Goal: Task Accomplishment & Management: Use online tool/utility

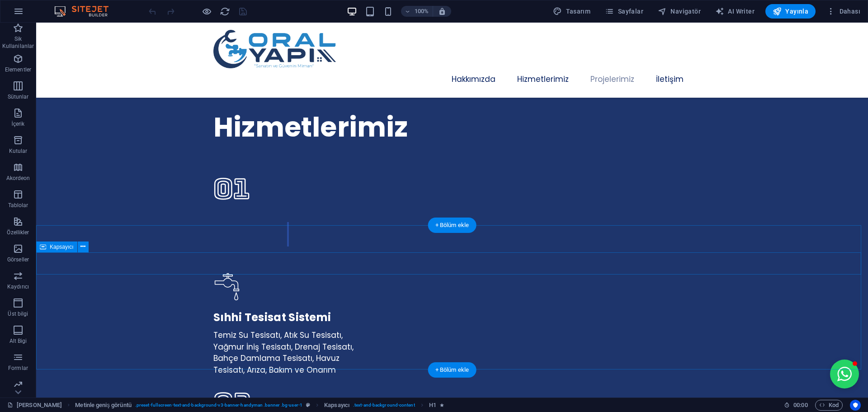
scroll to position [1582, 0]
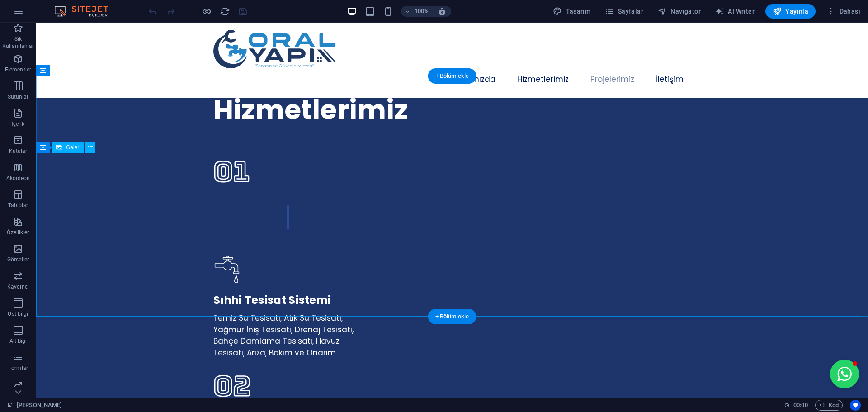
select select "px"
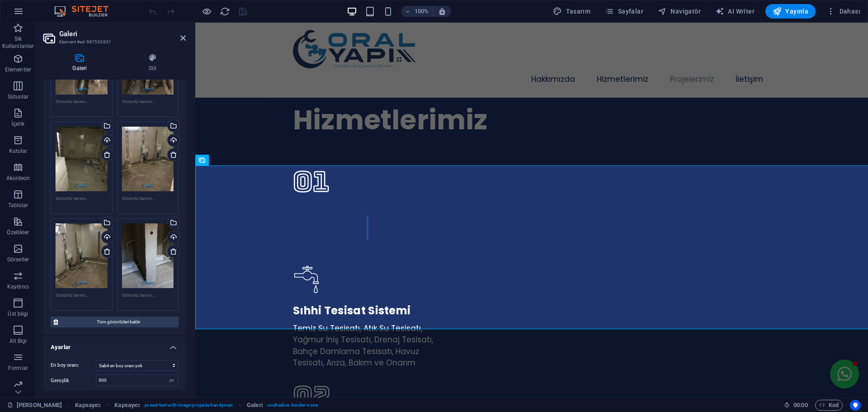
scroll to position [316, 0]
click at [120, 319] on span "Tüm görüntüleri kaldır" at bounding box center [118, 322] width 115 height 11
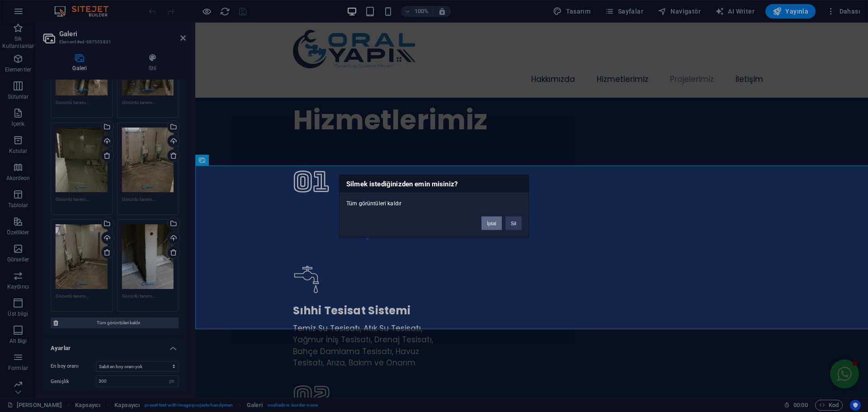
click at [492, 227] on button "İptal" at bounding box center [491, 223] width 20 height 14
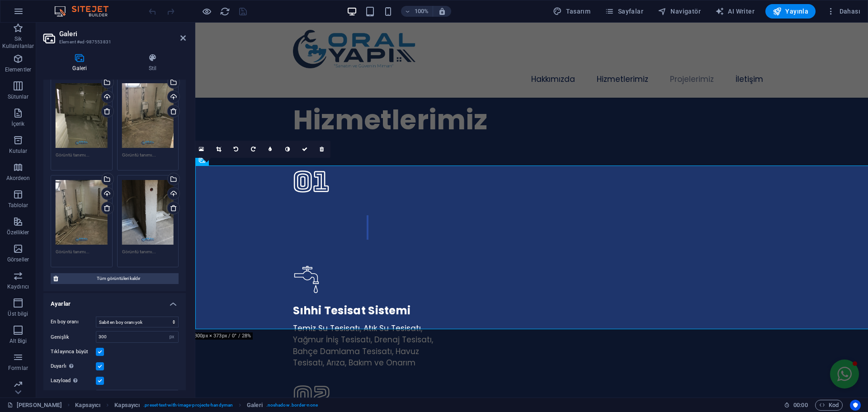
scroll to position [362, 0]
click at [116, 273] on span "Tüm görüntüleri kaldır" at bounding box center [118, 277] width 115 height 11
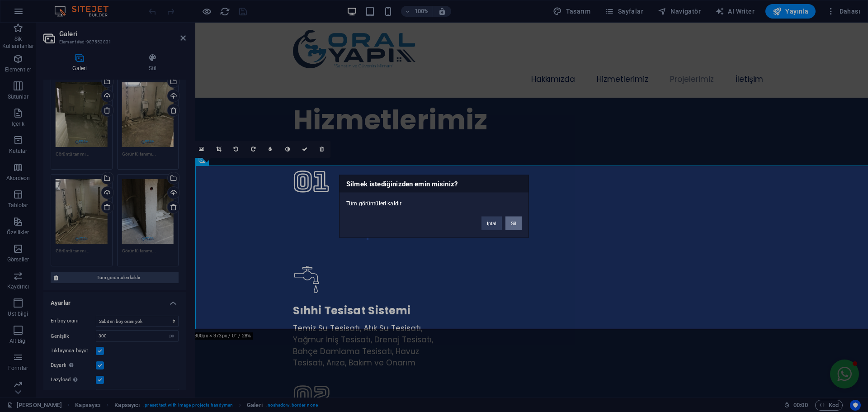
click at [515, 223] on button "Sil" at bounding box center [513, 223] width 16 height 14
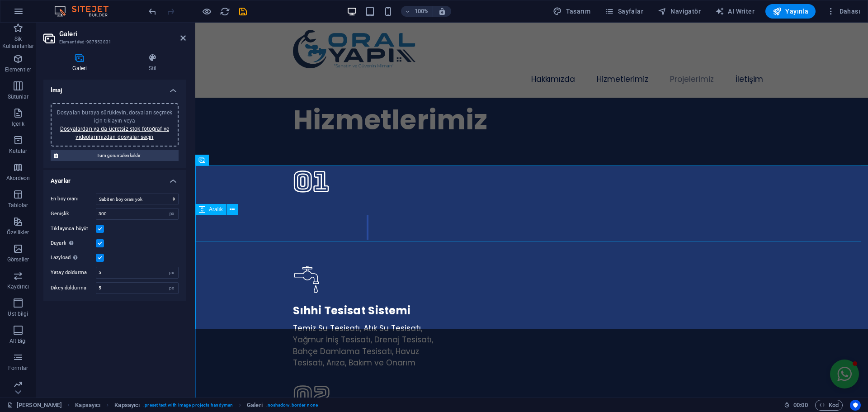
scroll to position [0, 0]
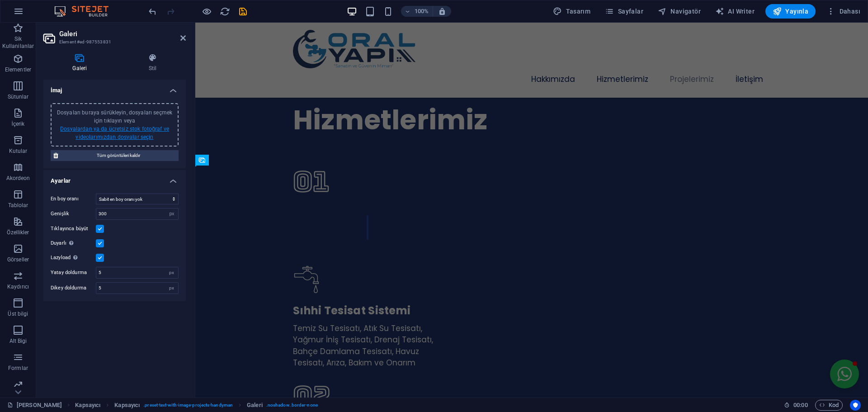
click at [132, 134] on link "Dosyalardan ya da ücretsiz stok fotoğraf ve videolarımızdan dosyalar seçin" at bounding box center [114, 133] width 109 height 14
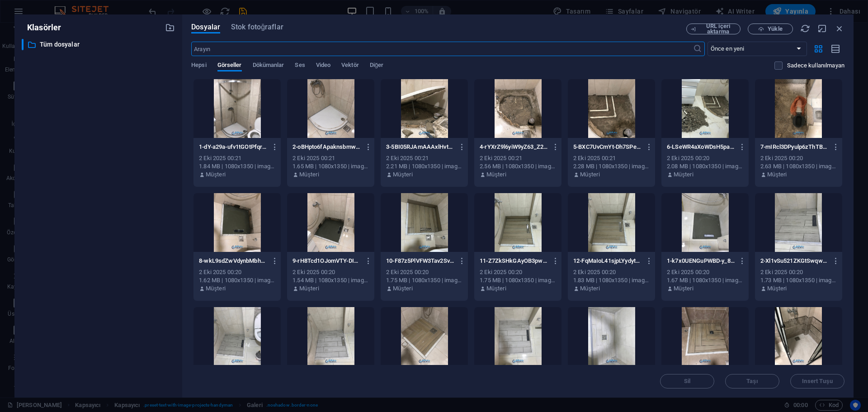
scroll to position [1926, 0]
click at [776, 27] on span "Yükle" at bounding box center [774, 28] width 14 height 5
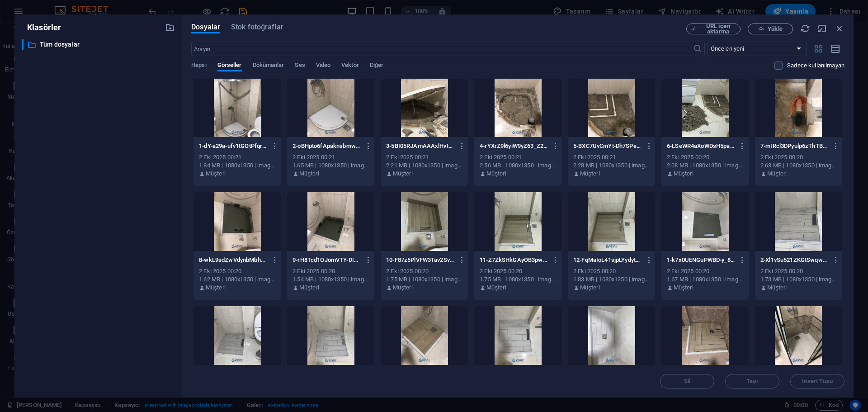
scroll to position [0, 0]
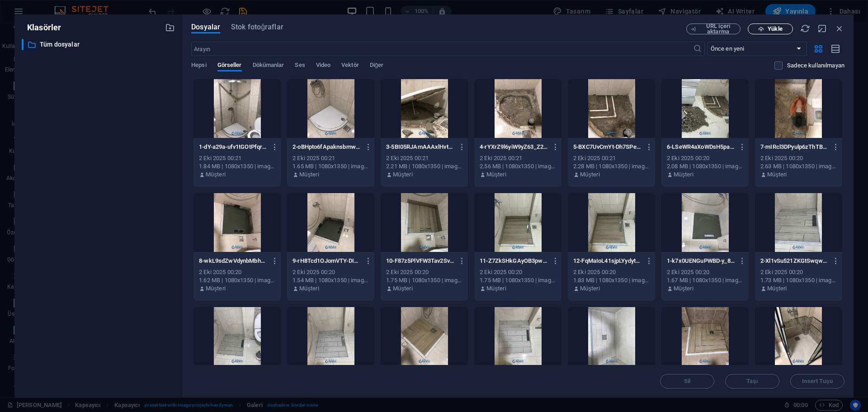
click at [770, 32] on span "Yükle" at bounding box center [774, 28] width 14 height 5
click at [781, 32] on button "Yükle" at bounding box center [770, 29] width 45 height 11
click at [237, 116] on div at bounding box center [236, 108] width 87 height 59
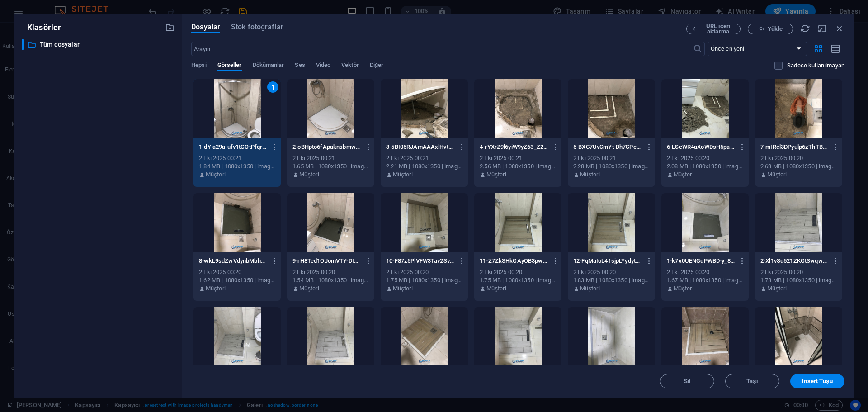
click at [335, 121] on div at bounding box center [330, 108] width 87 height 59
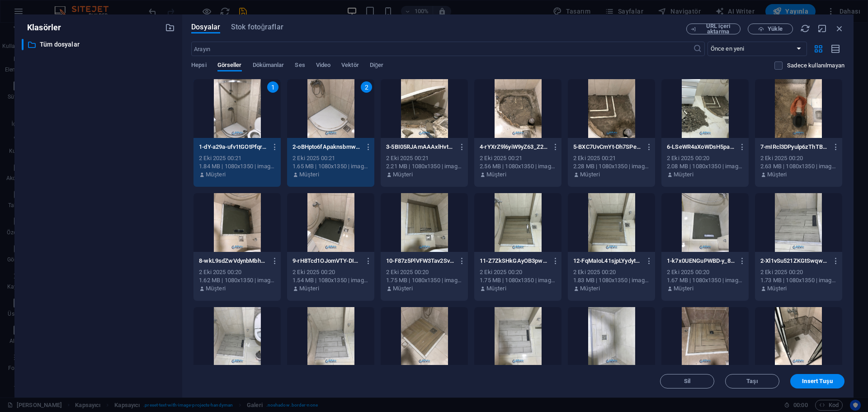
click at [436, 115] on div at bounding box center [424, 108] width 87 height 59
click at [501, 116] on div at bounding box center [517, 108] width 87 height 59
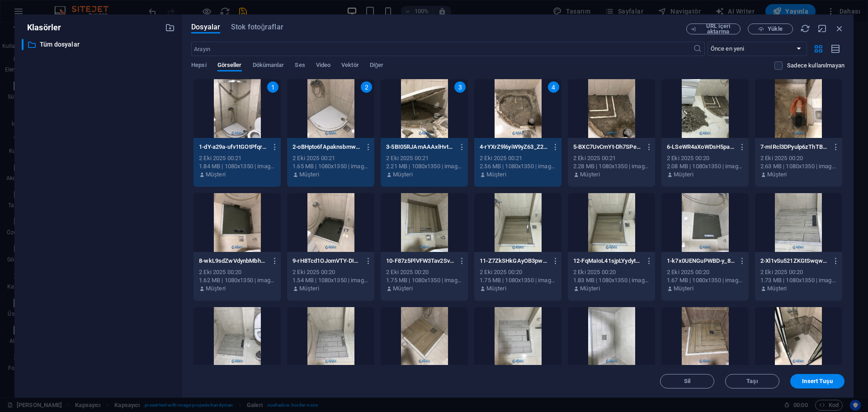
click at [606, 112] on div at bounding box center [611, 108] width 87 height 59
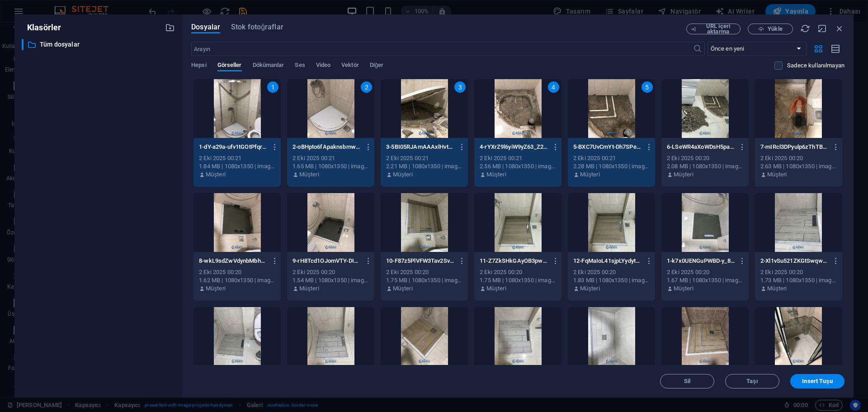
click at [692, 111] on div at bounding box center [704, 108] width 87 height 59
click at [757, 111] on div at bounding box center [798, 108] width 87 height 59
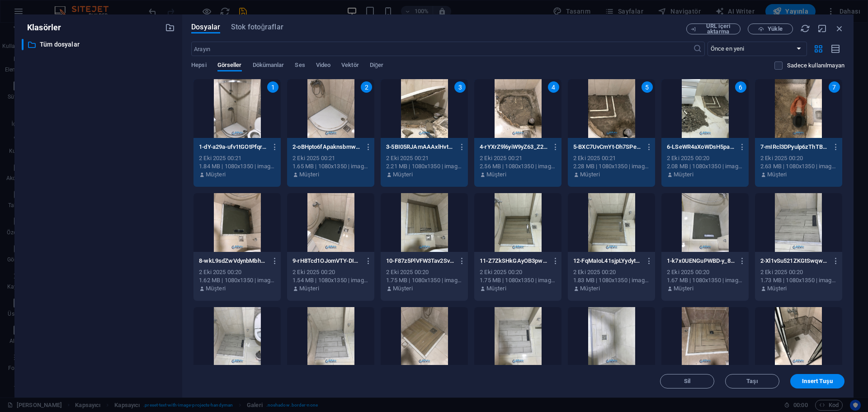
click at [792, 211] on div at bounding box center [798, 222] width 87 height 59
click at [794, 236] on div "8" at bounding box center [798, 222] width 87 height 59
click at [245, 229] on div at bounding box center [236, 222] width 87 height 59
click at [315, 222] on div at bounding box center [330, 222] width 87 height 59
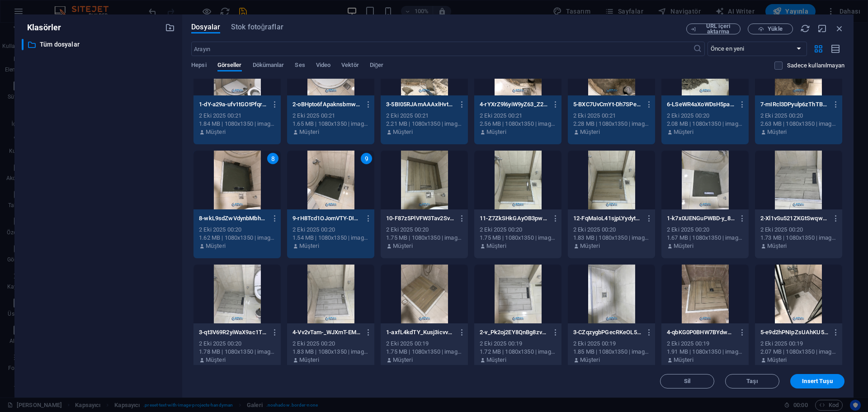
scroll to position [45, 0]
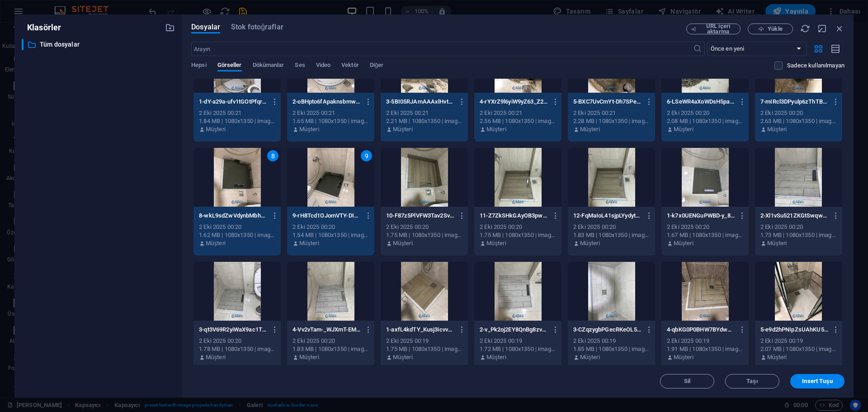
click at [705, 187] on div at bounding box center [704, 177] width 87 height 59
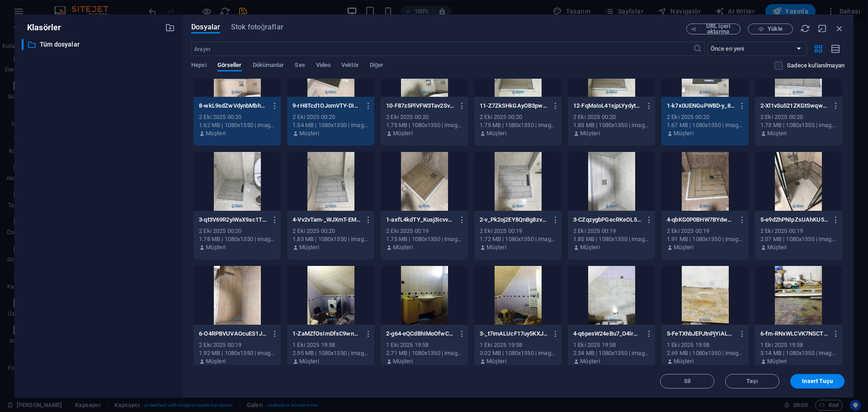
scroll to position [226, 0]
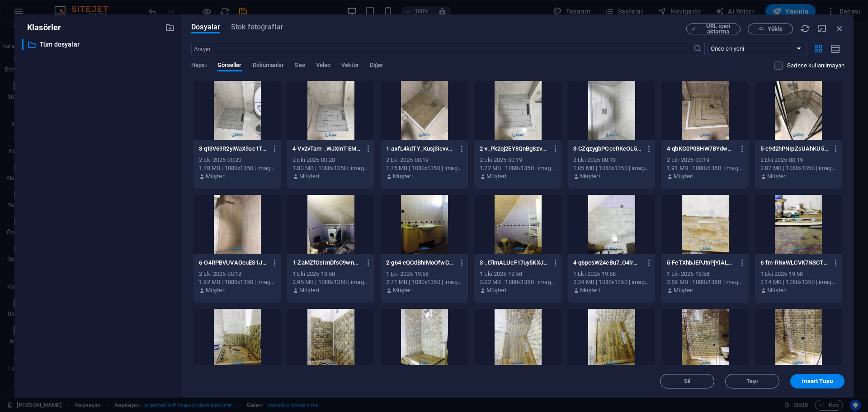
click at [320, 234] on div at bounding box center [330, 224] width 87 height 59
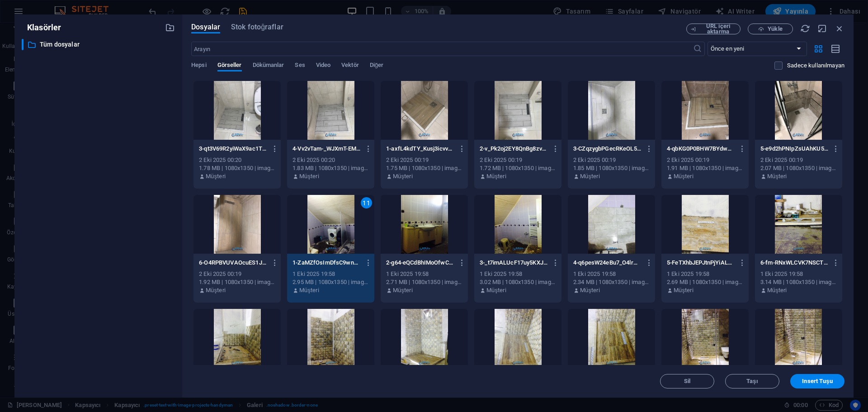
click at [413, 230] on div at bounding box center [424, 224] width 87 height 59
click at [537, 232] on div at bounding box center [517, 224] width 87 height 59
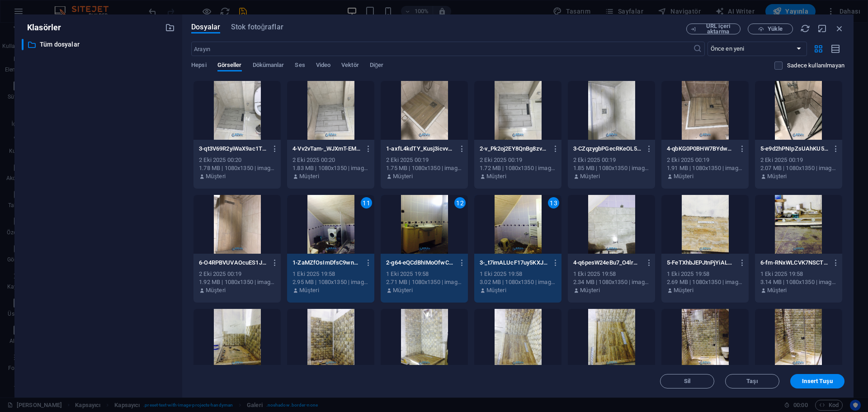
click at [620, 232] on div at bounding box center [611, 224] width 87 height 59
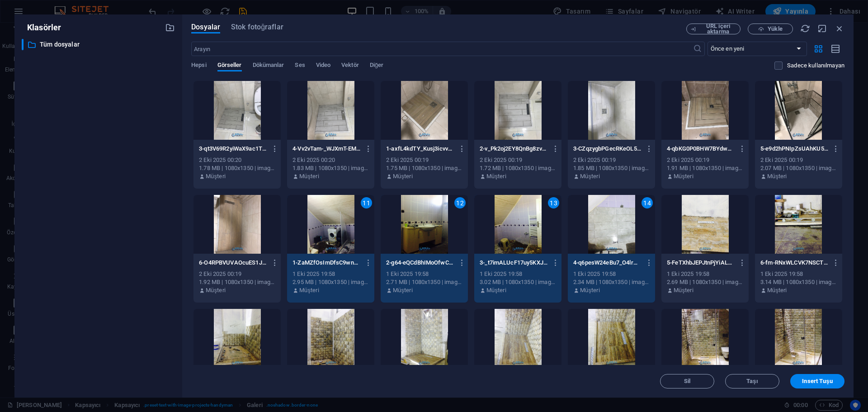
click at [705, 232] on div at bounding box center [704, 224] width 87 height 59
click at [820, 231] on div at bounding box center [798, 224] width 87 height 59
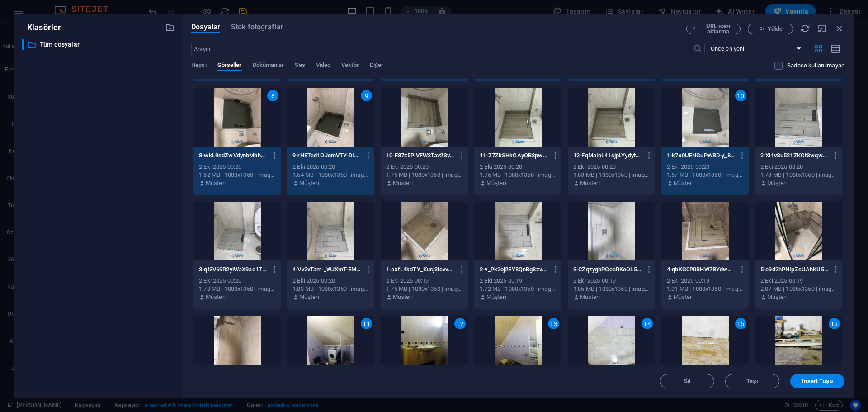
scroll to position [0, 0]
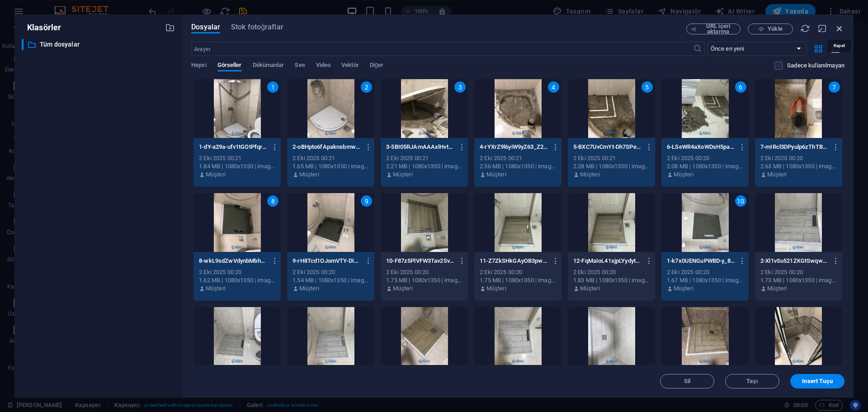
click at [839, 28] on icon "button" at bounding box center [839, 29] width 10 height 10
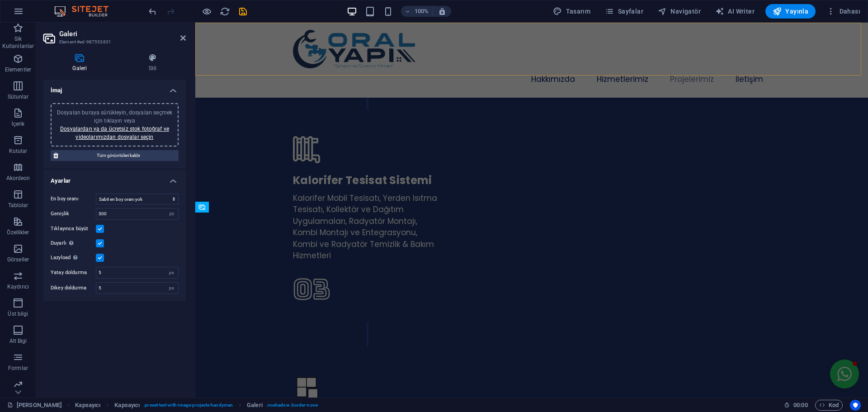
scroll to position [1535, 0]
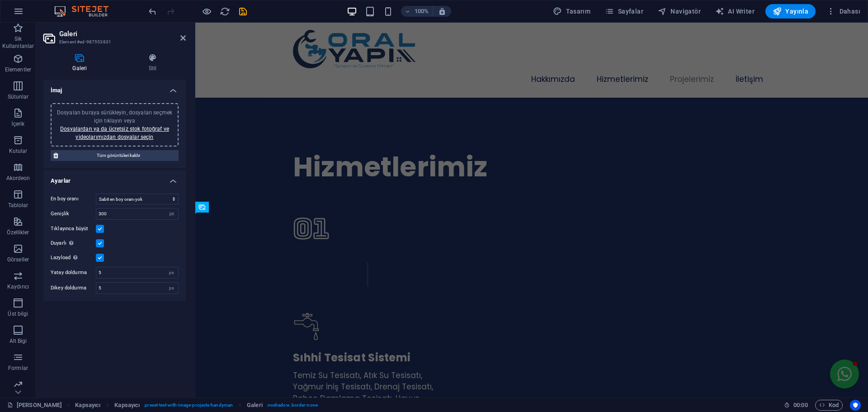
click at [118, 132] on div "Dosyaları buraya sürükleyin, dosyaları seçmek için tıklayın veya Dosyalardan ya…" at bounding box center [114, 124] width 117 height 33
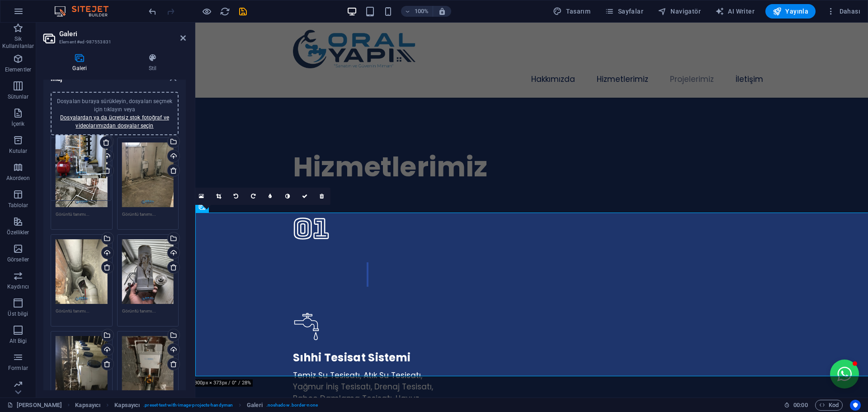
scroll to position [0, 0]
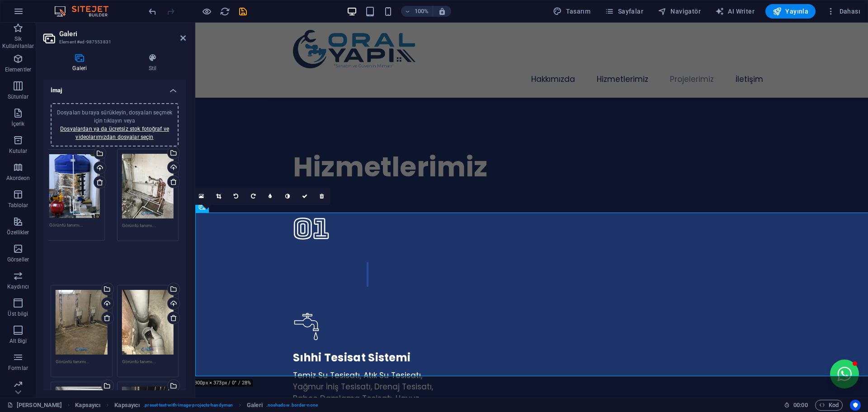
drag, startPoint x: 147, startPoint y: 282, endPoint x: 77, endPoint y: 183, distance: 122.3
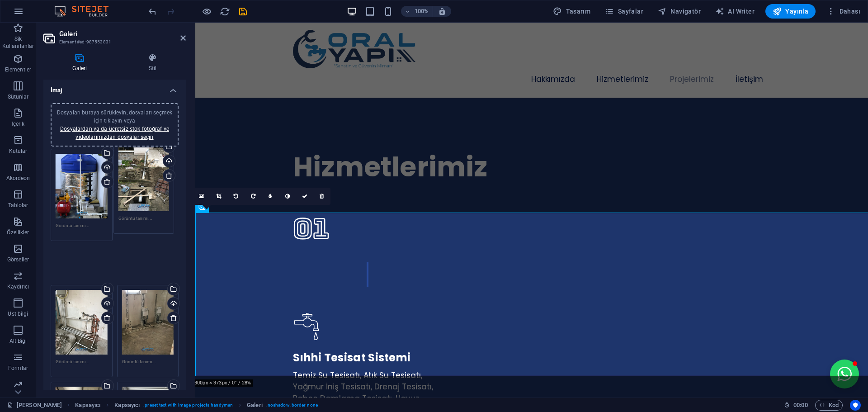
drag, startPoint x: 148, startPoint y: 277, endPoint x: 146, endPoint y: 199, distance: 77.8
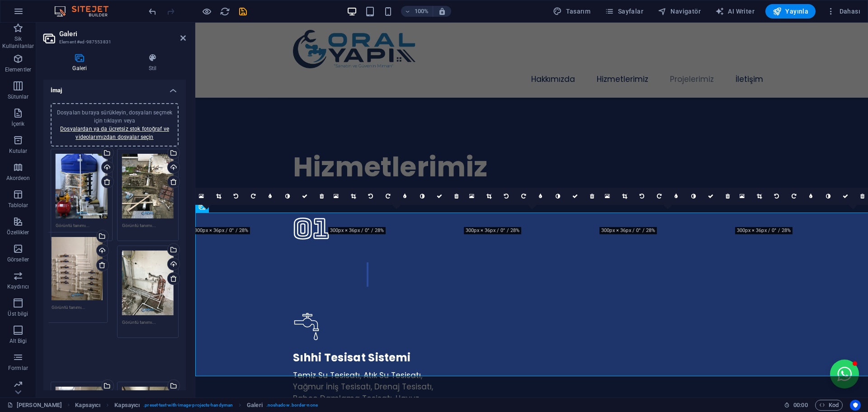
drag, startPoint x: 78, startPoint y: 337, endPoint x: 75, endPoint y: 281, distance: 56.1
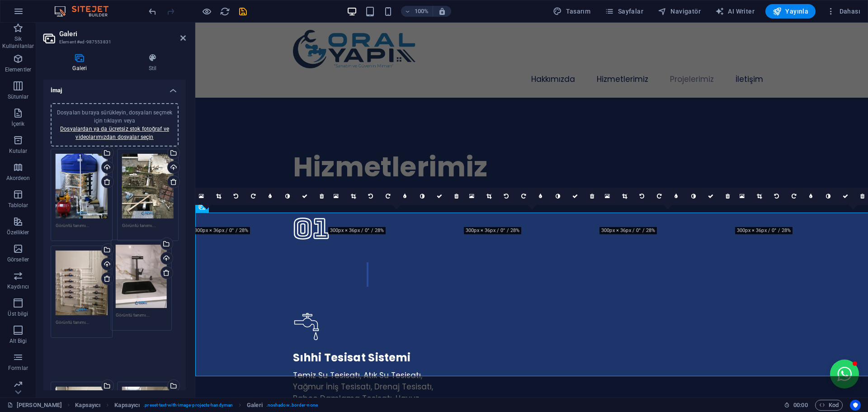
drag, startPoint x: 79, startPoint y: 330, endPoint x: 139, endPoint y: 282, distance: 77.4
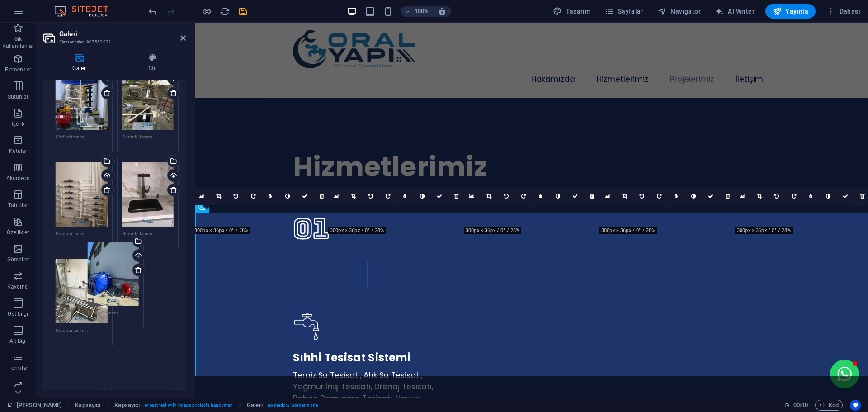
scroll to position [63, 0]
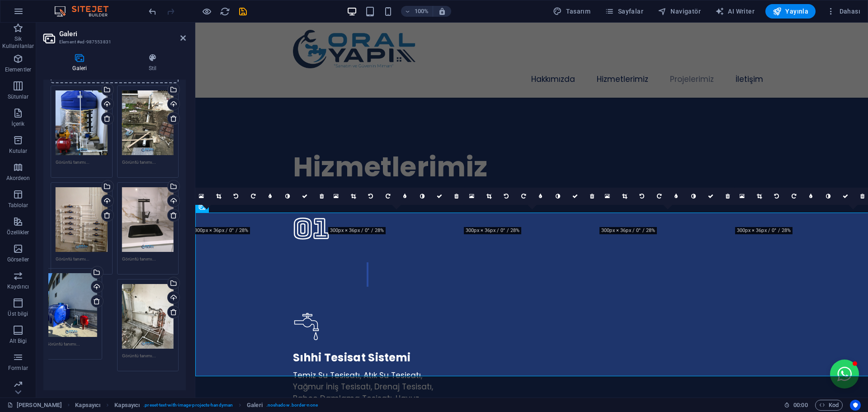
drag, startPoint x: 79, startPoint y: 289, endPoint x: 127, endPoint y: 314, distance: 54.0
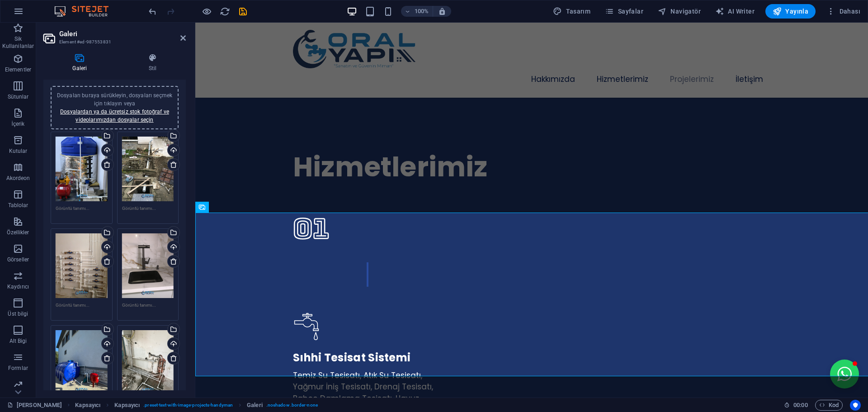
scroll to position [0, 0]
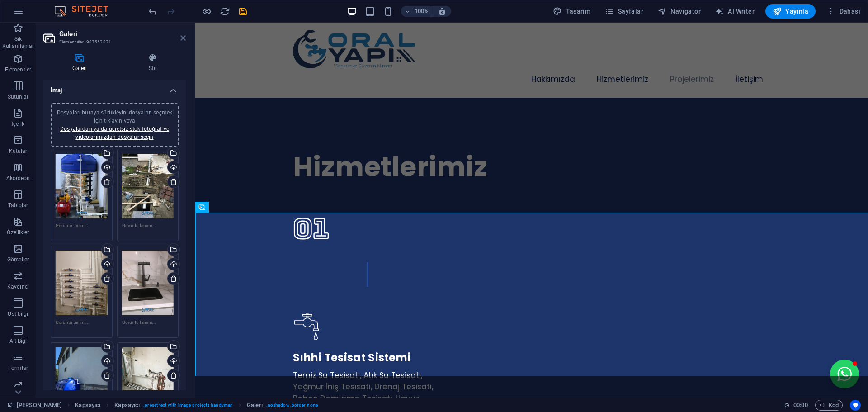
click at [182, 39] on icon at bounding box center [182, 37] width 5 height 7
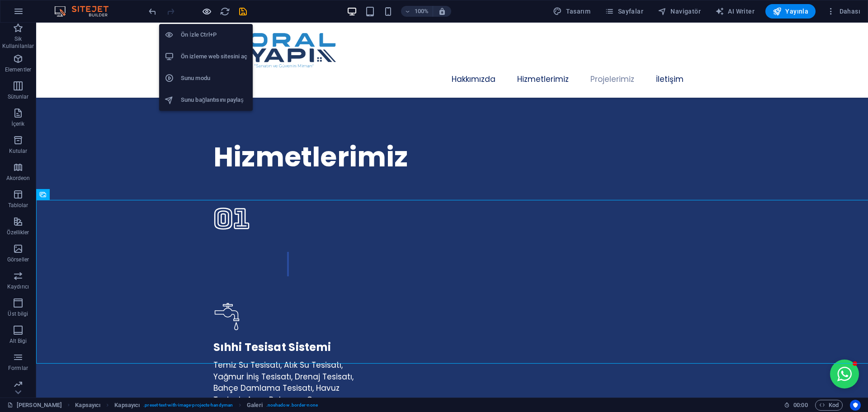
click at [208, 11] on icon "button" at bounding box center [207, 11] width 10 height 10
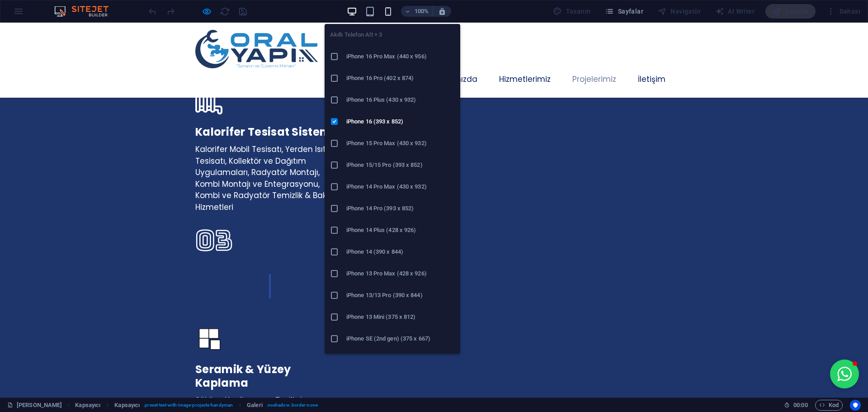
click at [391, 11] on icon "button" at bounding box center [388, 11] width 10 height 10
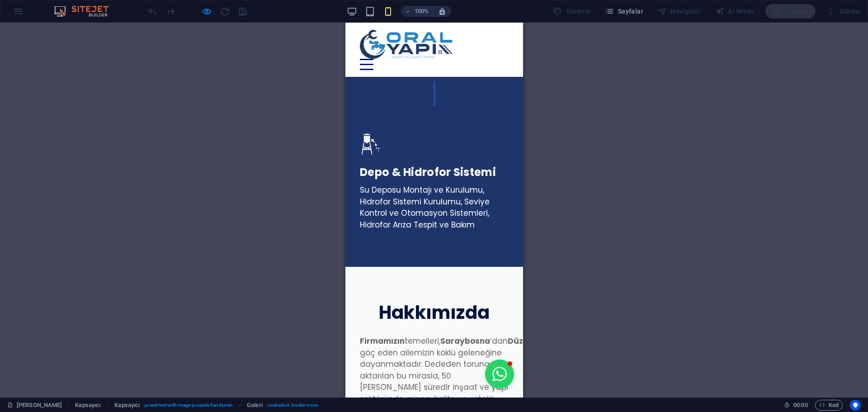
scroll to position [2273, 0]
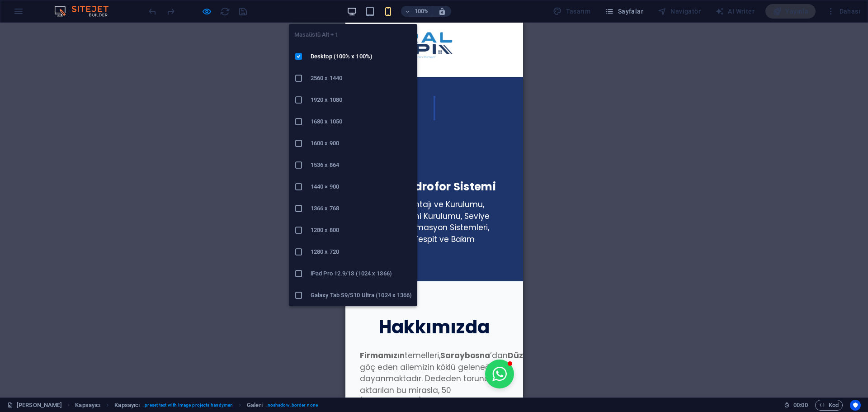
click at [350, 9] on icon "button" at bounding box center [352, 11] width 10 height 10
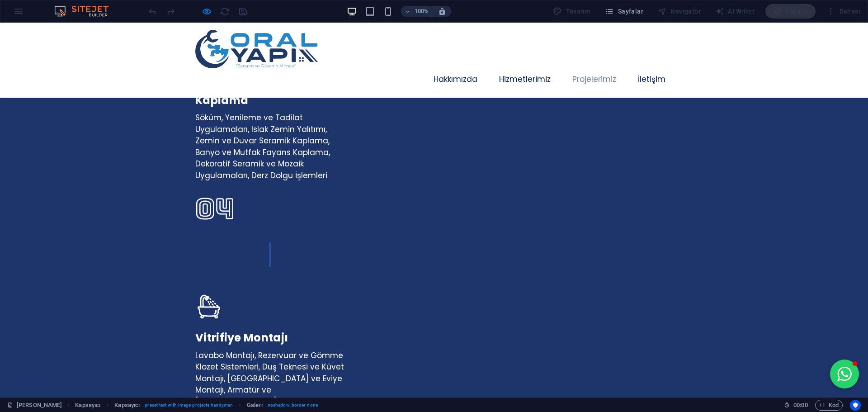
scroll to position [1821, 0]
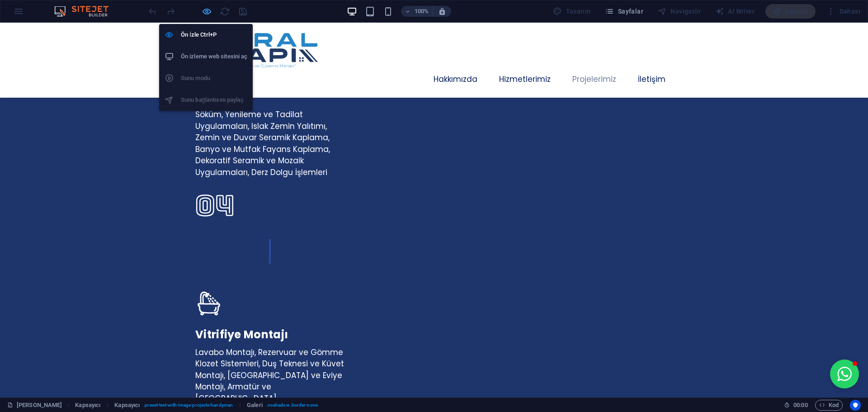
click at [206, 10] on icon "button" at bounding box center [207, 11] width 10 height 10
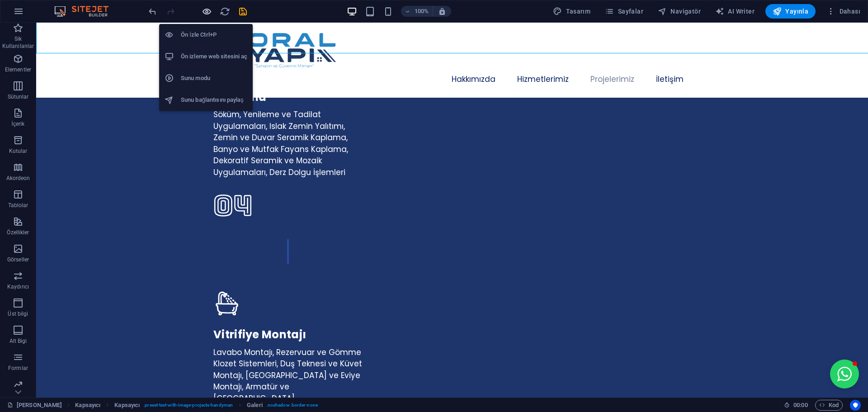
scroll to position [1833, 0]
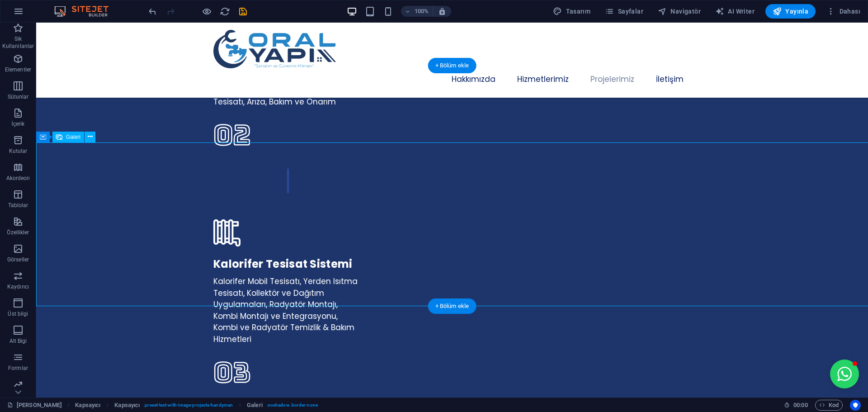
select select "px"
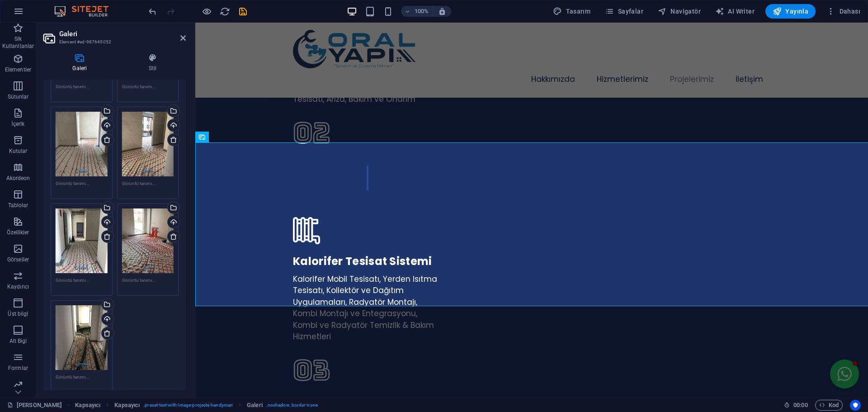
scroll to position [1175, 0]
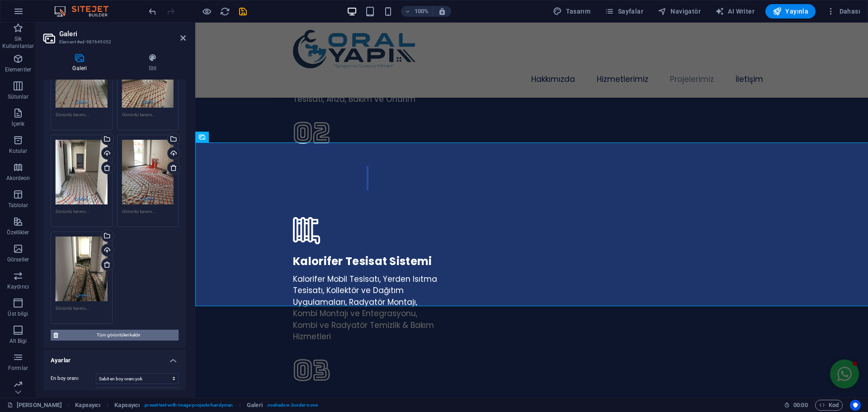
click at [122, 329] on span "Tüm görüntüleri kaldır" at bounding box center [118, 334] width 115 height 11
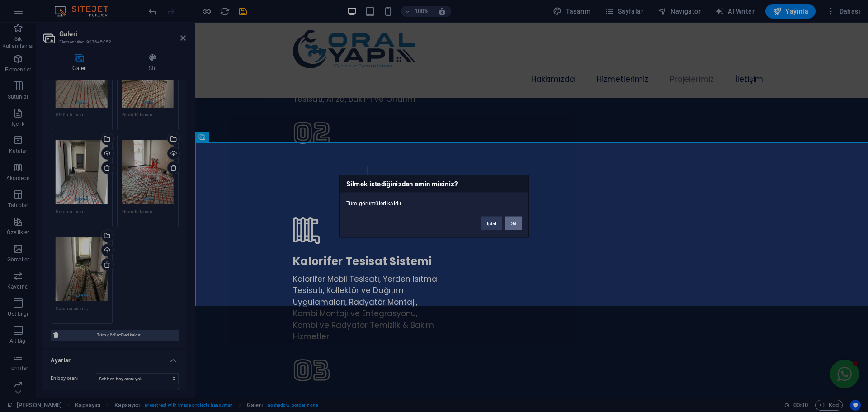
click at [514, 221] on button "Sil" at bounding box center [513, 223] width 16 height 14
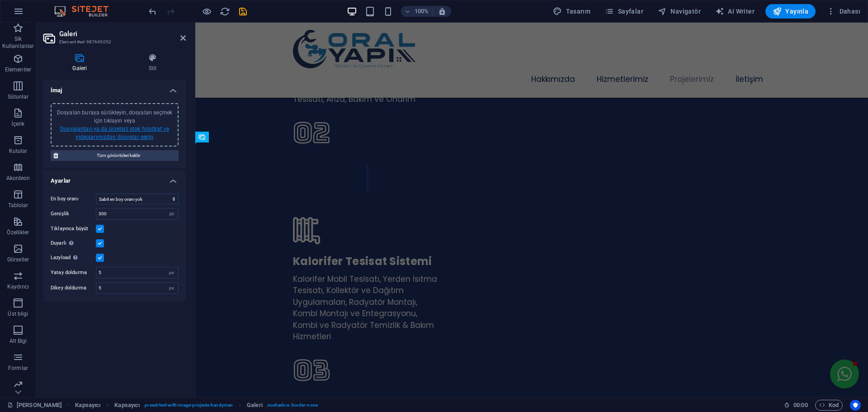
click at [120, 135] on link "Dosyalardan ya da ücretsiz stok fotoğraf ve videolarımızdan dosyalar seçin" at bounding box center [114, 133] width 109 height 14
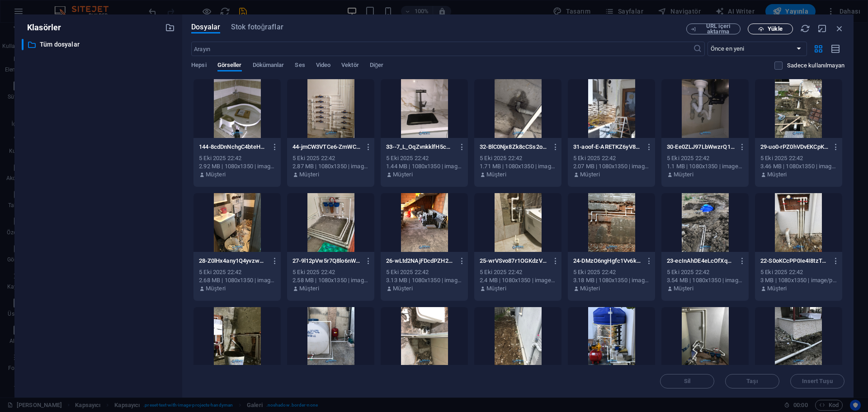
click at [781, 30] on span "Yükle" at bounding box center [774, 28] width 14 height 5
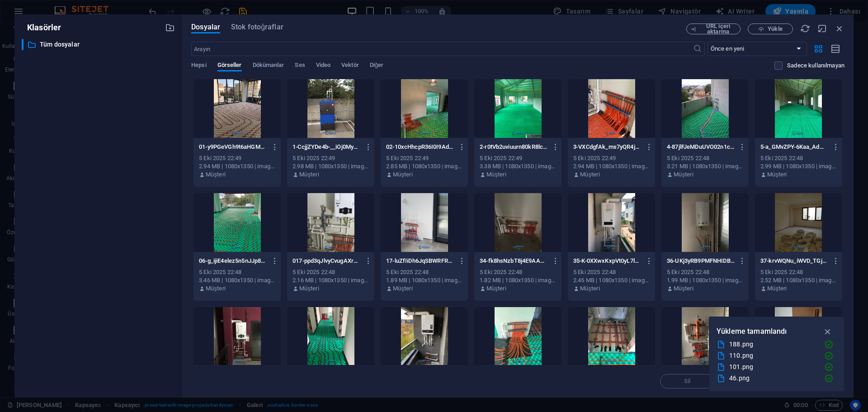
click at [244, 117] on div at bounding box center [236, 108] width 87 height 59
click at [333, 119] on div at bounding box center [330, 108] width 87 height 59
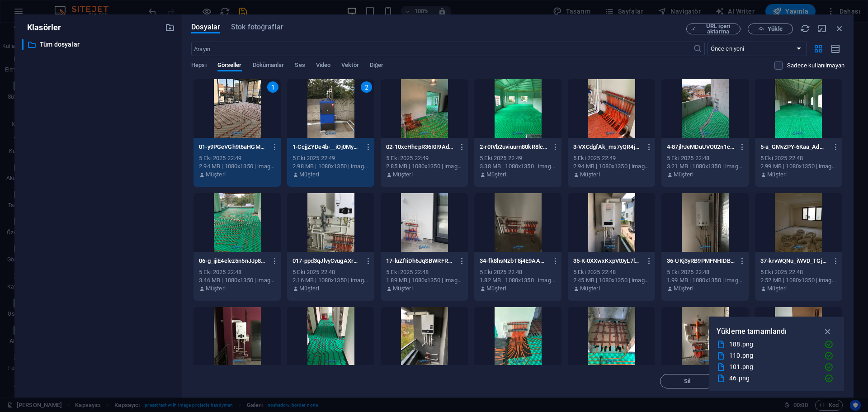
click at [413, 112] on div at bounding box center [424, 108] width 87 height 59
click at [516, 108] on div at bounding box center [517, 108] width 87 height 59
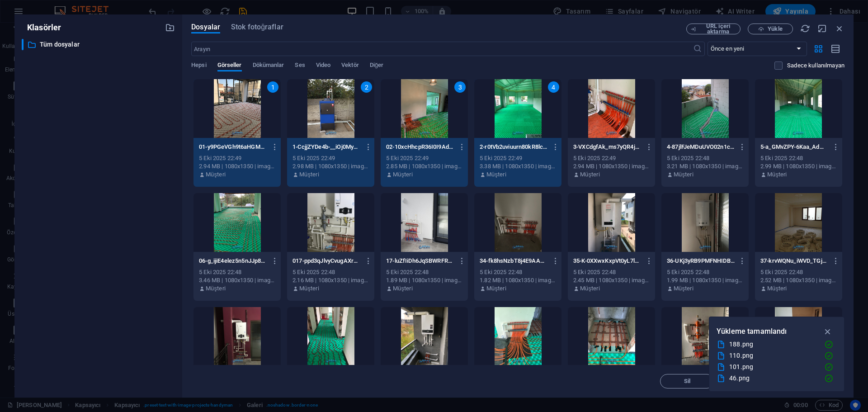
click at [629, 110] on div at bounding box center [611, 108] width 87 height 59
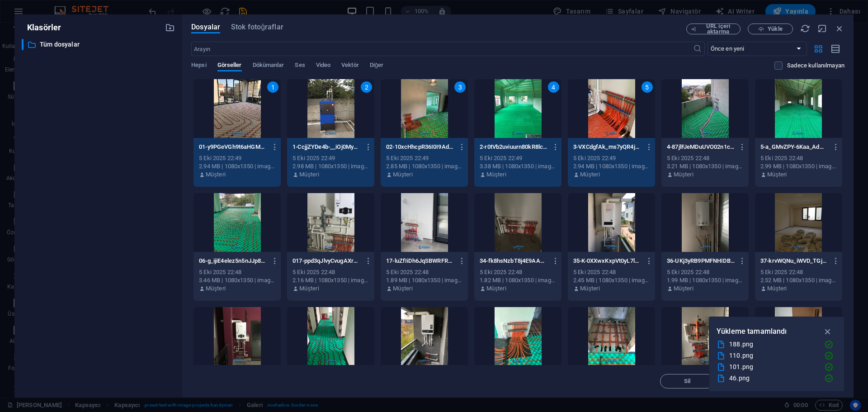
click at [686, 106] on div at bounding box center [704, 108] width 87 height 59
click at [794, 105] on div at bounding box center [798, 108] width 87 height 59
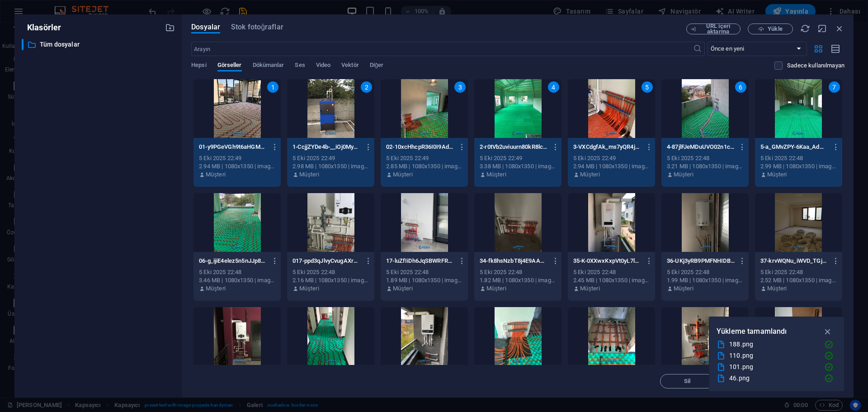
click at [245, 226] on div at bounding box center [236, 222] width 87 height 59
drag, startPoint x: 319, startPoint y: 223, endPoint x: 391, endPoint y: 222, distance: 72.3
click at [320, 223] on div at bounding box center [330, 222] width 87 height 59
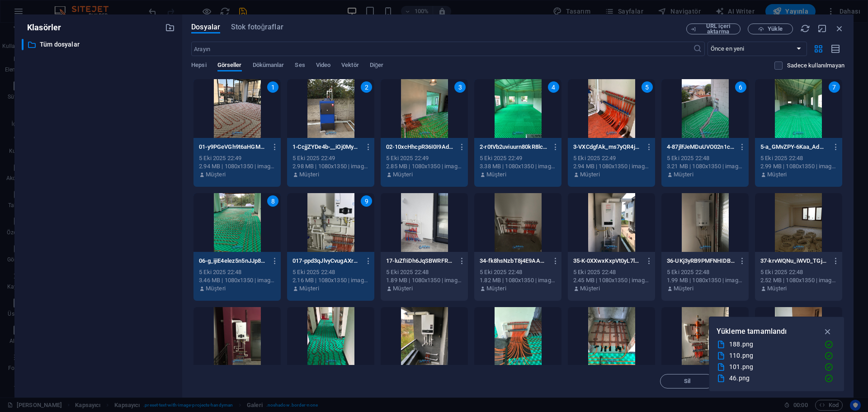
click at [439, 221] on div at bounding box center [424, 222] width 87 height 59
click at [527, 219] on div at bounding box center [517, 222] width 87 height 59
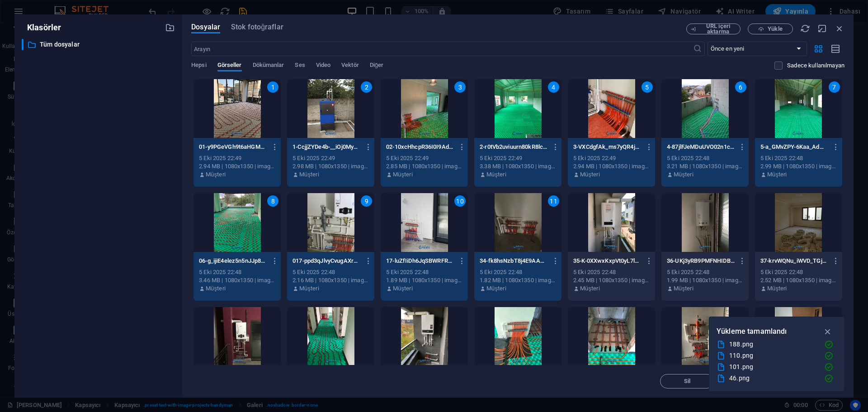
click at [600, 216] on div at bounding box center [611, 222] width 87 height 59
click at [695, 214] on div at bounding box center [704, 222] width 87 height 59
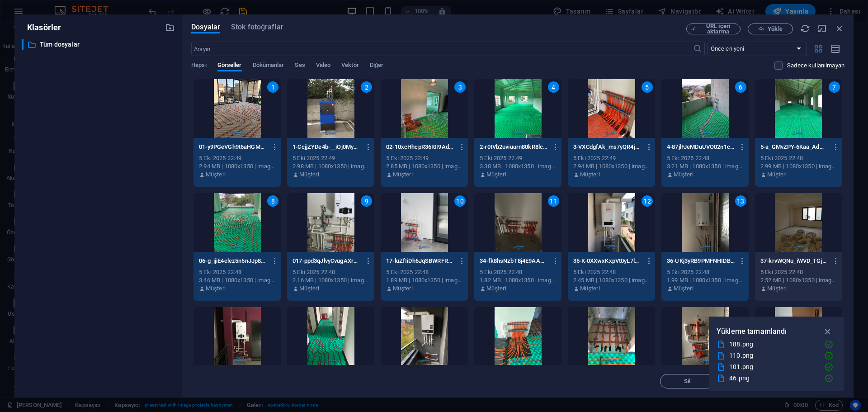
click at [781, 214] on div at bounding box center [798, 222] width 87 height 59
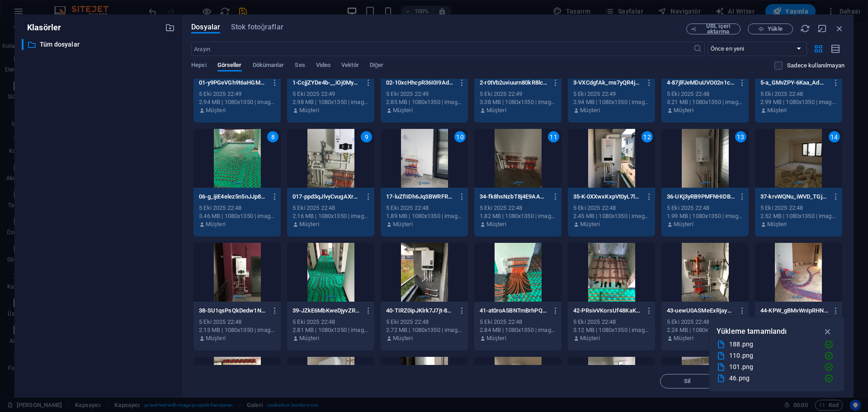
scroll to position [90, 0]
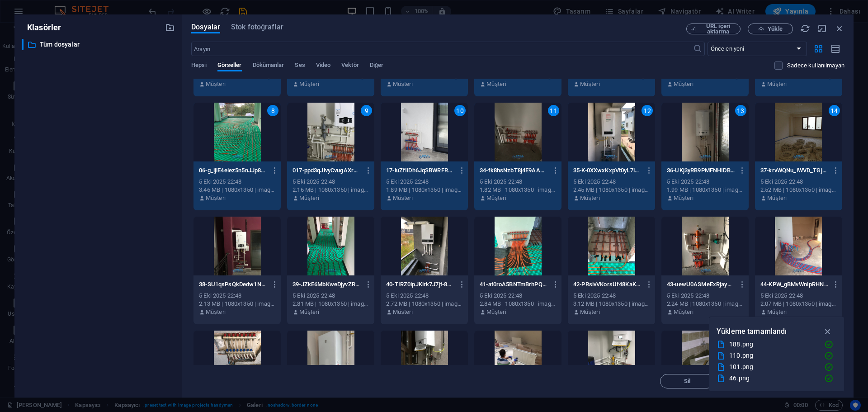
click at [245, 240] on div at bounding box center [236, 245] width 87 height 59
click at [337, 245] on div at bounding box center [330, 245] width 87 height 59
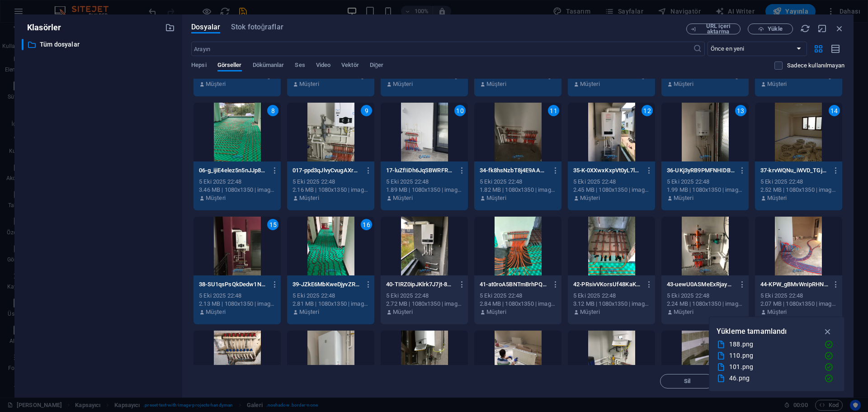
click at [436, 245] on div at bounding box center [424, 245] width 87 height 59
click at [527, 244] on div at bounding box center [517, 245] width 87 height 59
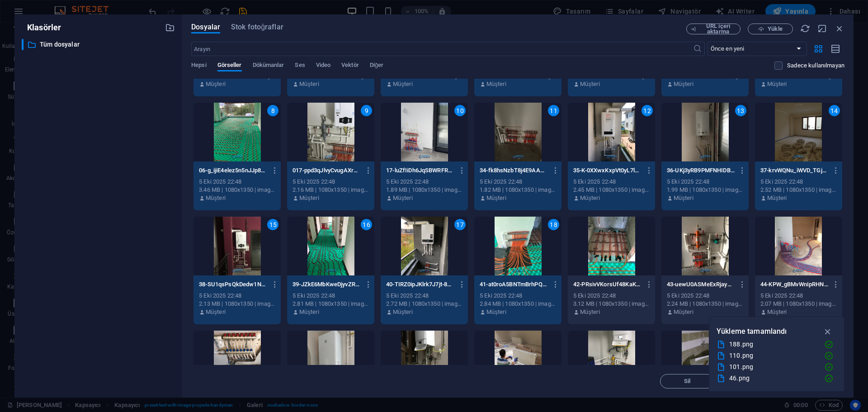
click at [639, 244] on div at bounding box center [611, 245] width 87 height 59
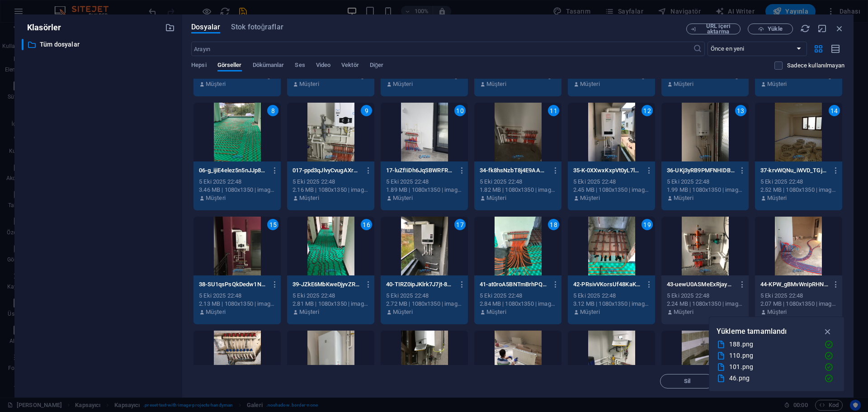
click at [710, 244] on div at bounding box center [704, 245] width 87 height 59
click at [794, 238] on div at bounding box center [798, 245] width 87 height 59
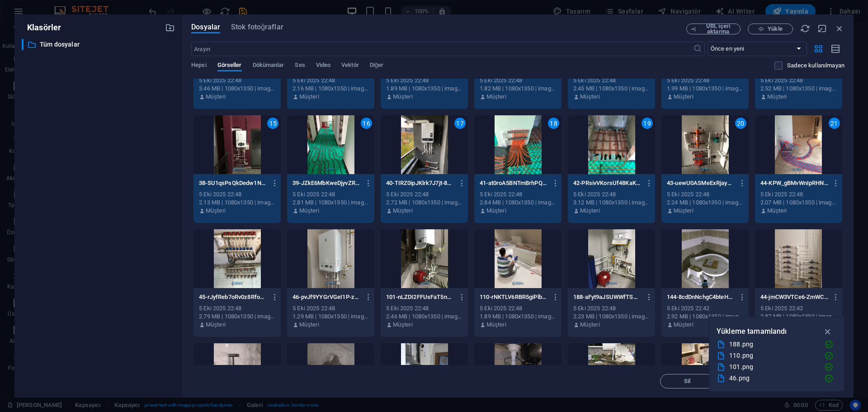
scroll to position [271, 0]
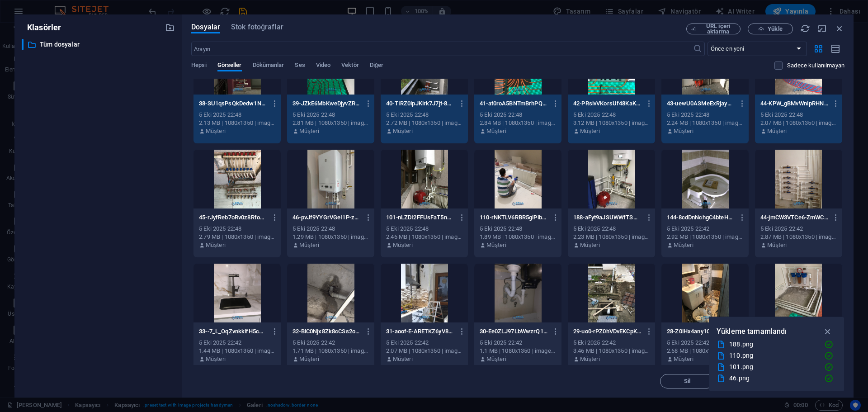
click at [238, 193] on div at bounding box center [236, 179] width 87 height 59
click at [325, 188] on div at bounding box center [330, 179] width 87 height 59
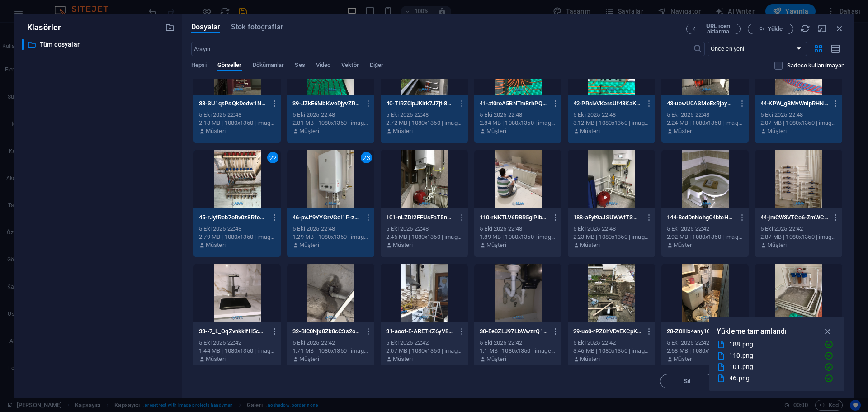
click at [408, 188] on div at bounding box center [424, 179] width 87 height 59
click at [534, 186] on div at bounding box center [517, 179] width 87 height 59
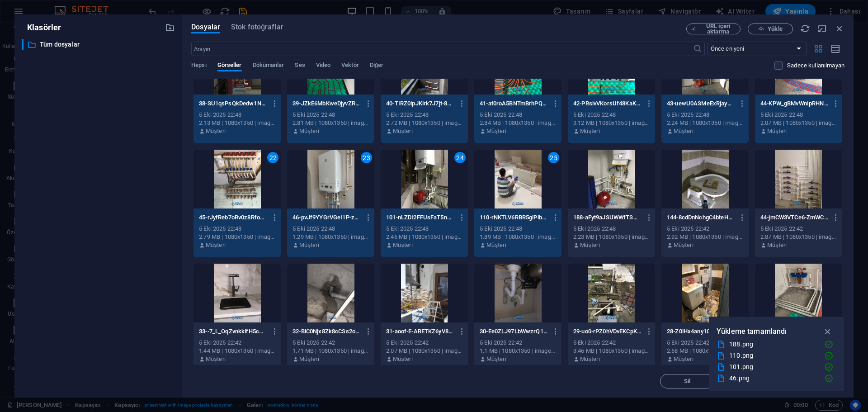
click at [605, 187] on div at bounding box center [611, 179] width 87 height 59
click at [702, 187] on div at bounding box center [704, 179] width 87 height 59
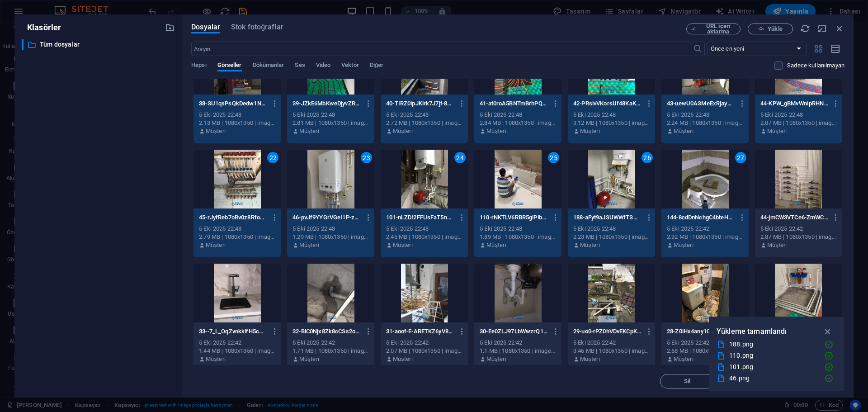
click at [711, 186] on div "27" at bounding box center [704, 179] width 87 height 59
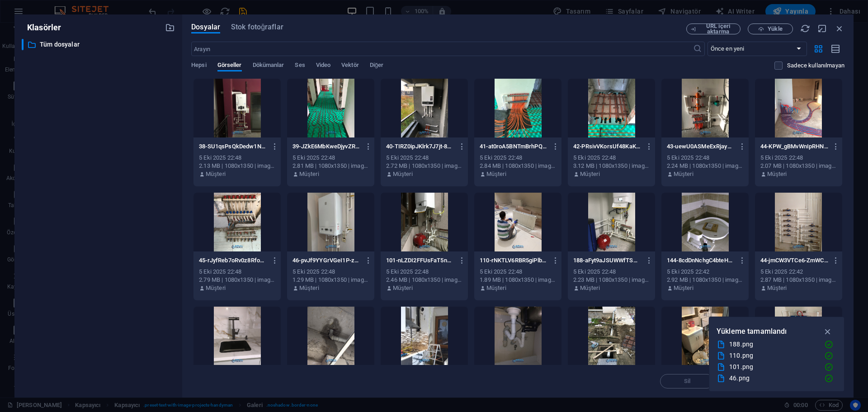
scroll to position [226, 0]
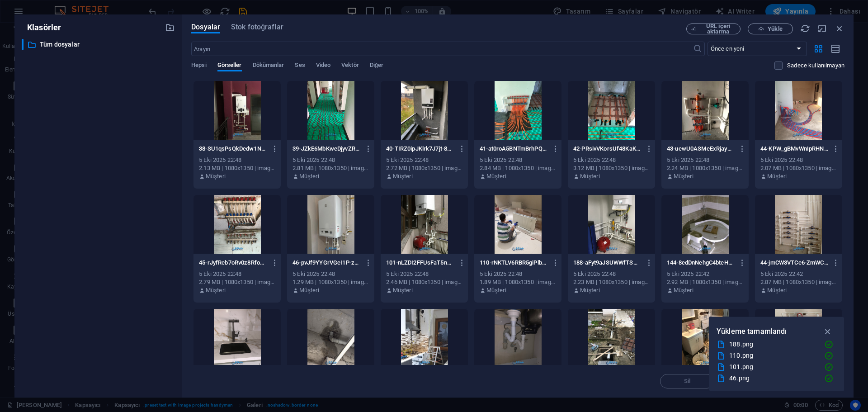
click at [612, 231] on div at bounding box center [611, 224] width 87 height 59
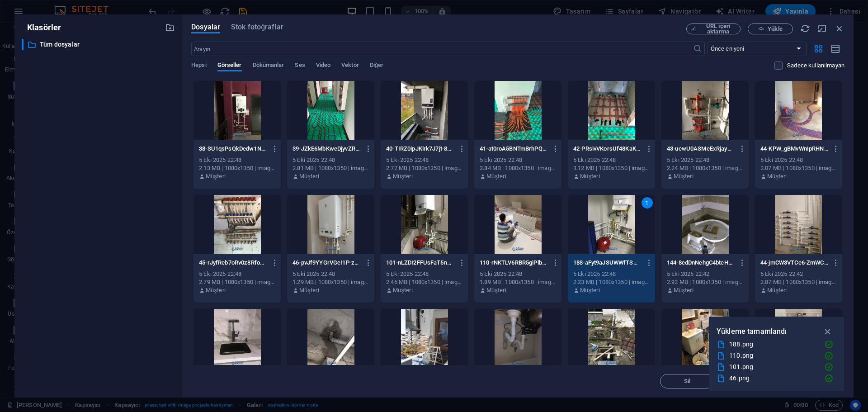
click at [512, 234] on div at bounding box center [517, 224] width 87 height 59
click at [422, 231] on div at bounding box center [424, 224] width 87 height 59
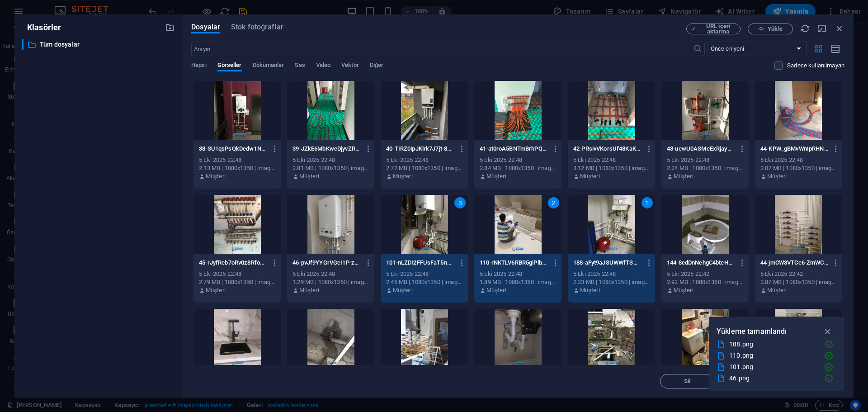
click at [334, 227] on div at bounding box center [330, 224] width 87 height 59
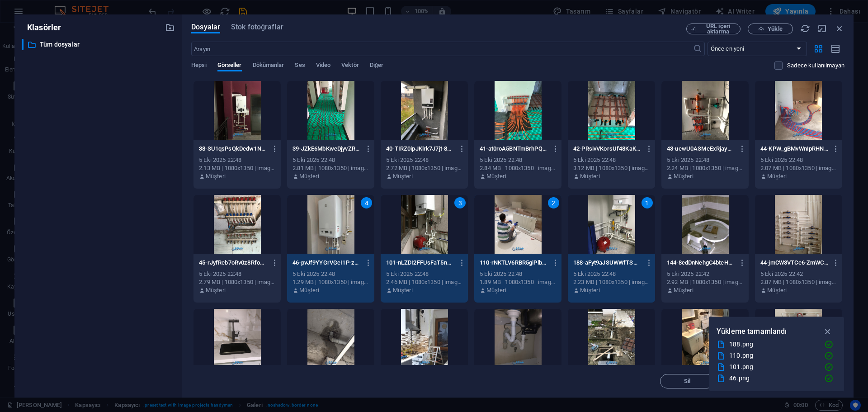
click at [237, 223] on div at bounding box center [236, 224] width 87 height 59
click at [244, 120] on div at bounding box center [236, 110] width 87 height 59
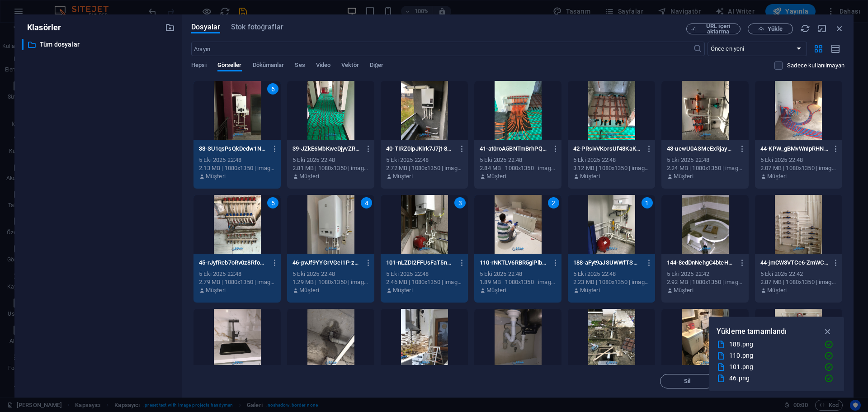
click at [327, 120] on div at bounding box center [330, 110] width 87 height 59
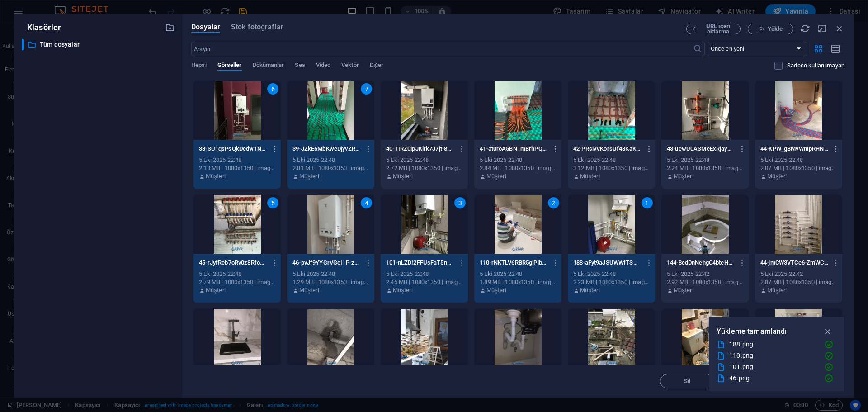
click at [441, 120] on div at bounding box center [424, 110] width 87 height 59
click at [550, 120] on div at bounding box center [517, 110] width 87 height 59
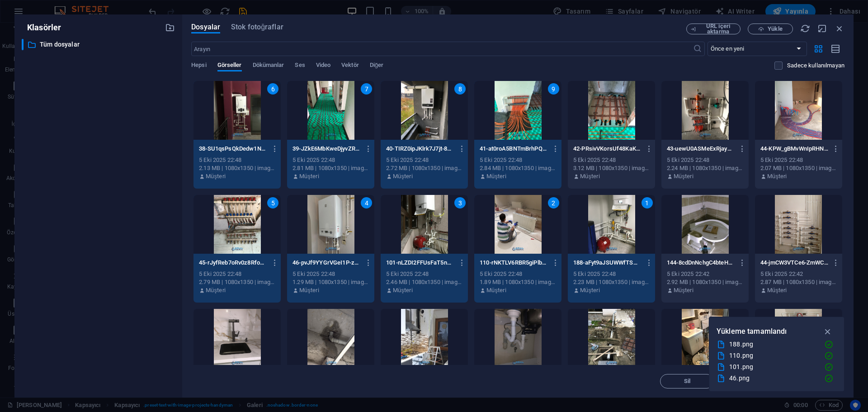
click at [637, 117] on div at bounding box center [611, 110] width 87 height 59
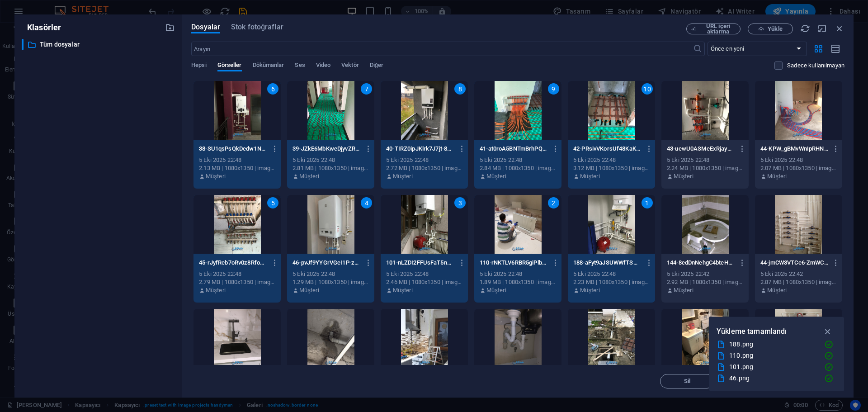
click at [703, 118] on div at bounding box center [704, 110] width 87 height 59
click at [778, 120] on div at bounding box center [798, 110] width 87 height 59
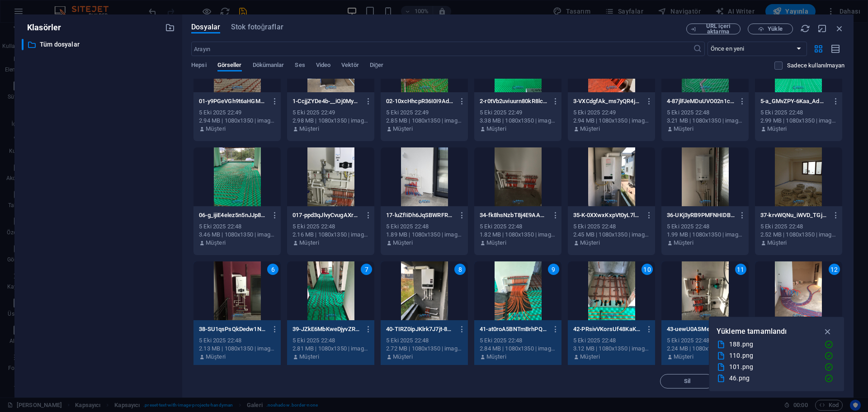
scroll to position [45, 0]
click at [244, 187] on div at bounding box center [236, 177] width 87 height 59
click at [332, 182] on div at bounding box center [330, 177] width 87 height 59
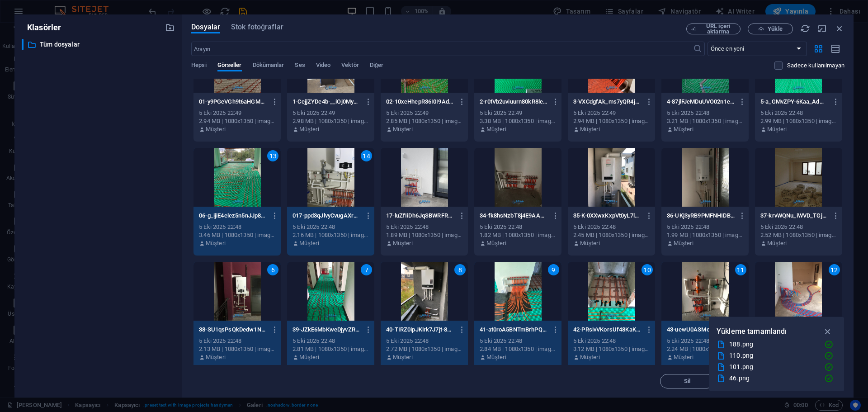
click at [439, 181] on div at bounding box center [424, 177] width 87 height 59
click at [517, 179] on div at bounding box center [517, 177] width 87 height 59
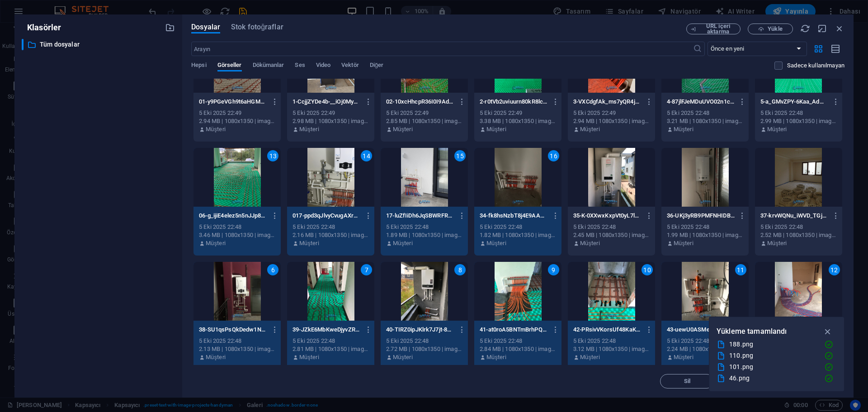
click at [610, 176] on div at bounding box center [611, 177] width 87 height 59
click at [709, 170] on div at bounding box center [704, 177] width 87 height 59
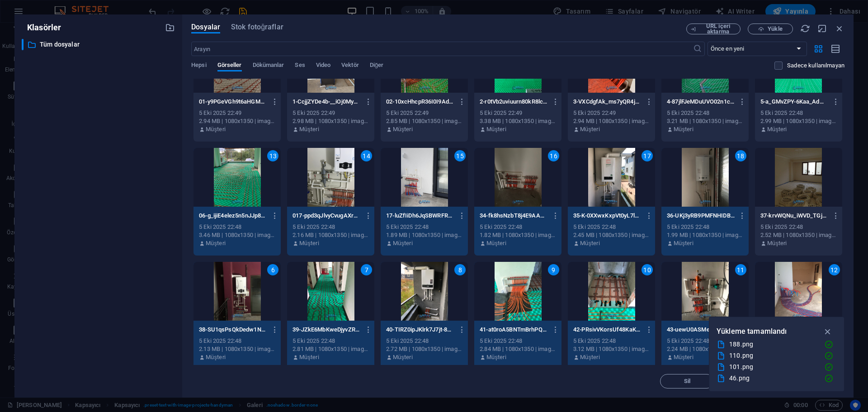
click at [797, 171] on div at bounding box center [798, 177] width 87 height 59
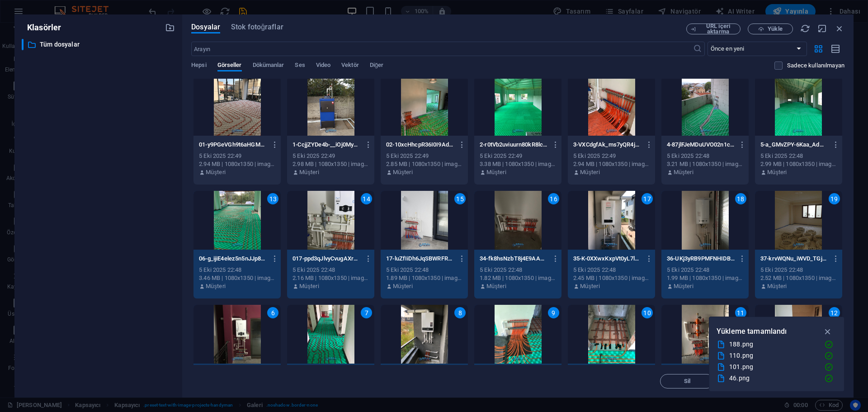
scroll to position [0, 0]
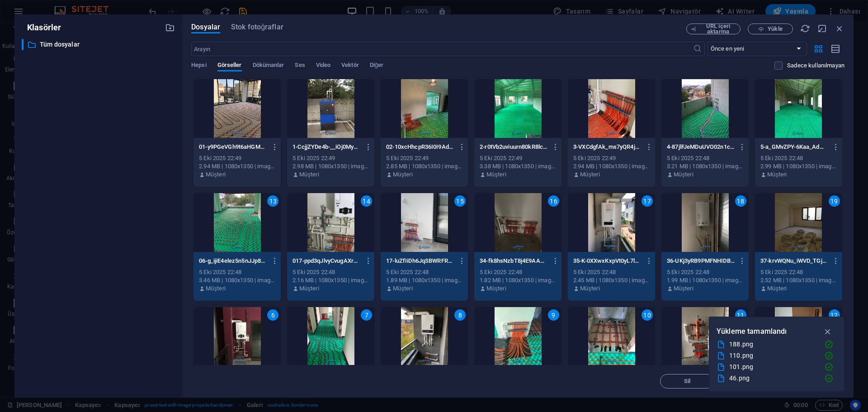
click at [254, 114] on div at bounding box center [236, 108] width 87 height 59
click at [342, 112] on div at bounding box center [330, 108] width 87 height 59
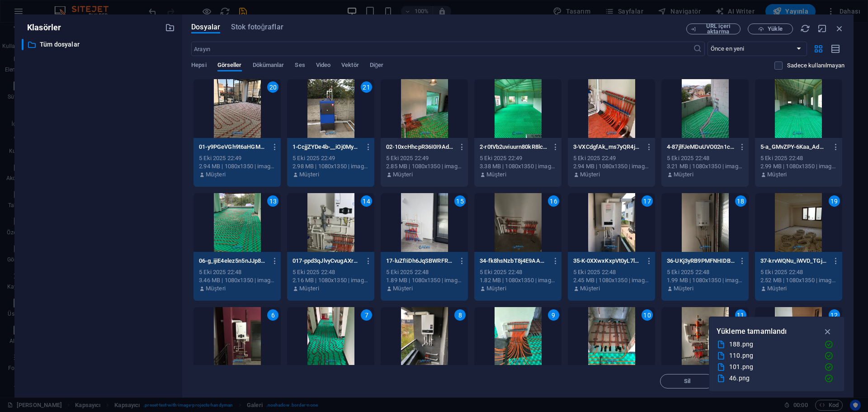
click at [430, 113] on div at bounding box center [424, 108] width 87 height 59
click at [519, 115] on div at bounding box center [517, 108] width 87 height 59
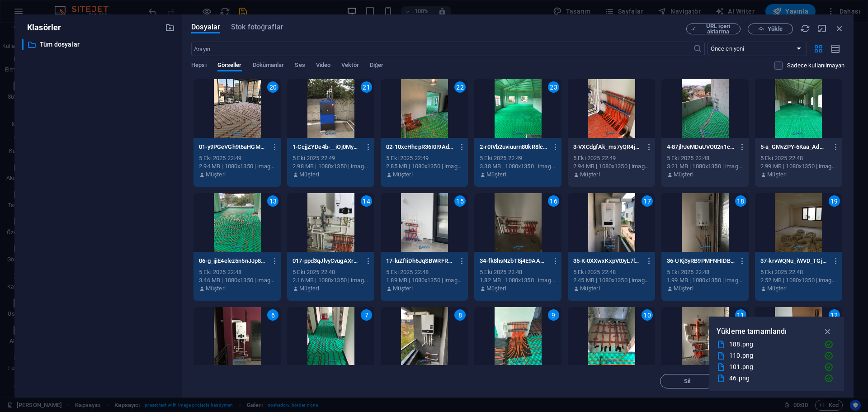
click at [631, 117] on div at bounding box center [611, 108] width 87 height 59
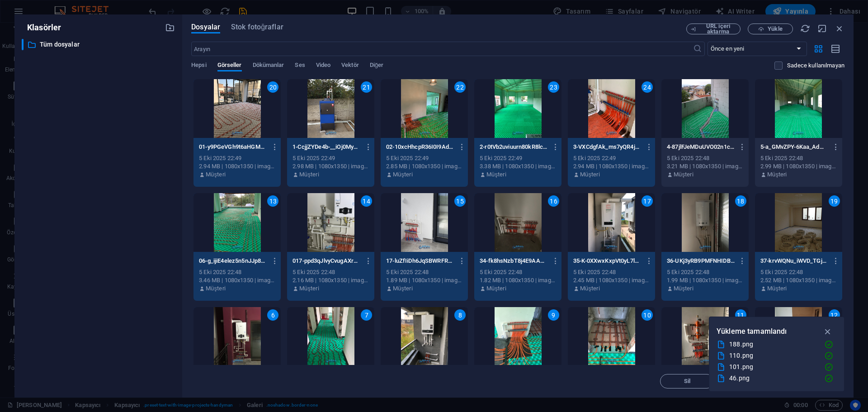
click at [702, 117] on div at bounding box center [704, 108] width 87 height 59
click at [807, 118] on div at bounding box center [798, 108] width 87 height 59
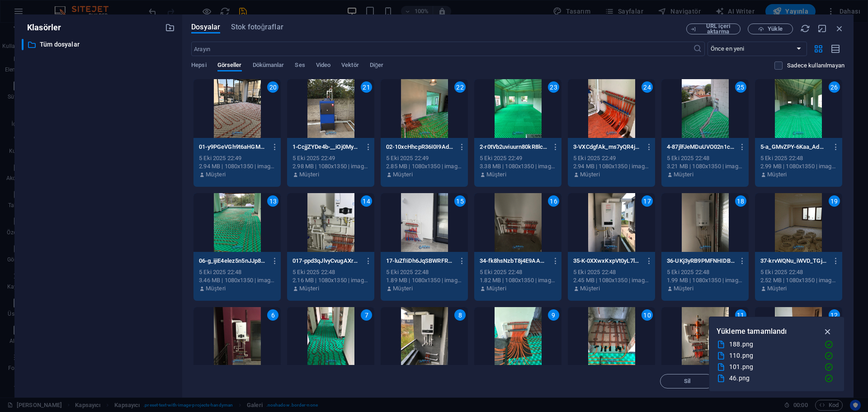
click at [829, 331] on icon "button" at bounding box center [828, 331] width 10 height 10
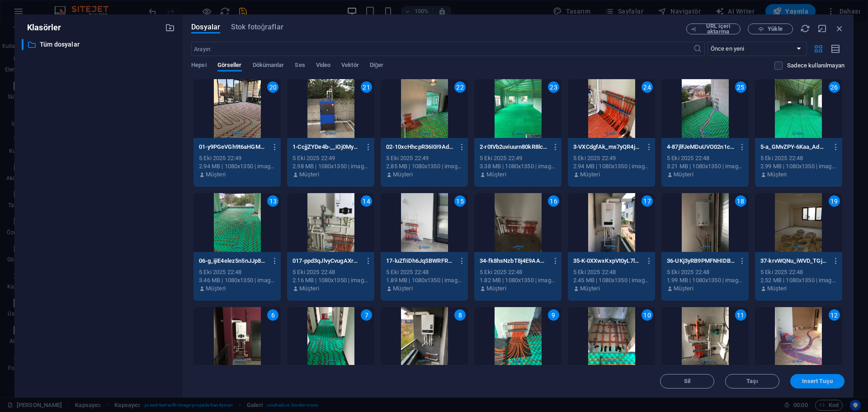
click at [821, 380] on span "Insert Tuşu" at bounding box center [817, 380] width 30 height 5
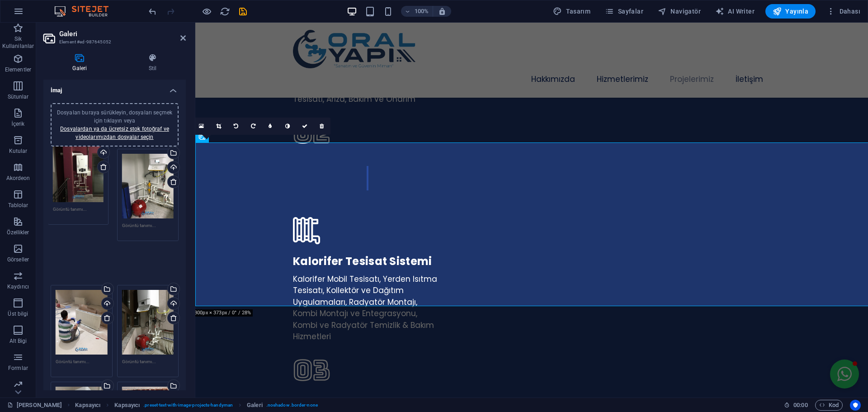
drag, startPoint x: 143, startPoint y: 239, endPoint x: 75, endPoint y: 178, distance: 91.5
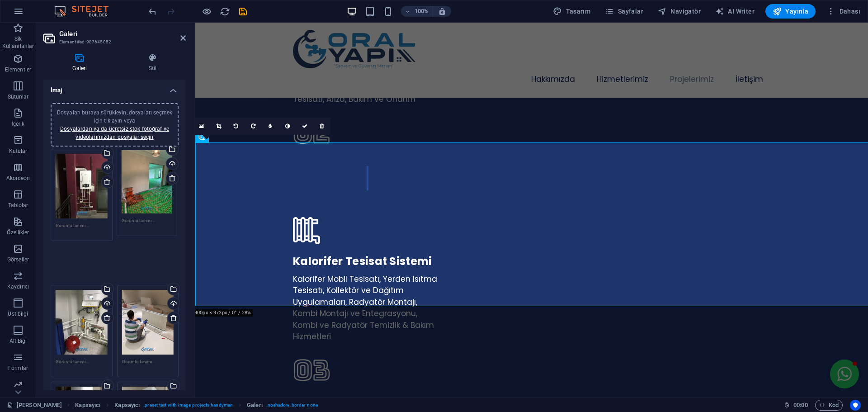
drag, startPoint x: 147, startPoint y: 292, endPoint x: 148, endPoint y: 191, distance: 101.2
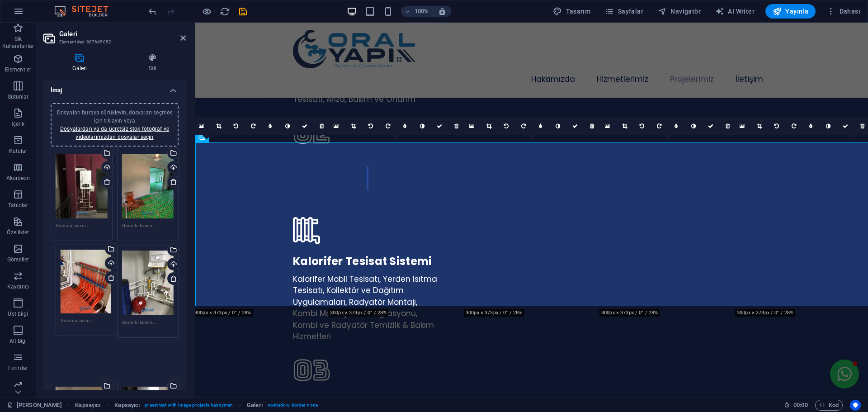
drag, startPoint x: 145, startPoint y: 337, endPoint x: 84, endPoint y: 285, distance: 79.8
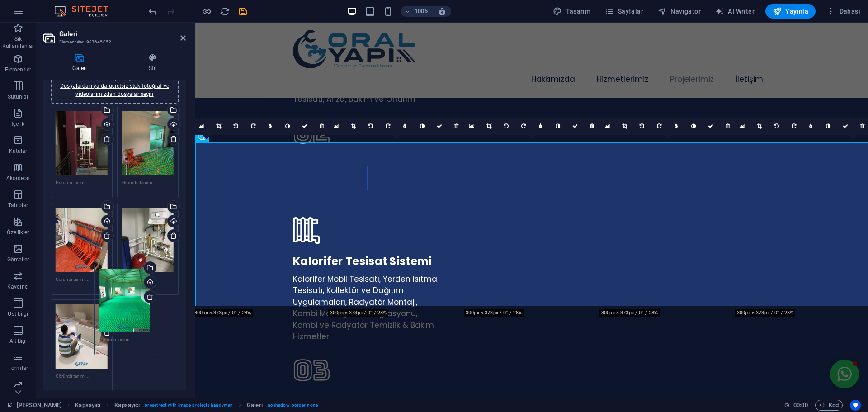
scroll to position [45, 0]
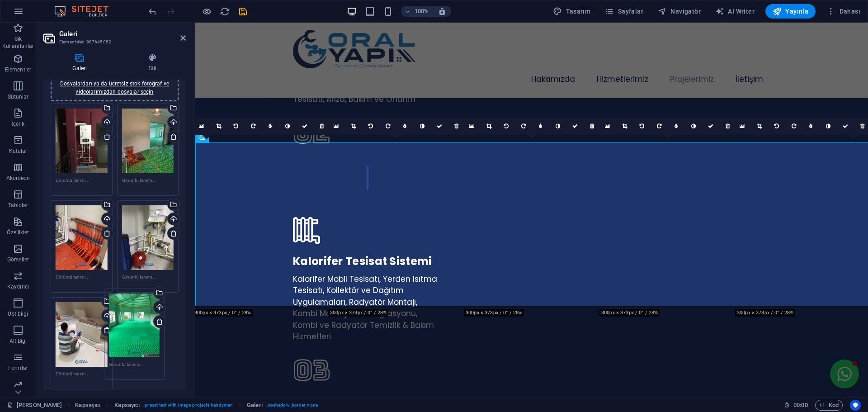
drag, startPoint x: 154, startPoint y: 342, endPoint x: 142, endPoint y: 334, distance: 14.7
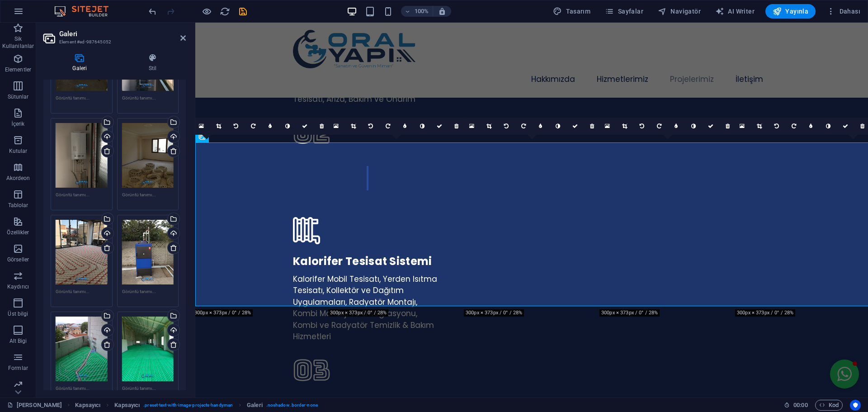
scroll to position [994, 0]
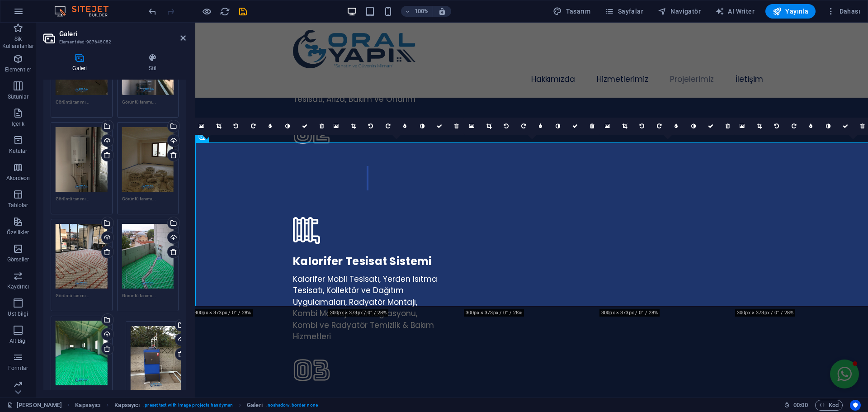
drag, startPoint x: 141, startPoint y: 245, endPoint x: 151, endPoint y: 359, distance: 115.2
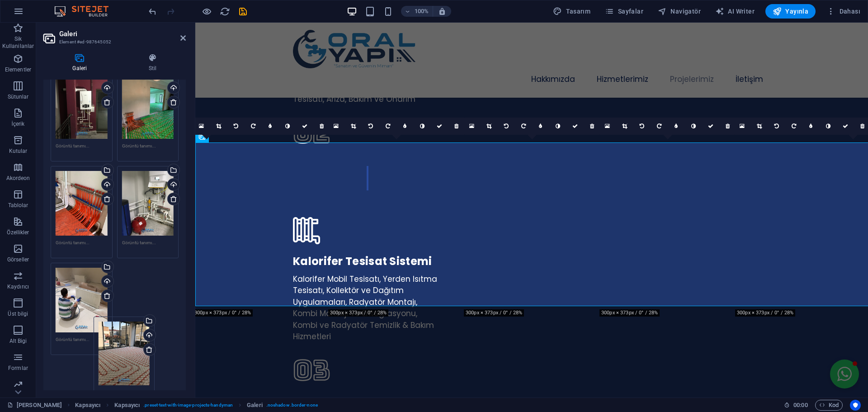
scroll to position [90, 0]
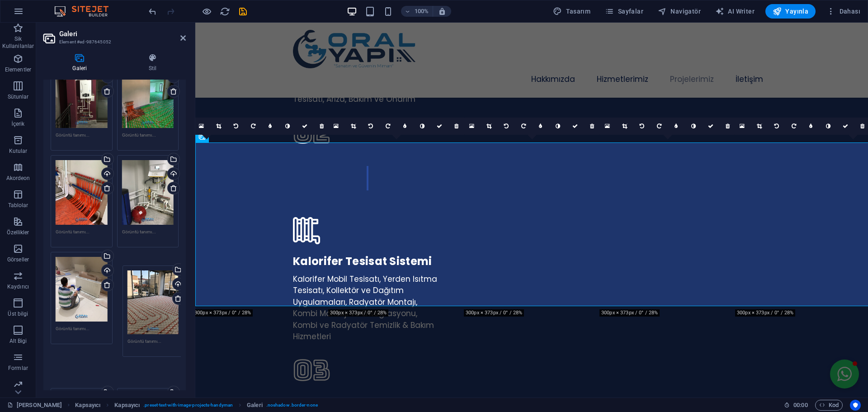
drag, startPoint x: 75, startPoint y: 338, endPoint x: 140, endPoint y: 310, distance: 70.4
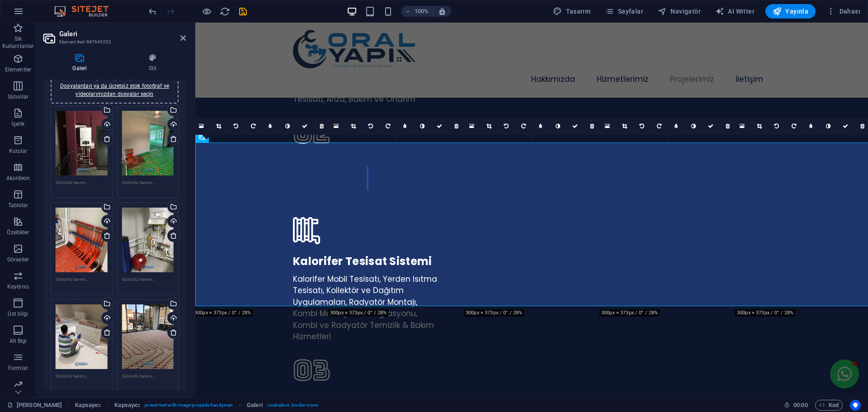
scroll to position [45, 0]
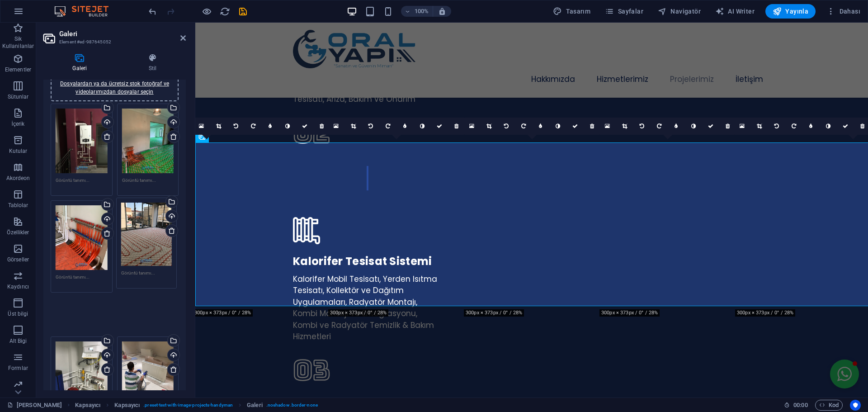
drag, startPoint x: 146, startPoint y: 341, endPoint x: 147, endPoint y: 245, distance: 96.3
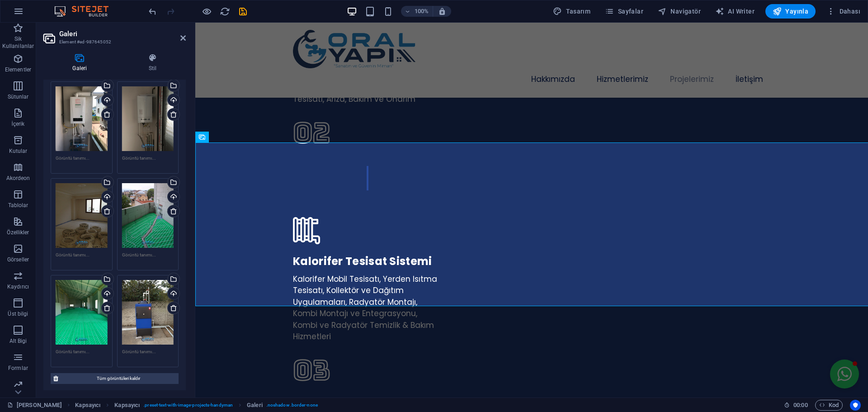
scroll to position [1043, 0]
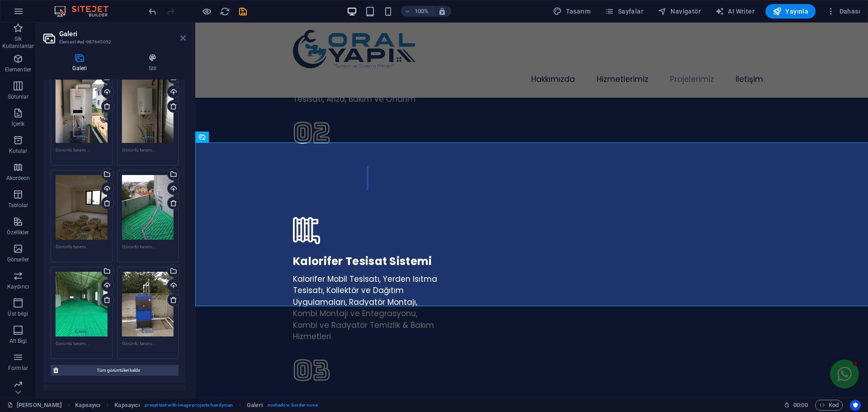
click at [183, 38] on icon at bounding box center [182, 37] width 5 height 7
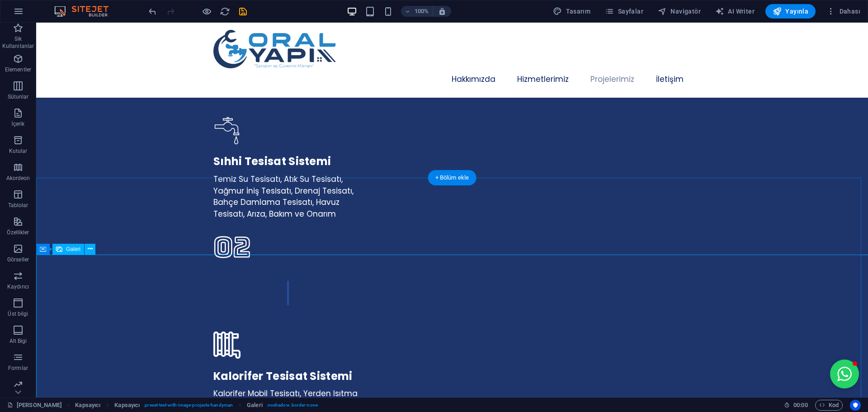
scroll to position [1788, 0]
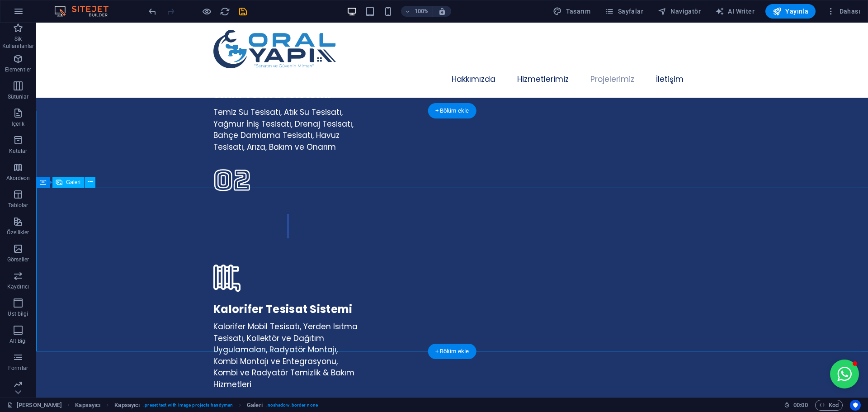
select select "px"
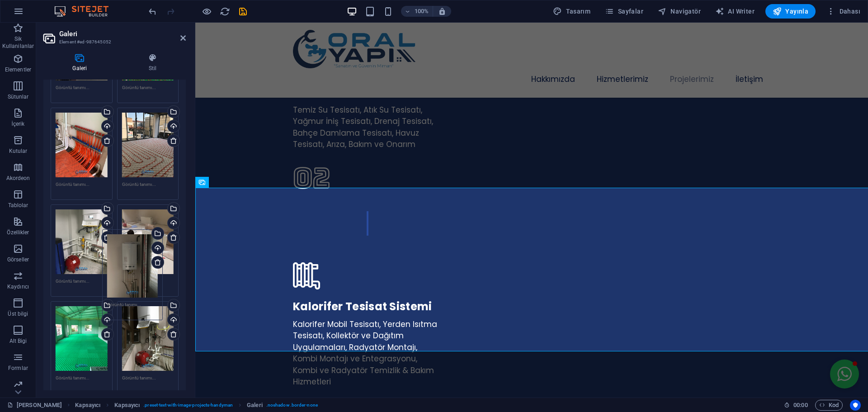
scroll to position [135, 0]
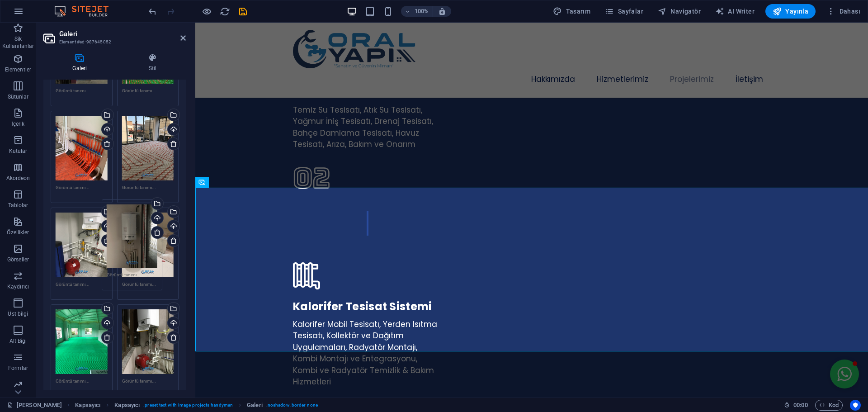
drag, startPoint x: 150, startPoint y: 246, endPoint x: 135, endPoint y: 244, distance: 14.7
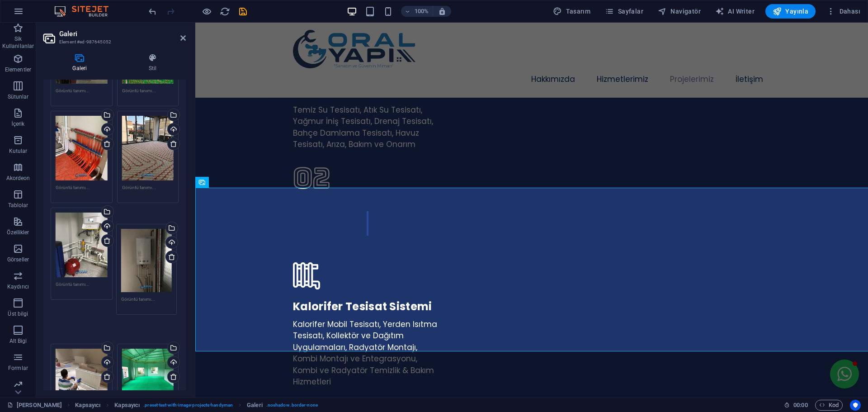
drag, startPoint x: 147, startPoint y: 241, endPoint x: 147, endPoint y: 263, distance: 21.7
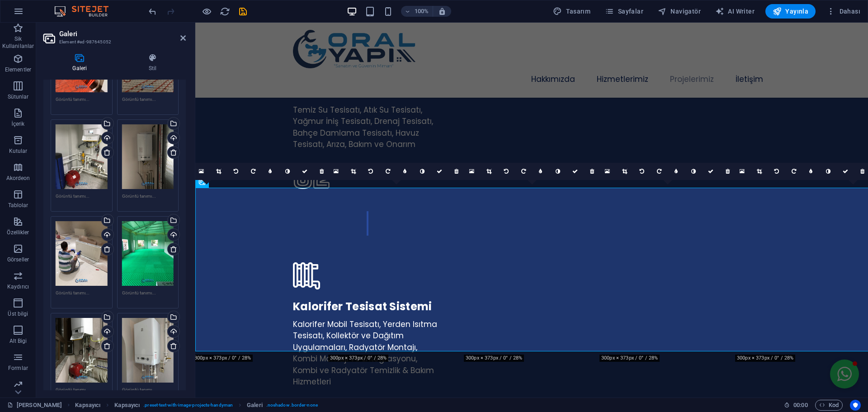
scroll to position [225, 0]
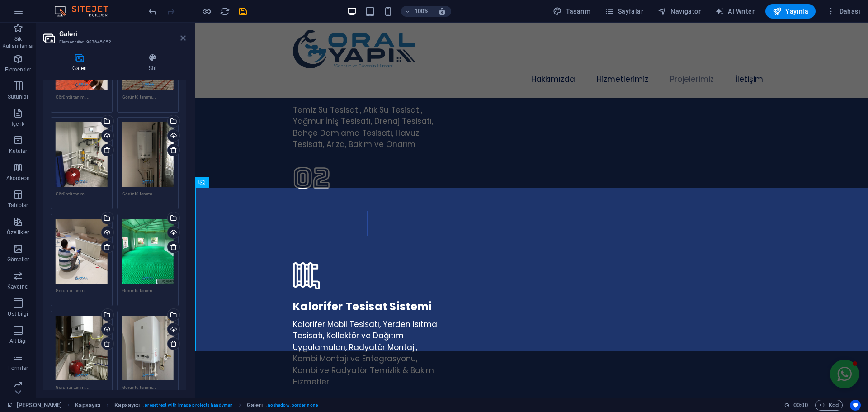
click at [184, 39] on icon at bounding box center [182, 37] width 5 height 7
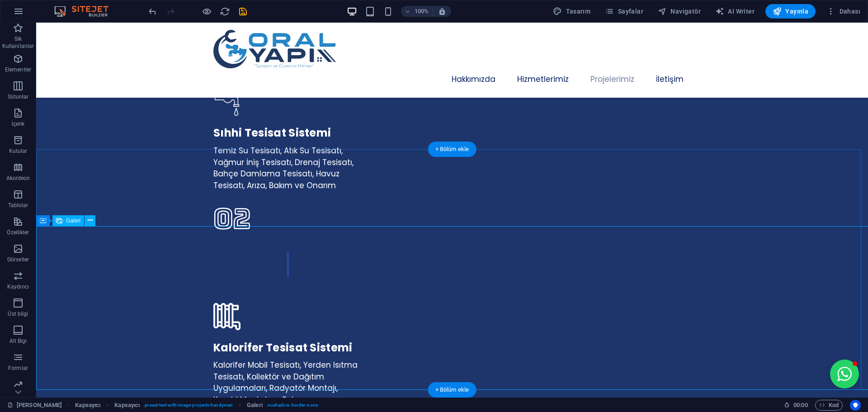
scroll to position [1788, 0]
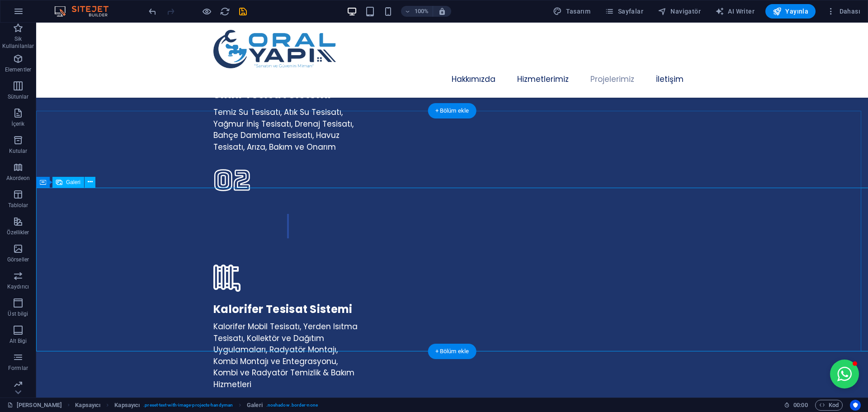
select select "px"
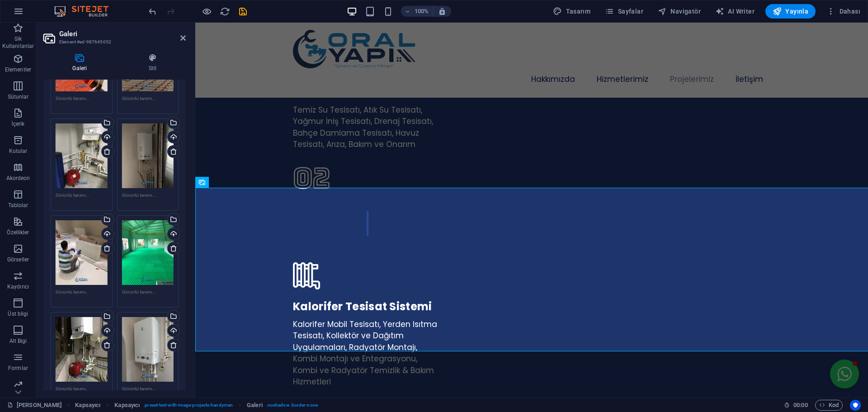
scroll to position [226, 0]
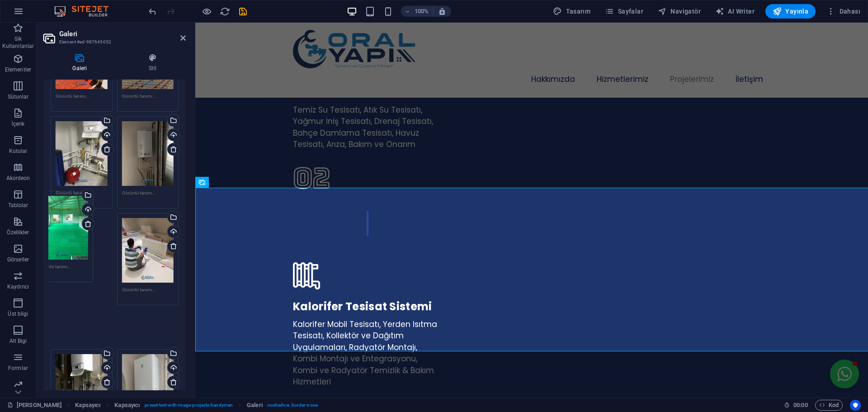
drag, startPoint x: 143, startPoint y: 255, endPoint x: 71, endPoint y: 248, distance: 73.2
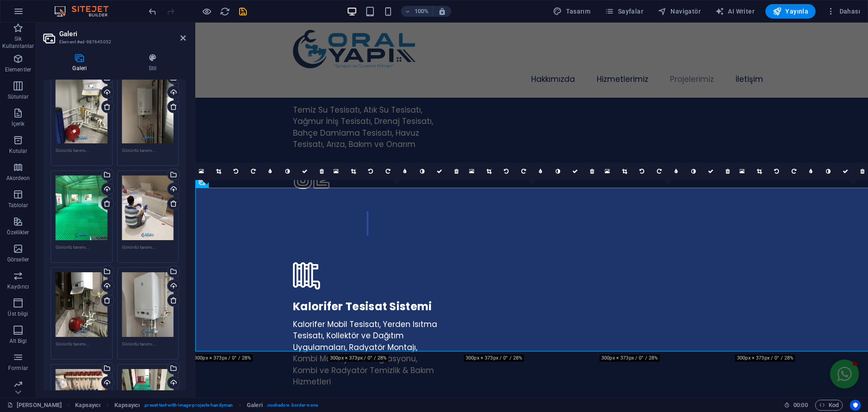
scroll to position [271, 0]
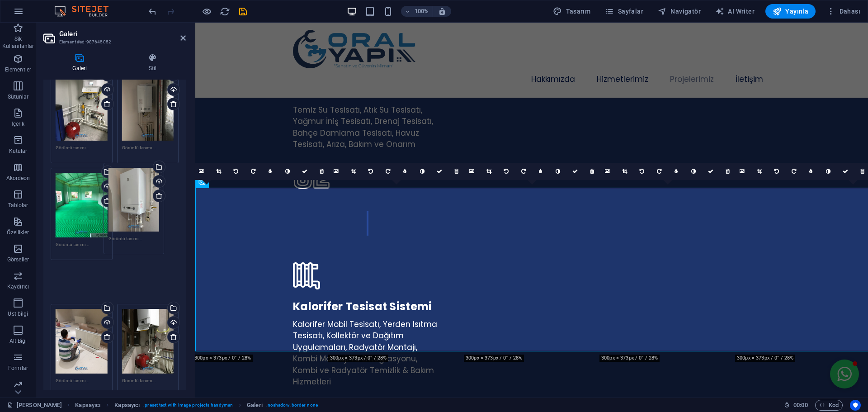
drag, startPoint x: 153, startPoint y: 308, endPoint x: 143, endPoint y: 215, distance: 94.1
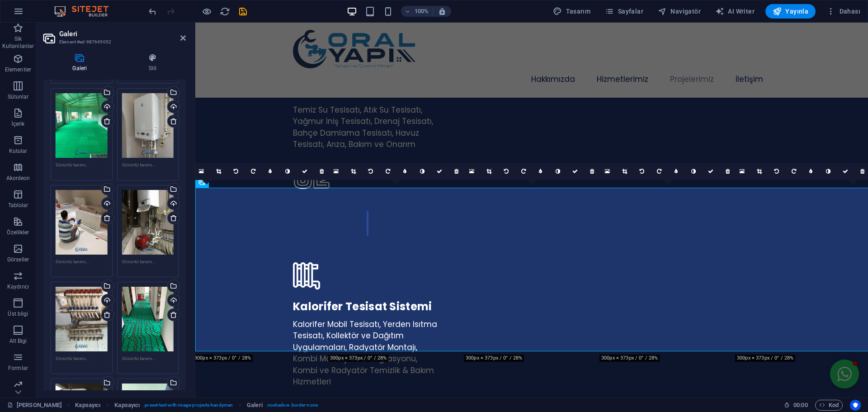
scroll to position [362, 0]
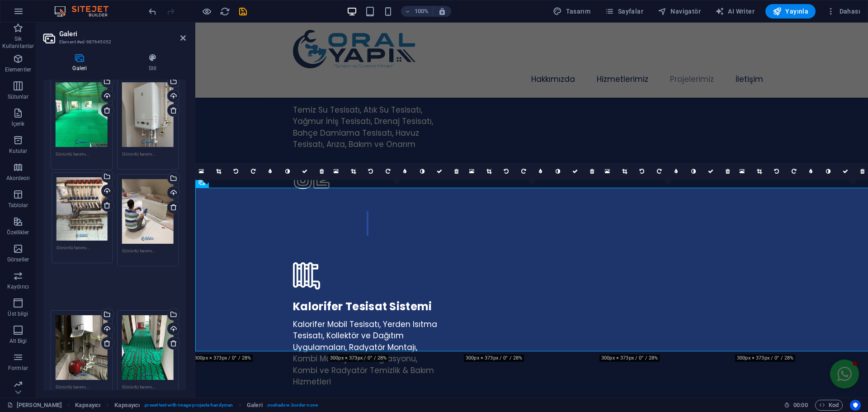
drag, startPoint x: 76, startPoint y: 305, endPoint x: 77, endPoint y: 212, distance: 92.7
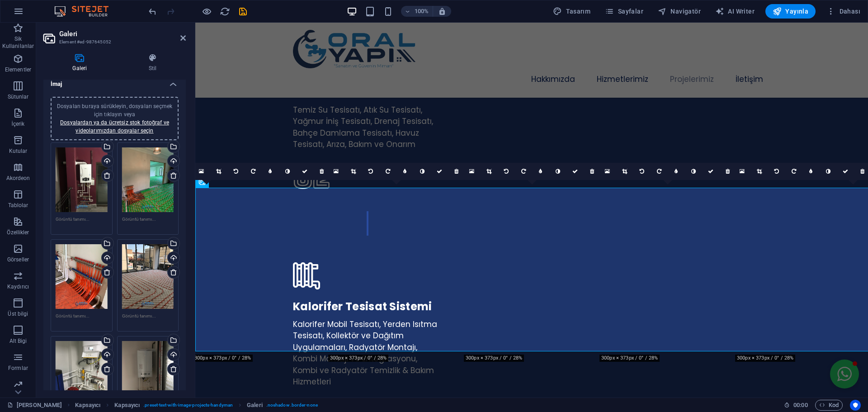
scroll to position [0, 0]
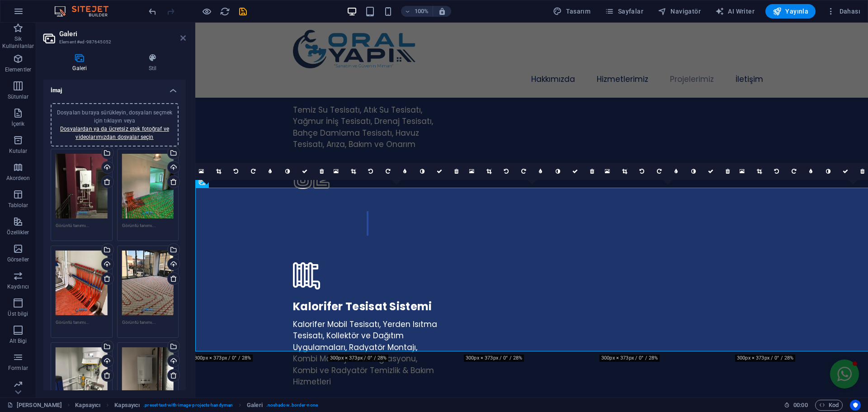
click at [184, 38] on icon at bounding box center [182, 37] width 5 height 7
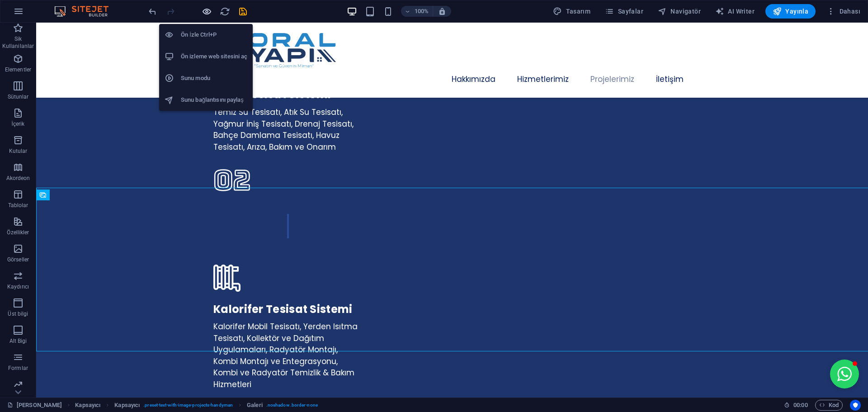
click at [204, 14] on icon "button" at bounding box center [207, 11] width 10 height 10
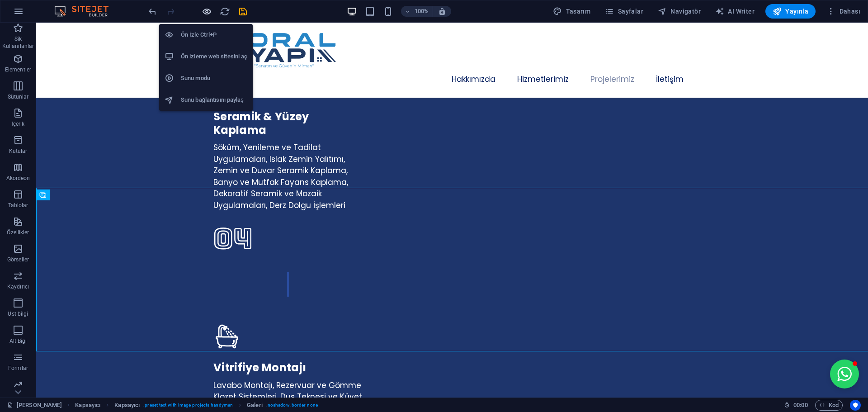
scroll to position [1775, 0]
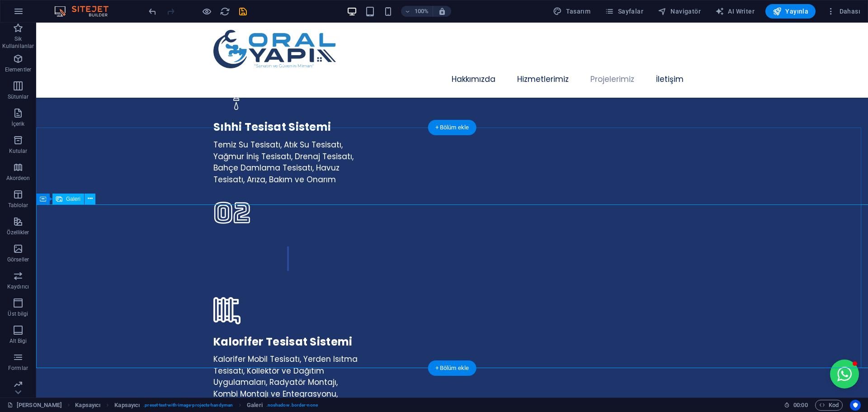
scroll to position [1652, 0]
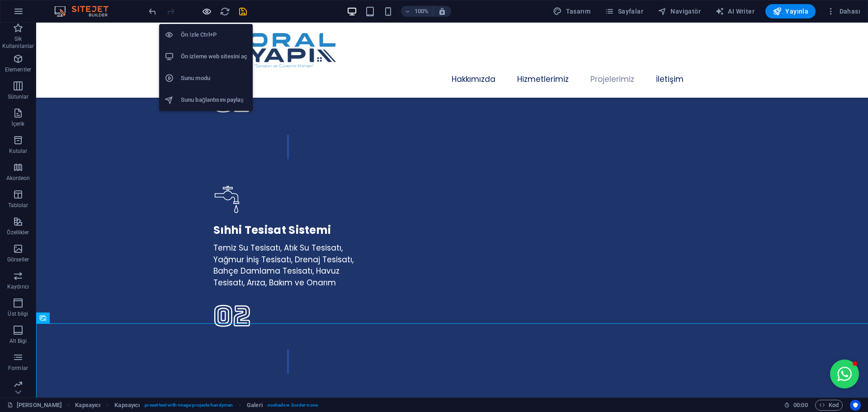
click at [208, 12] on icon "button" at bounding box center [207, 11] width 10 height 10
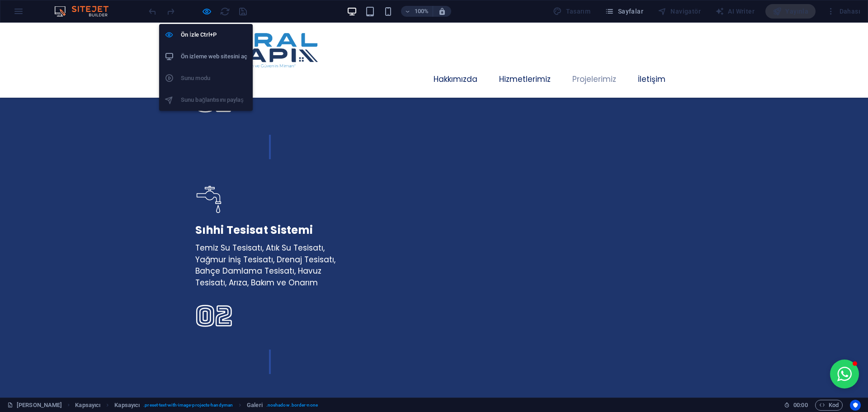
scroll to position [1640, 0]
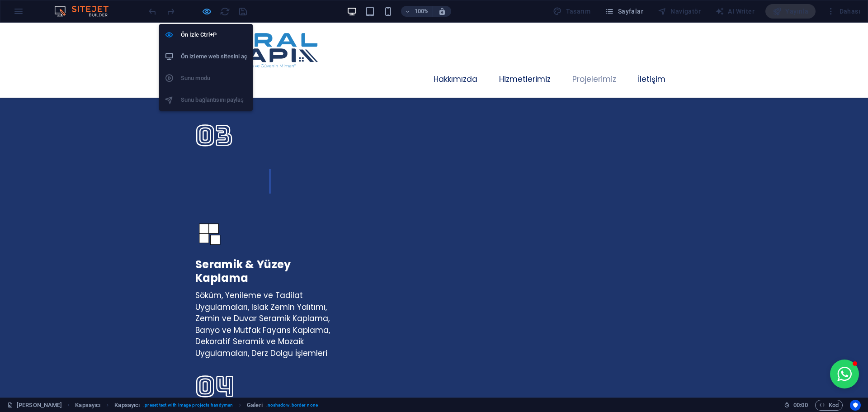
click at [205, 9] on icon "button" at bounding box center [207, 11] width 10 height 10
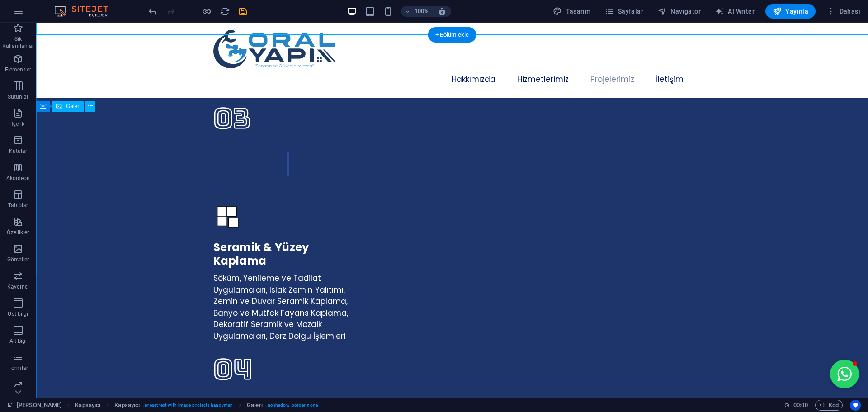
scroll to position [2059, 0]
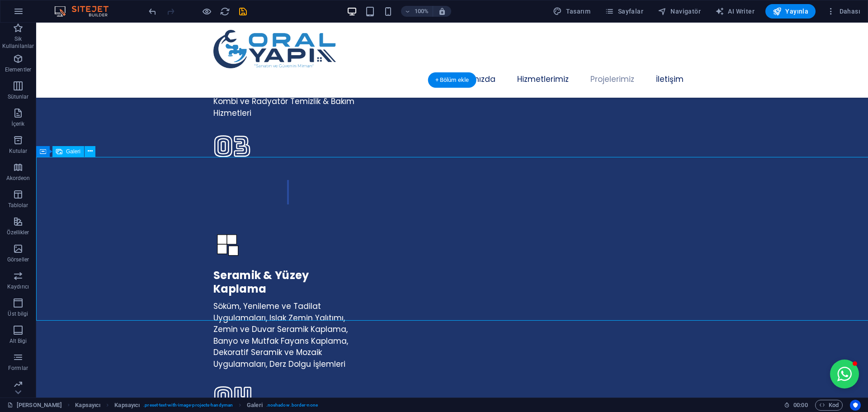
select select "px"
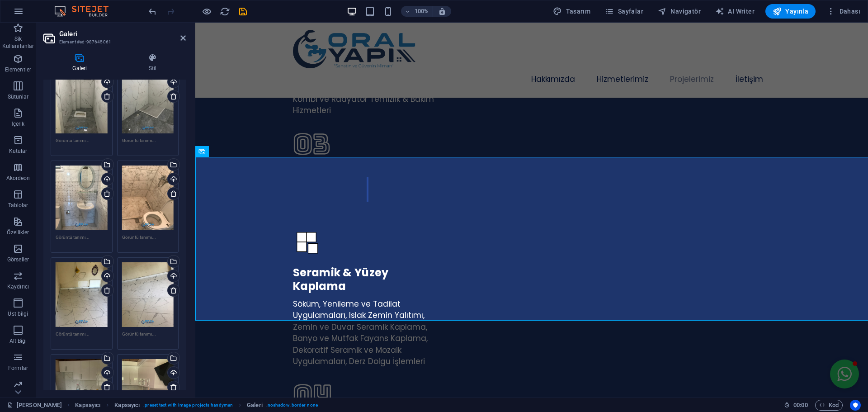
scroll to position [1920, 0]
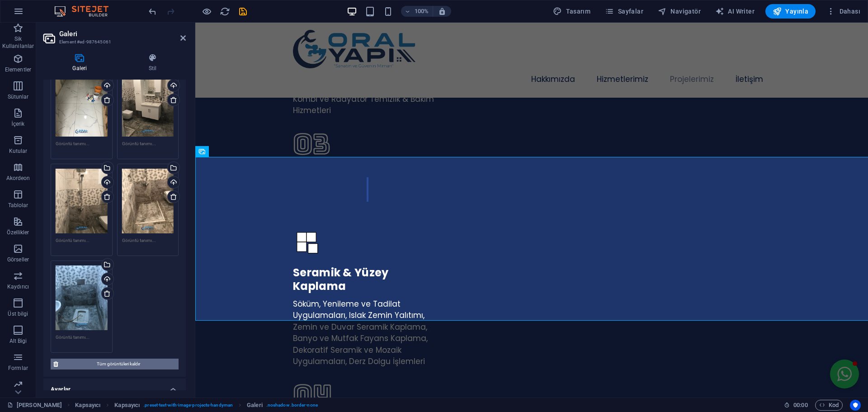
click at [136, 358] on span "Tüm görüntüleri kaldır" at bounding box center [118, 363] width 115 height 11
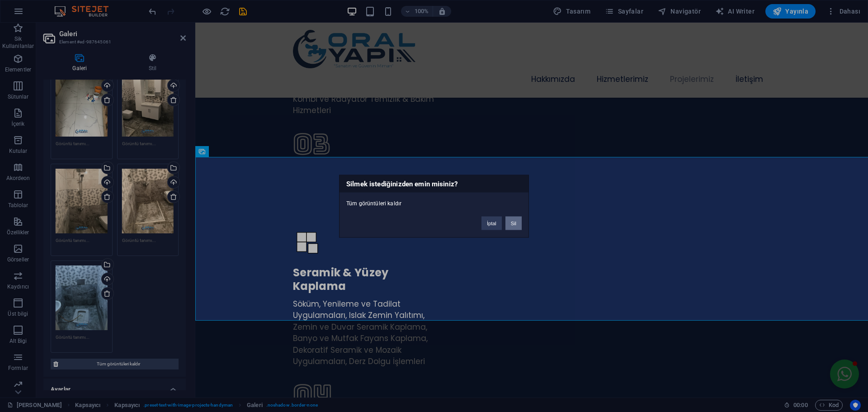
drag, startPoint x: 514, startPoint y: 225, endPoint x: 302, endPoint y: 201, distance: 213.4
click at [514, 225] on button "Sil" at bounding box center [513, 223] width 16 height 14
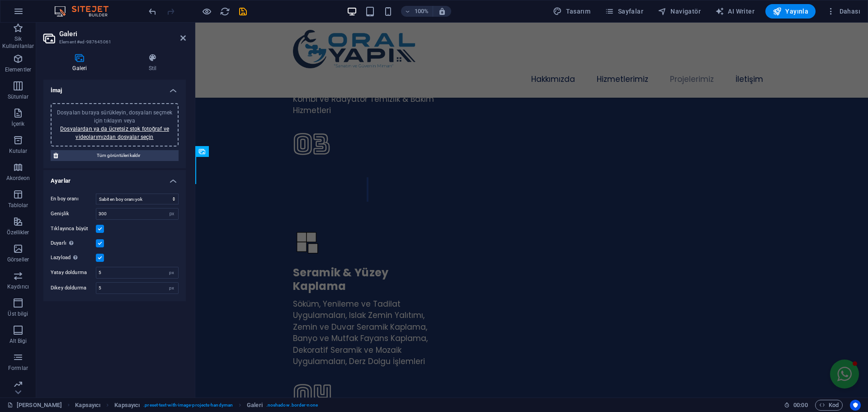
click at [120, 132] on div "Dosyaları buraya sürükleyin, dosyaları seçmek için tıklayın veya Dosyalardan ya…" at bounding box center [114, 124] width 117 height 33
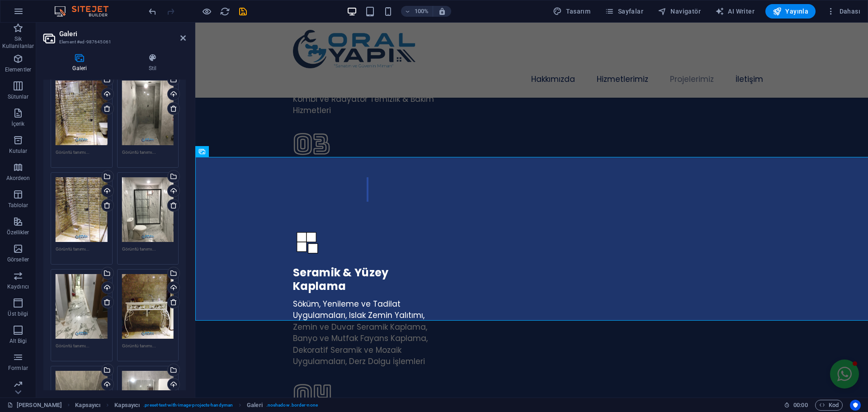
scroll to position [1230, 0]
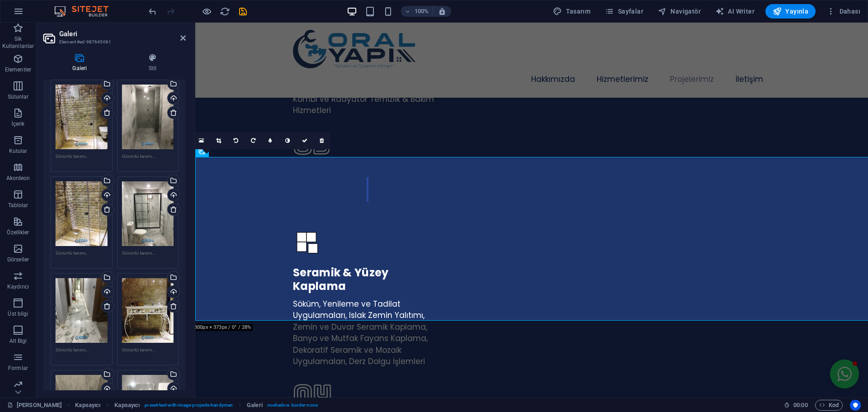
drag, startPoint x: 186, startPoint y: 226, endPoint x: 186, endPoint y: 219, distance: 6.8
click at [186, 219] on div "Galeri Stil İmaj Dosyaları buraya sürükleyin, dosyaları seçmek için tıklayın ve…" at bounding box center [114, 221] width 157 height 351
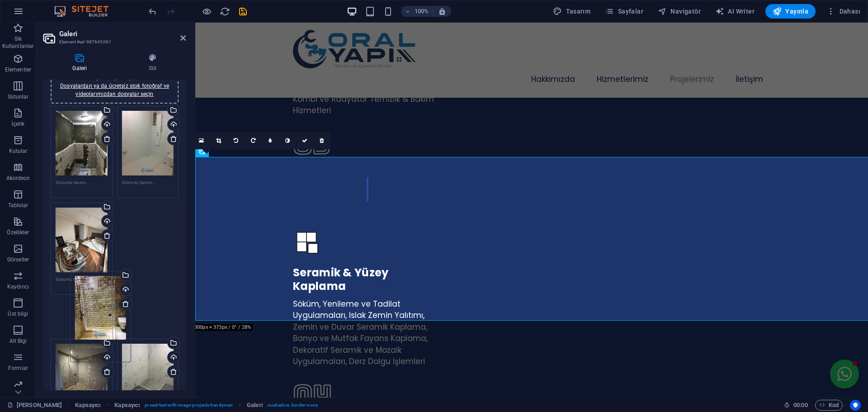
scroll to position [45, 0]
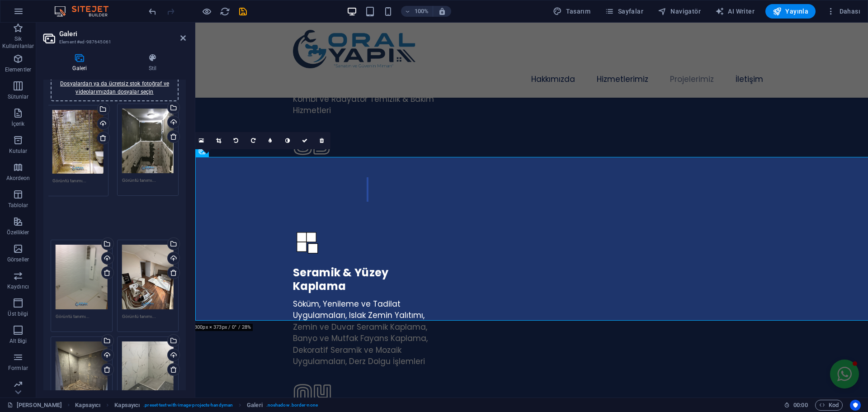
drag, startPoint x: 79, startPoint y: 245, endPoint x: 76, endPoint y: 139, distance: 105.8
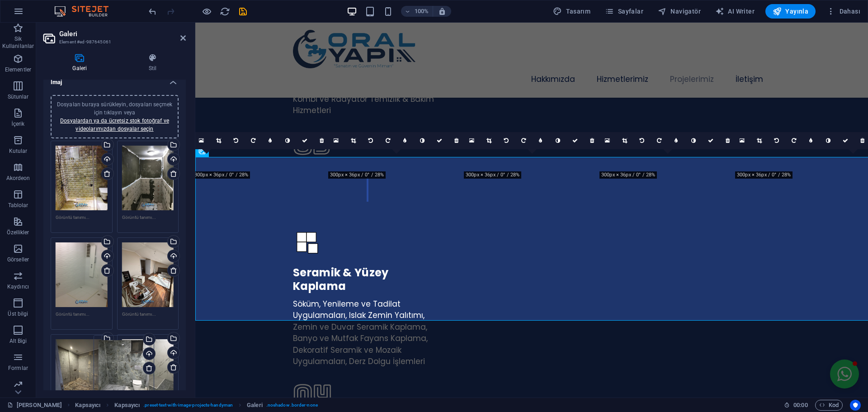
scroll to position [0, 0]
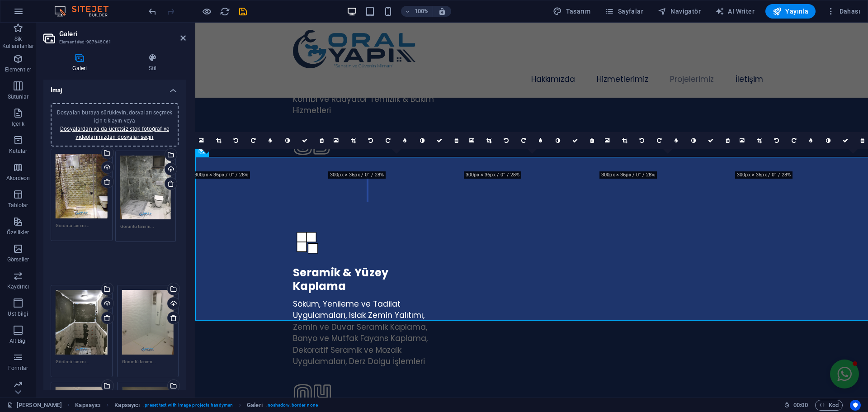
drag, startPoint x: 147, startPoint y: 308, endPoint x: 145, endPoint y: 240, distance: 67.8
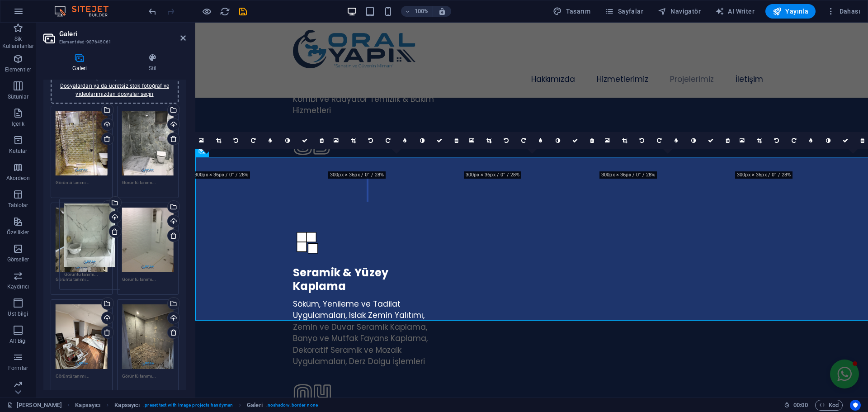
scroll to position [45, 0]
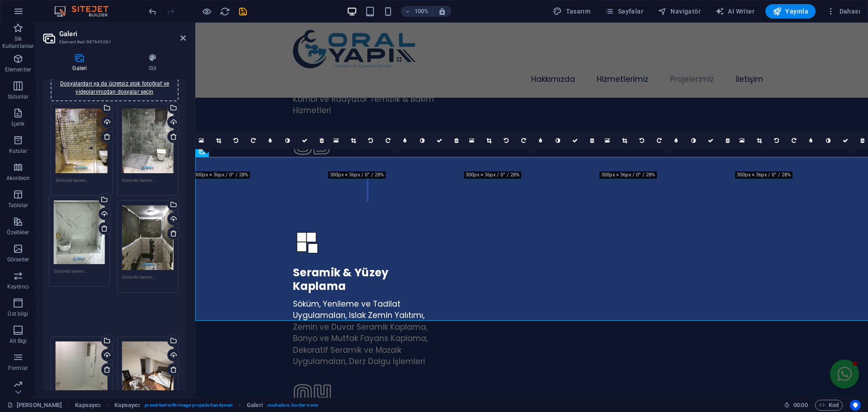
drag, startPoint x: 86, startPoint y: 301, endPoint x: 83, endPoint y: 241, distance: 60.2
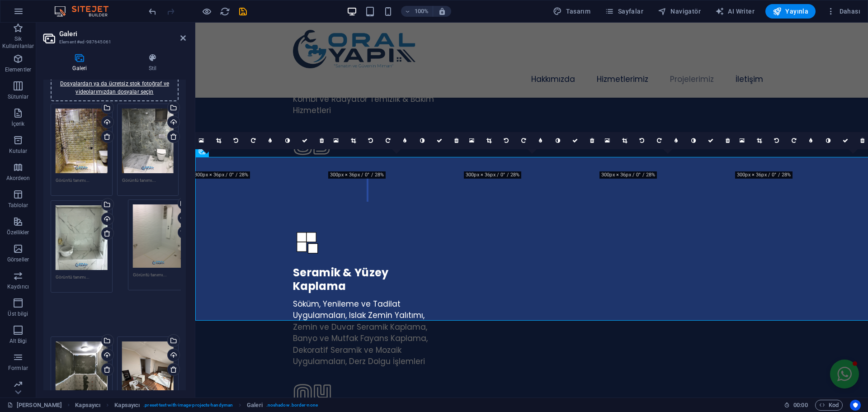
drag, startPoint x: 74, startPoint y: 344, endPoint x: 143, endPoint y: 249, distance: 118.1
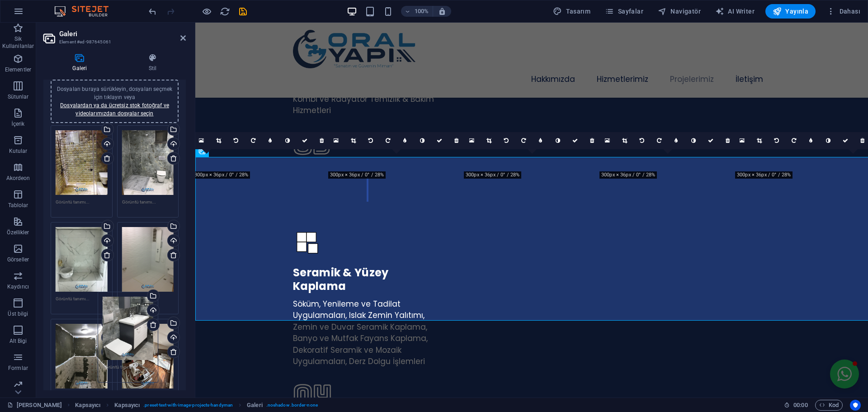
scroll to position [90, 0]
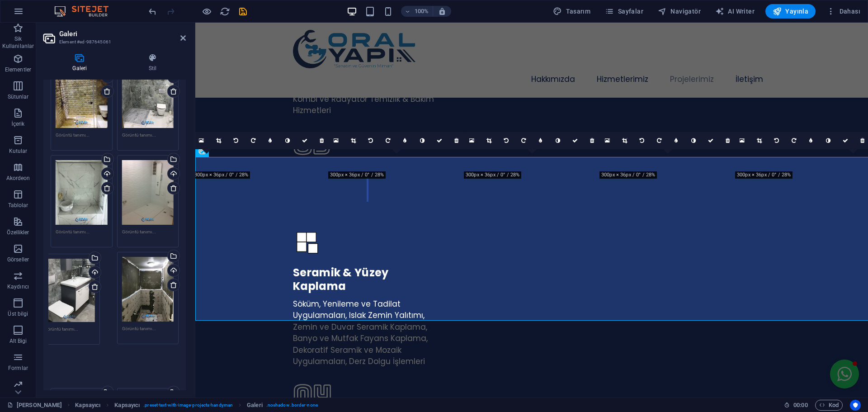
drag, startPoint x: 150, startPoint y: 289, endPoint x: 73, endPoint y: 299, distance: 77.5
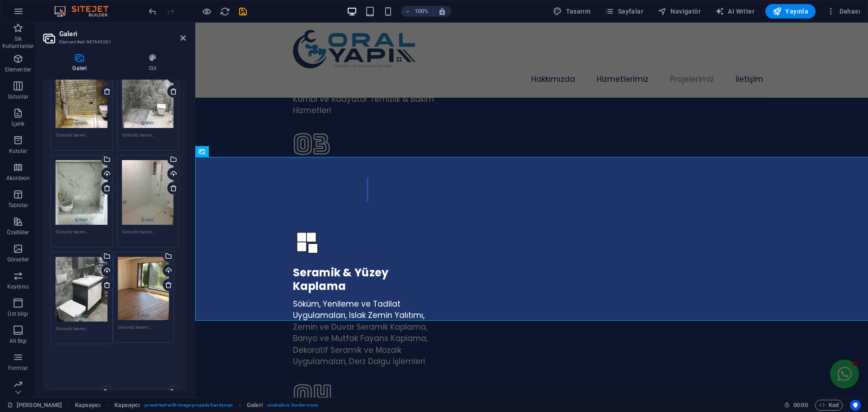
drag, startPoint x: 87, startPoint y: 284, endPoint x: 132, endPoint y: 334, distance: 67.2
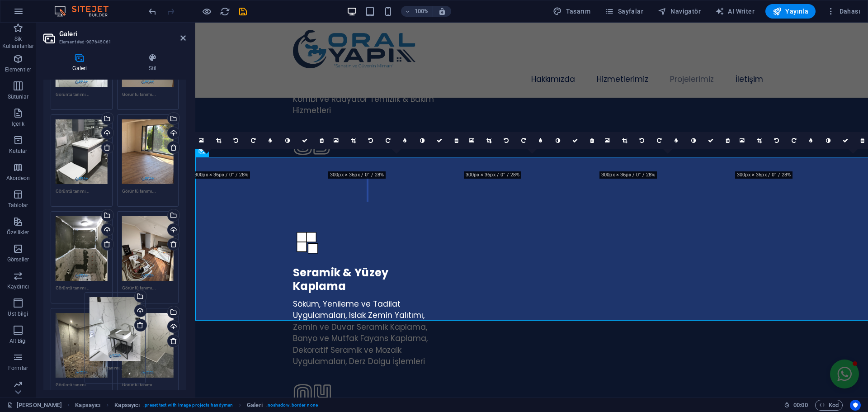
scroll to position [226, 0]
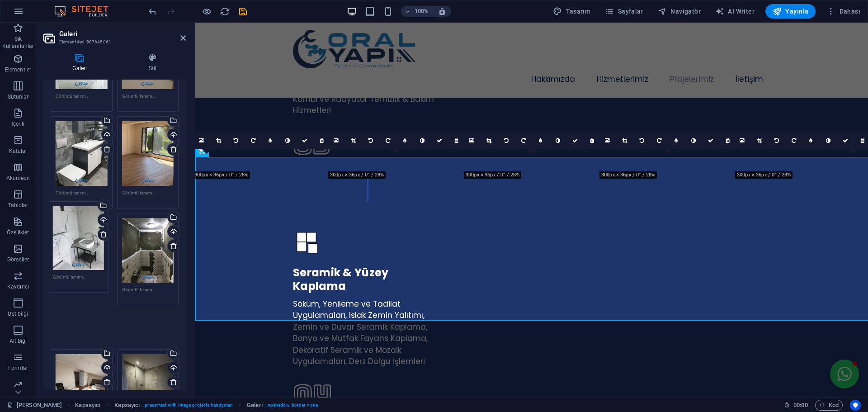
drag, startPoint x: 87, startPoint y: 313, endPoint x: 82, endPoint y: 250, distance: 63.1
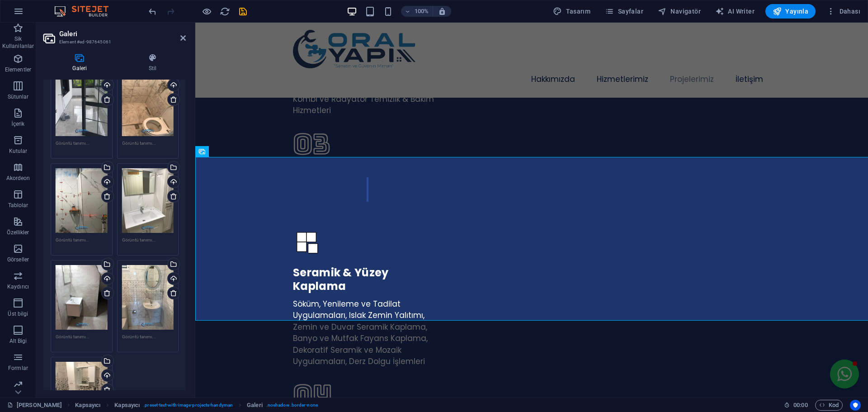
scroll to position [2519, 0]
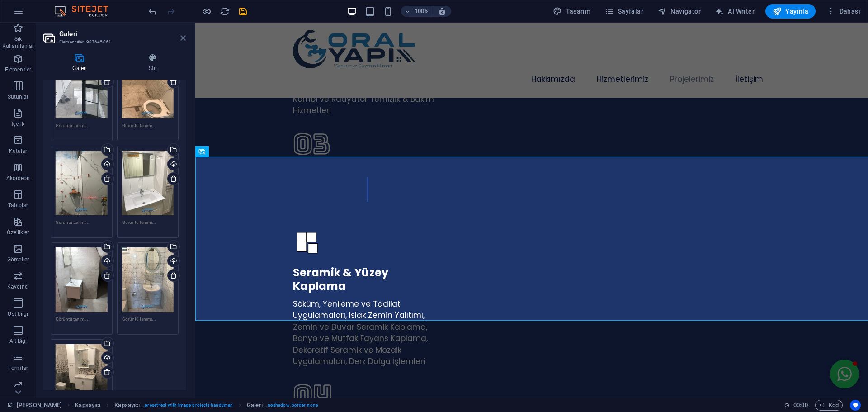
click at [184, 37] on icon at bounding box center [182, 37] width 5 height 7
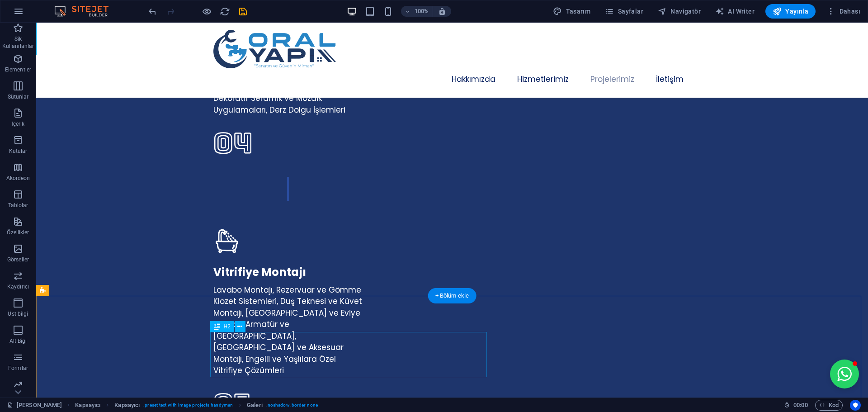
scroll to position [2285, 0]
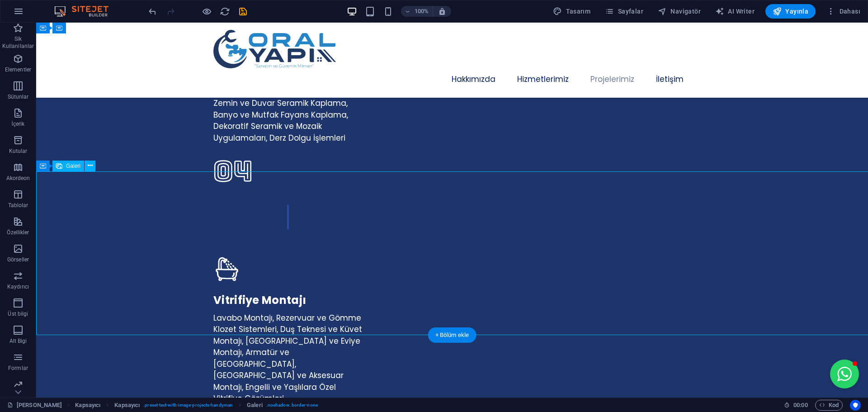
select select "px"
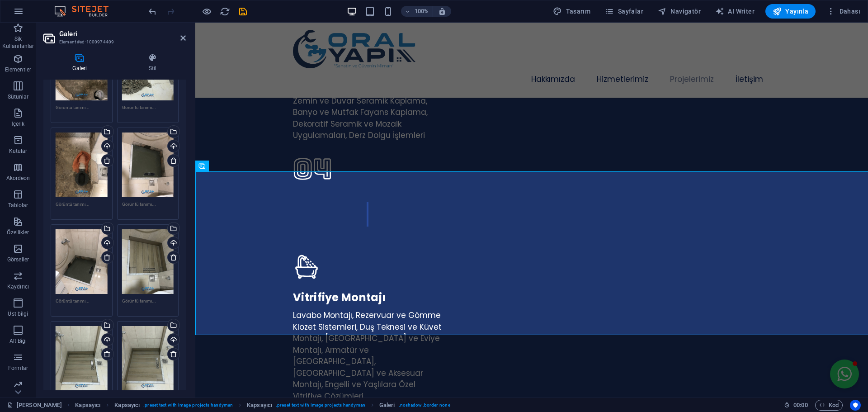
scroll to position [768, 0]
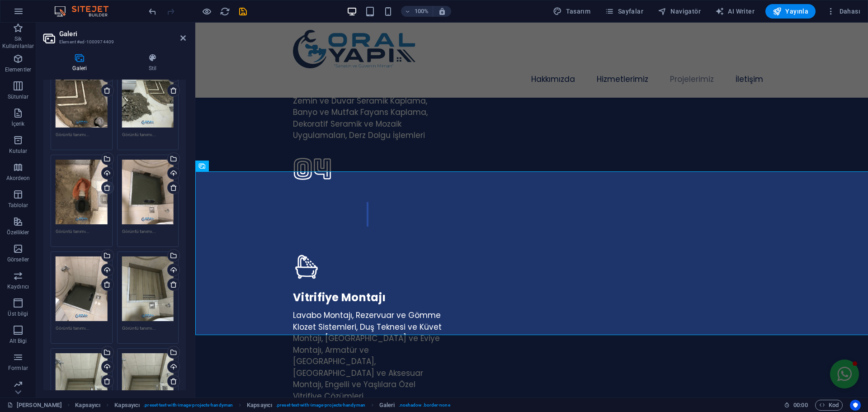
click at [106, 184] on icon at bounding box center [107, 187] width 7 height 7
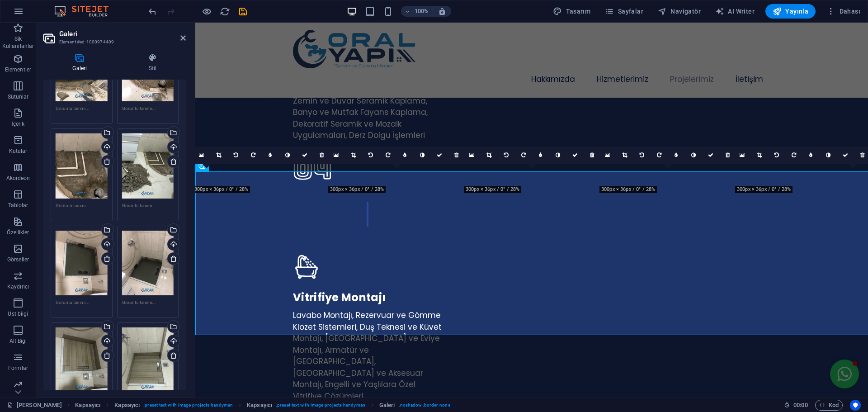
scroll to position [678, 0]
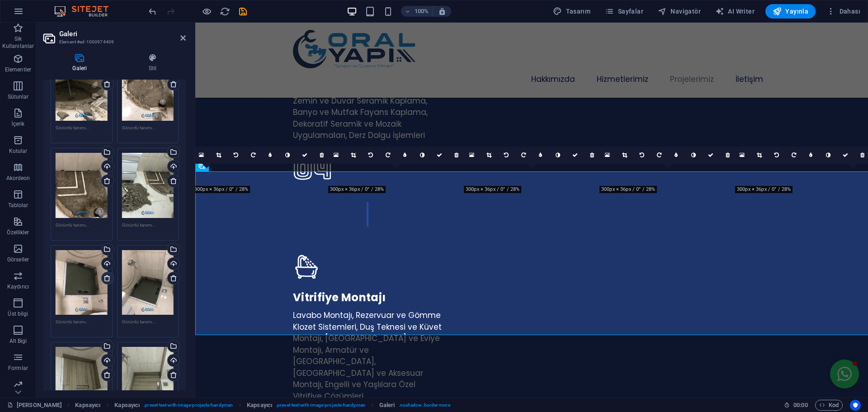
click at [106, 274] on icon at bounding box center [107, 277] width 7 height 7
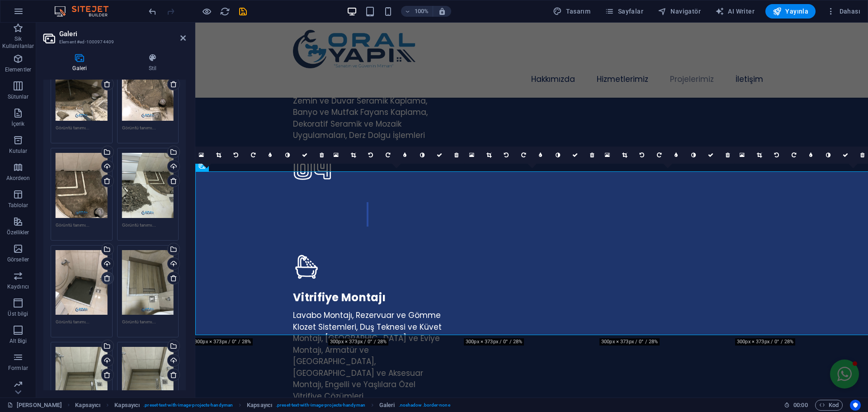
click at [106, 274] on icon at bounding box center [107, 277] width 7 height 7
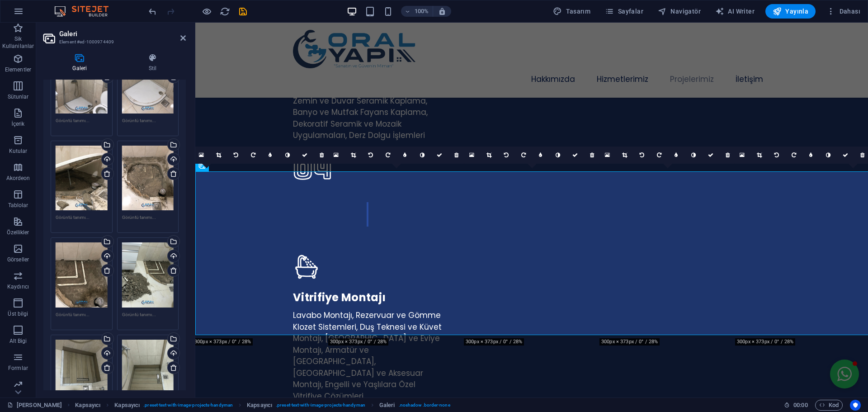
scroll to position [588, 0]
click at [107, 268] on icon at bounding box center [107, 271] width 7 height 7
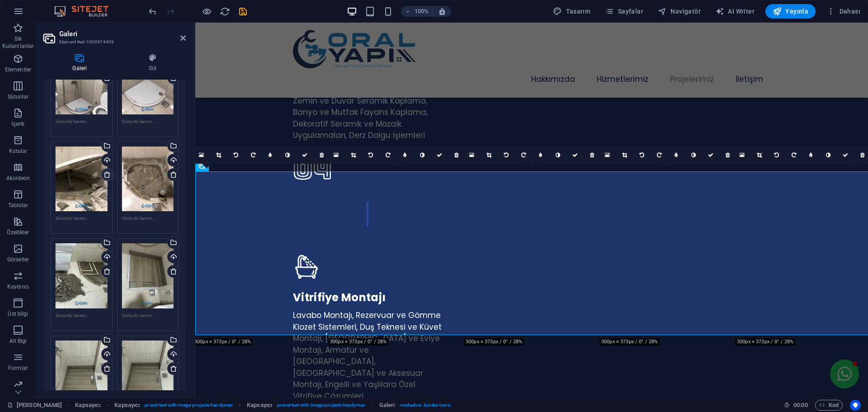
click at [106, 171] on icon at bounding box center [107, 174] width 7 height 7
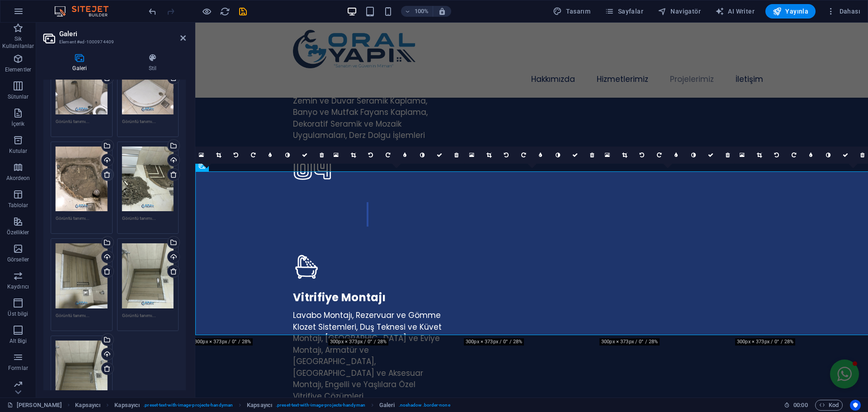
click at [106, 171] on icon at bounding box center [107, 174] width 7 height 7
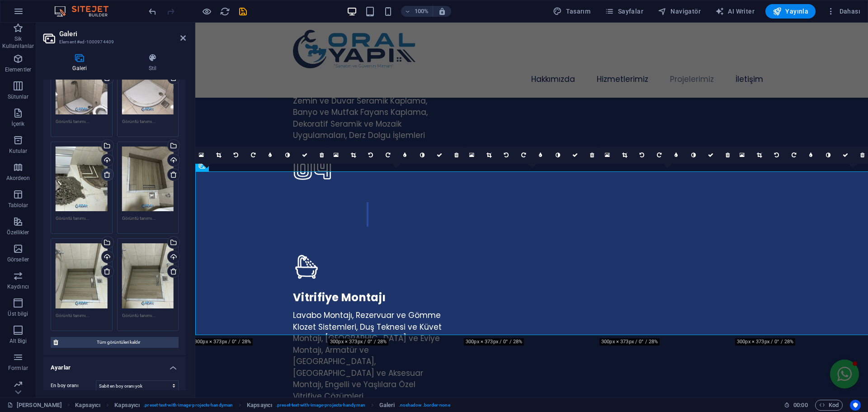
click at [106, 171] on icon at bounding box center [107, 174] width 7 height 7
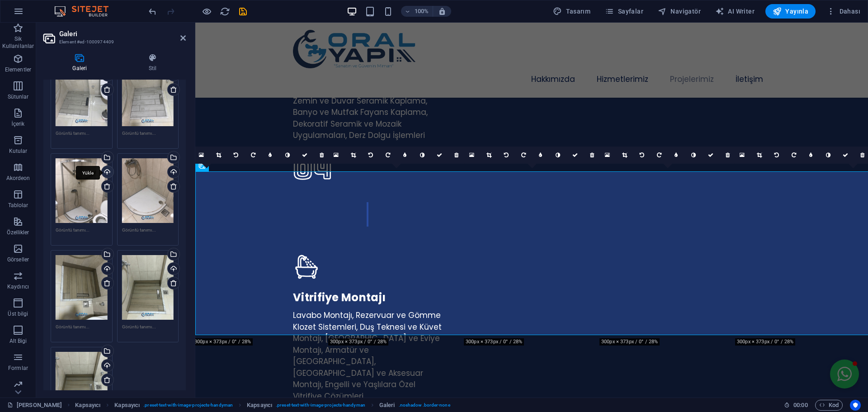
scroll to position [407, 0]
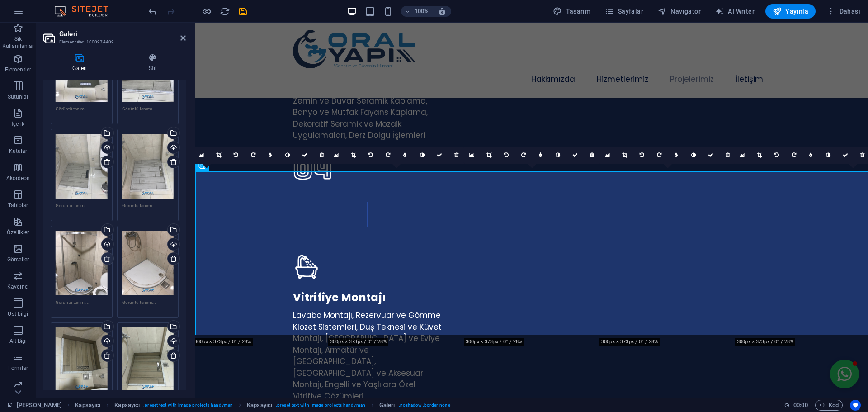
click at [106, 255] on icon at bounding box center [107, 258] width 7 height 7
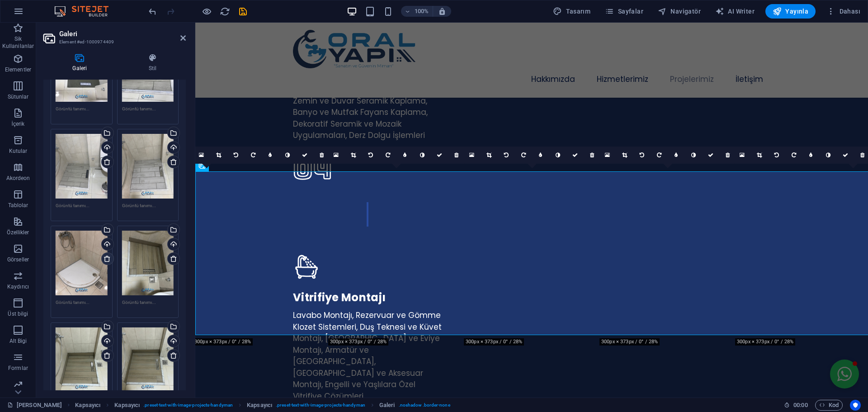
click at [106, 255] on icon at bounding box center [107, 258] width 7 height 7
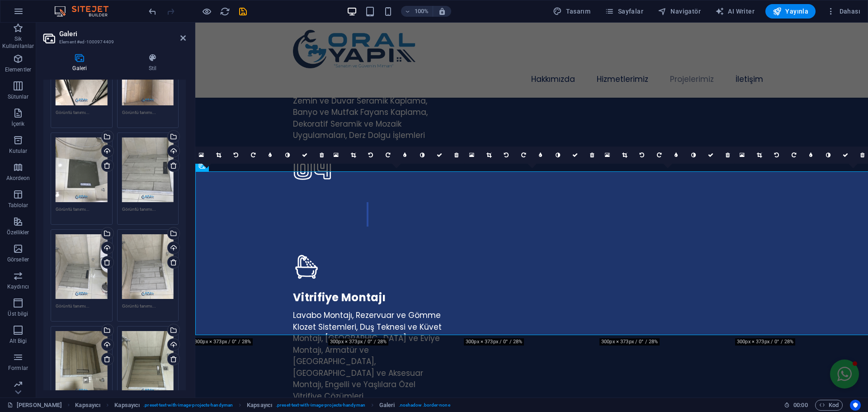
scroll to position [271, 0]
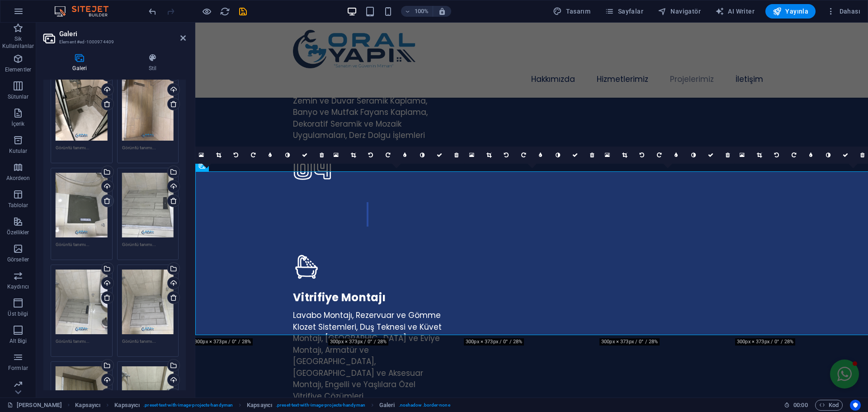
click at [107, 197] on icon at bounding box center [107, 200] width 7 height 7
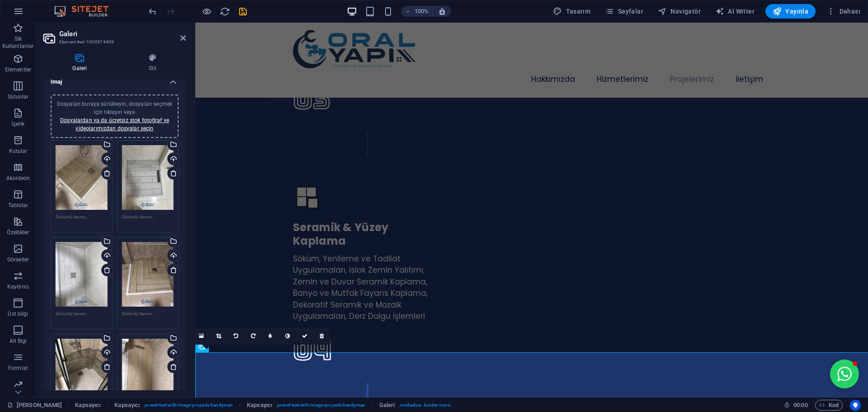
scroll to position [0, 0]
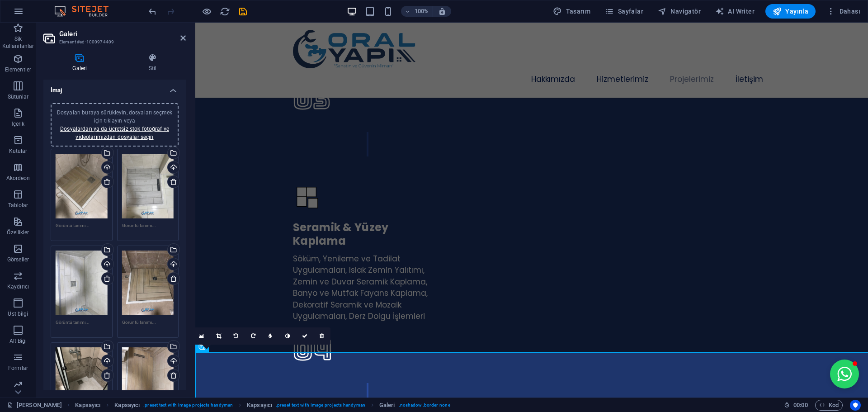
click at [88, 178] on div "Dosyaları buraya sürükleyin, dosyaları seçmek için tıklayın veya Dosyalardan ya…" at bounding box center [82, 186] width 52 height 65
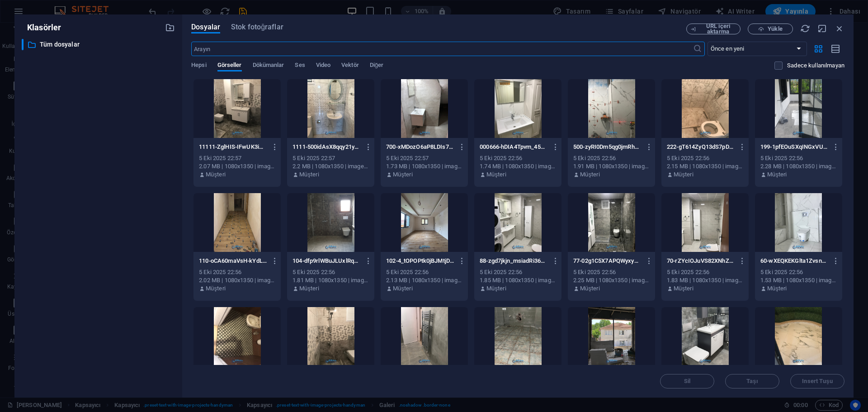
scroll to position [2508, 0]
click at [843, 29] on icon "button" at bounding box center [839, 29] width 10 height 10
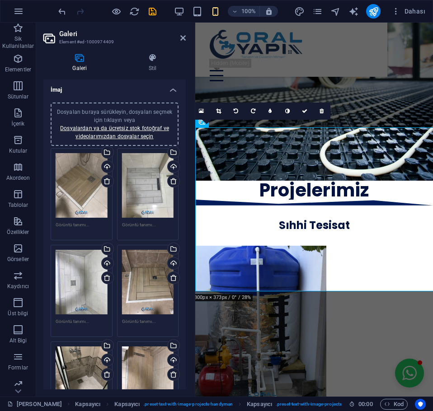
scroll to position [0, 0]
drag, startPoint x: 172, startPoint y: 279, endPoint x: 120, endPoint y: 281, distance: 52.0
click at [172, 279] on icon at bounding box center [173, 278] width 7 height 7
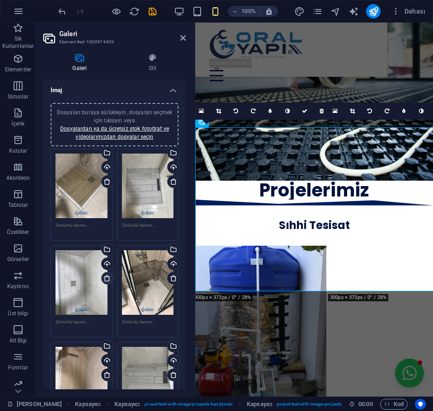
click at [104, 276] on icon at bounding box center [107, 278] width 7 height 7
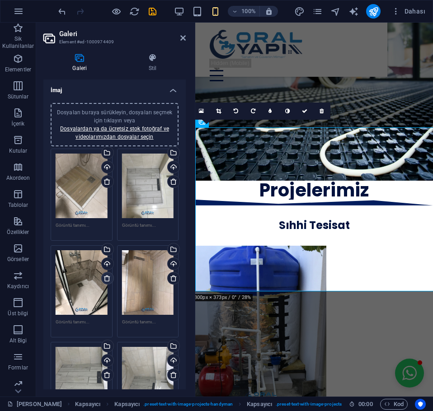
click at [104, 277] on icon at bounding box center [107, 278] width 7 height 7
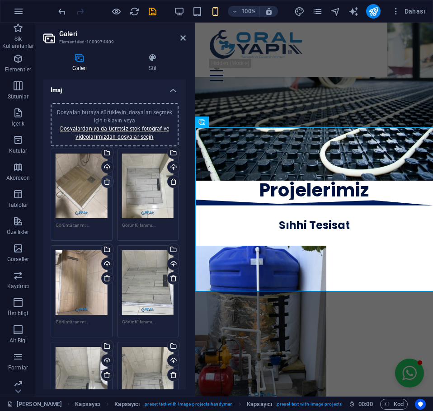
click at [108, 185] on icon at bounding box center [107, 181] width 7 height 7
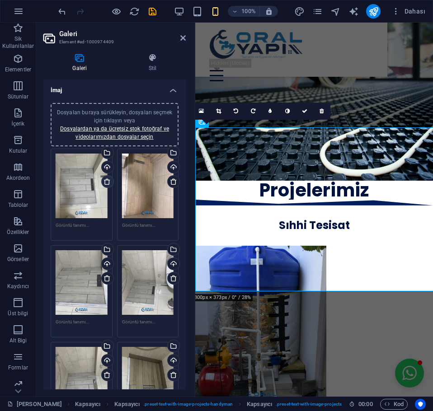
click at [107, 181] on icon at bounding box center [107, 181] width 7 height 7
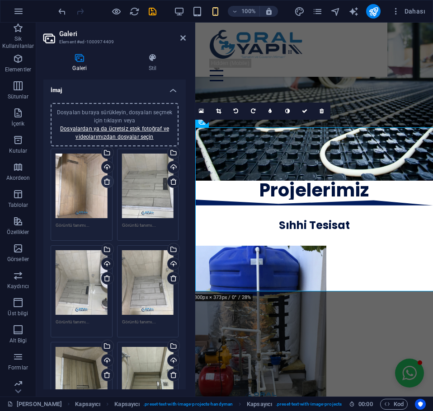
click at [104, 183] on icon at bounding box center [107, 181] width 7 height 7
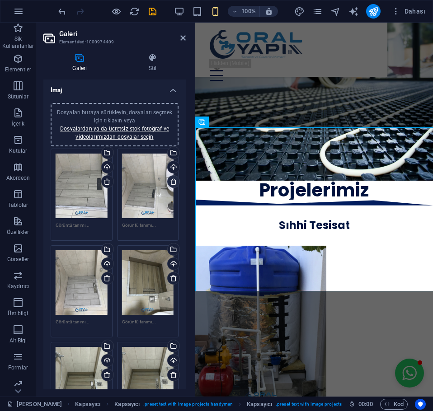
click at [170, 182] on icon at bounding box center [173, 181] width 7 height 7
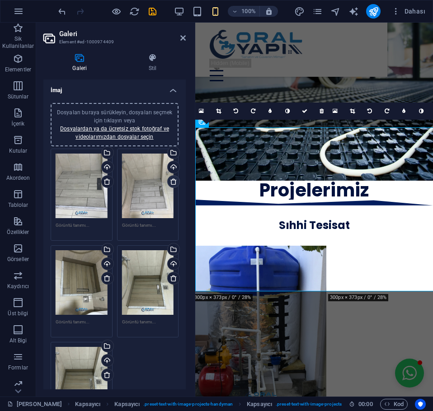
click at [170, 179] on icon at bounding box center [173, 181] width 7 height 7
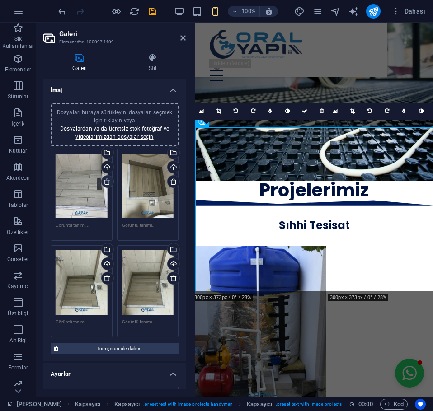
click at [108, 182] on icon at bounding box center [107, 181] width 7 height 7
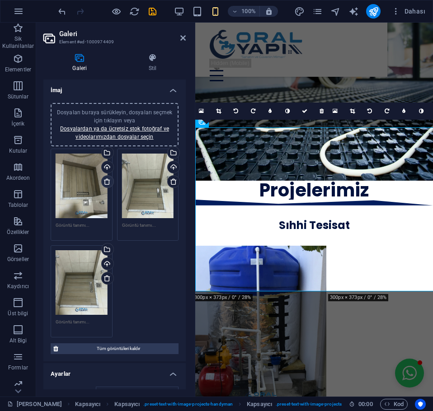
click at [106, 182] on icon at bounding box center [107, 181] width 7 height 7
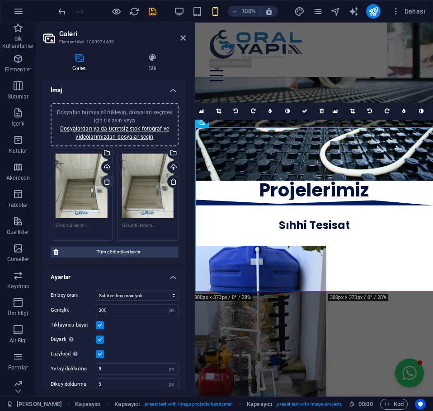
click at [106, 182] on icon at bounding box center [107, 181] width 7 height 7
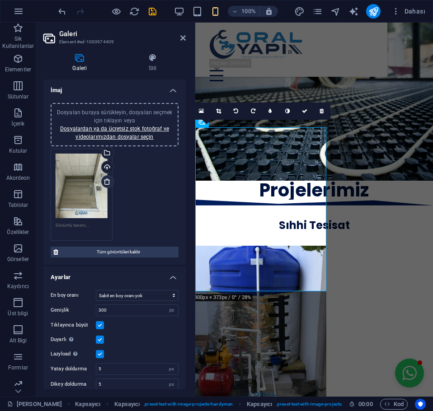
click at [106, 182] on icon at bounding box center [107, 181] width 7 height 7
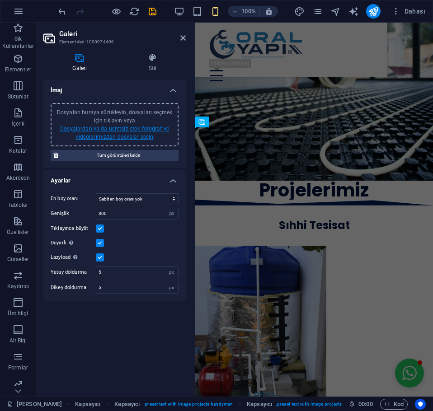
click at [125, 138] on link "Dosyalardan ya da ücretsiz stok fotoğraf ve videolarımızdan dosyalar seçin" at bounding box center [114, 133] width 109 height 14
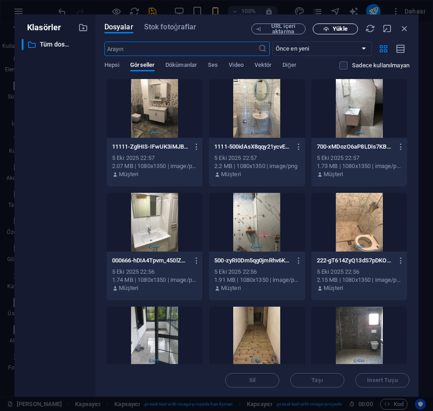
click at [338, 26] on span "Yükle" at bounding box center [340, 28] width 14 height 5
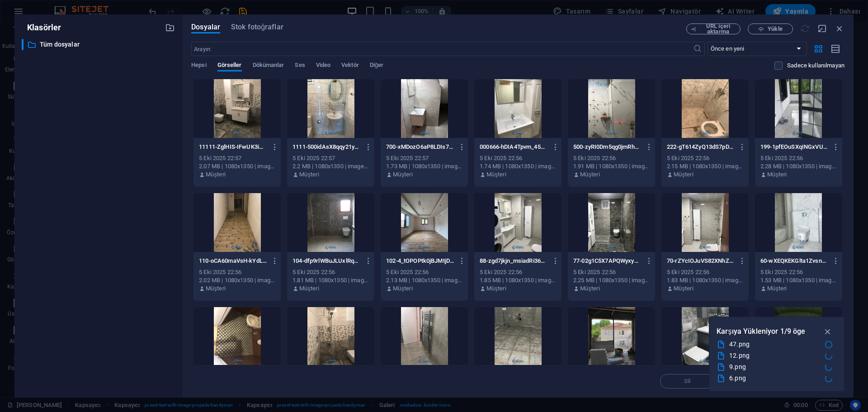
scroll to position [2648, 0]
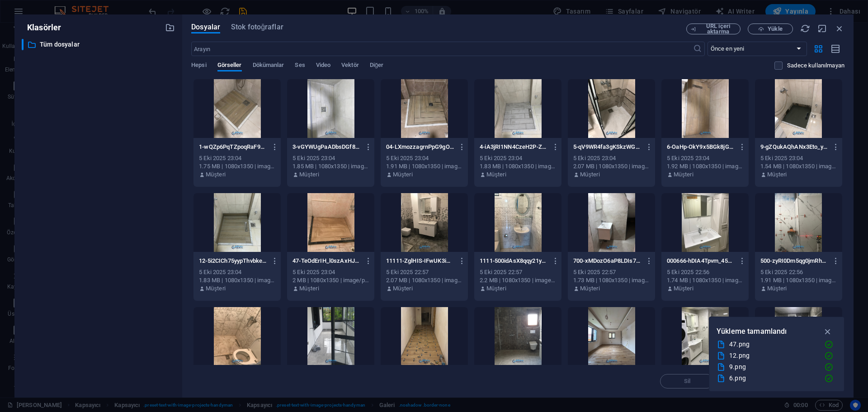
click at [238, 109] on div at bounding box center [236, 108] width 87 height 59
click at [342, 108] on div at bounding box center [330, 108] width 87 height 59
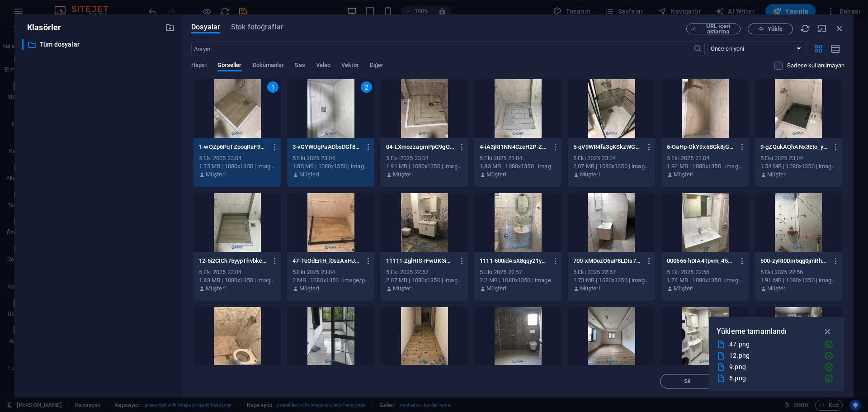
click at [433, 108] on div at bounding box center [424, 108] width 87 height 59
click at [519, 114] on div at bounding box center [517, 108] width 87 height 59
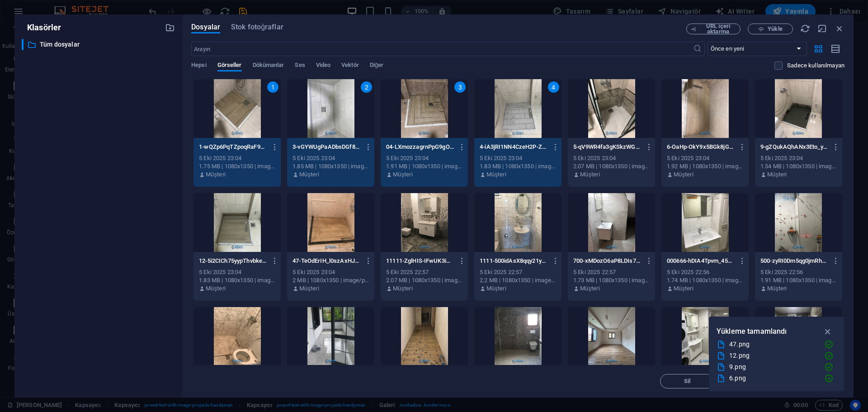
click at [605, 111] on div at bounding box center [611, 108] width 87 height 59
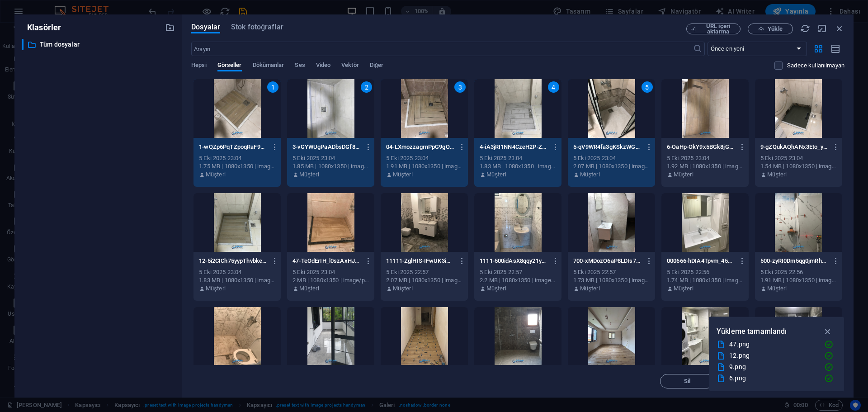
click at [714, 115] on div at bounding box center [704, 108] width 87 height 59
click at [810, 112] on div at bounding box center [798, 108] width 87 height 59
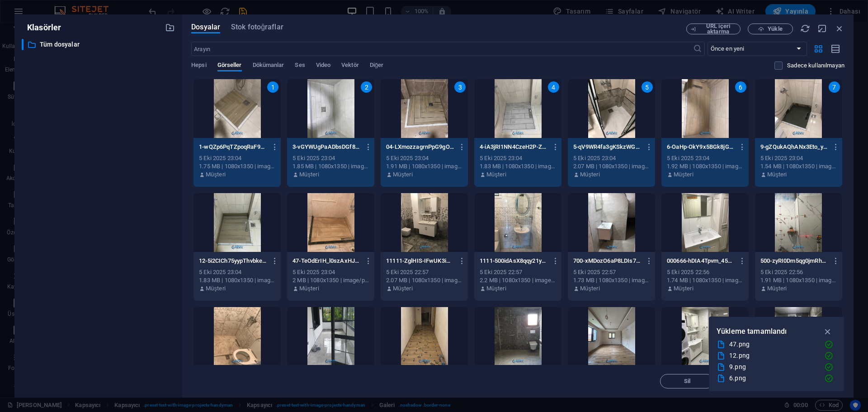
click at [240, 229] on div at bounding box center [236, 222] width 87 height 59
click at [337, 226] on div at bounding box center [330, 222] width 87 height 59
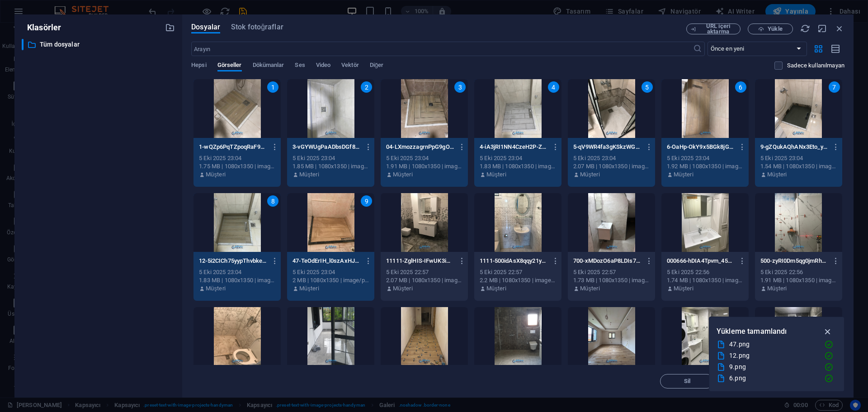
click at [829, 331] on icon "button" at bounding box center [828, 331] width 10 height 10
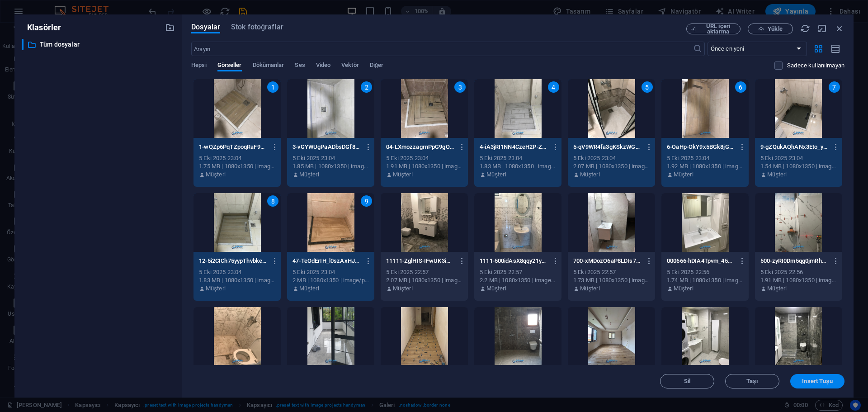
click at [822, 382] on span "Insert Tuşu" at bounding box center [817, 380] width 30 height 5
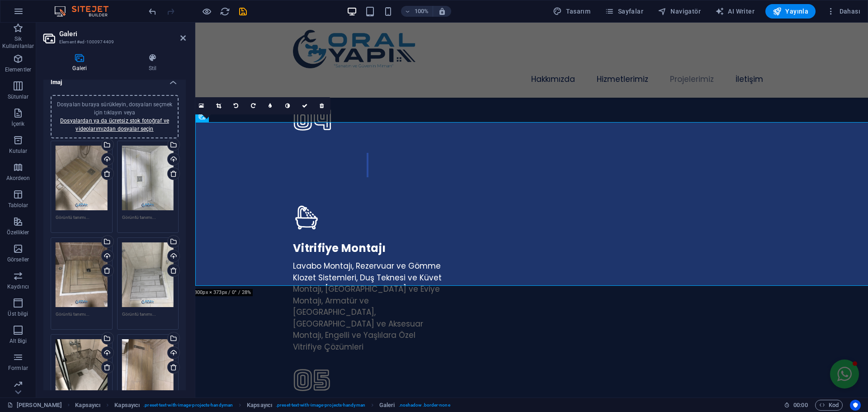
scroll to position [0, 0]
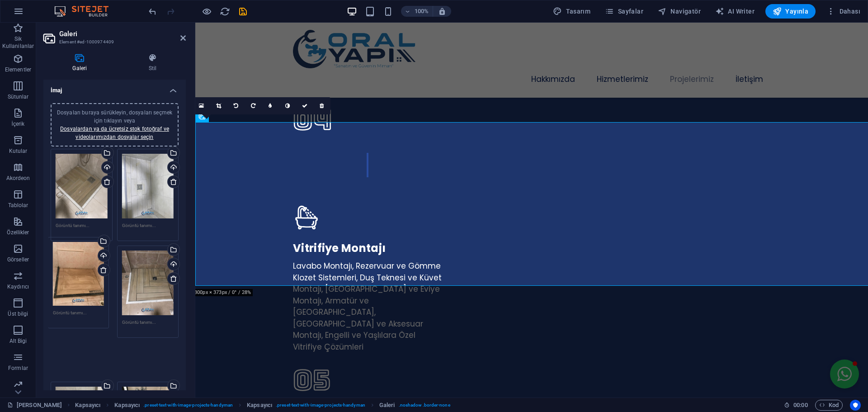
drag, startPoint x: 76, startPoint y: 350, endPoint x: 73, endPoint y: 282, distance: 68.3
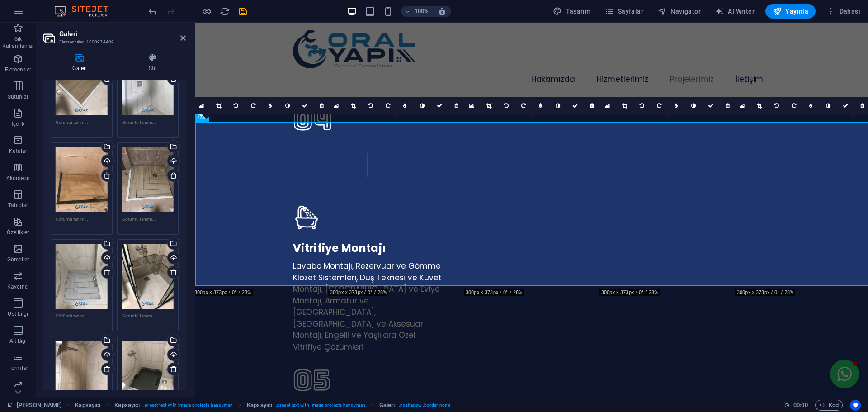
scroll to position [90, 0]
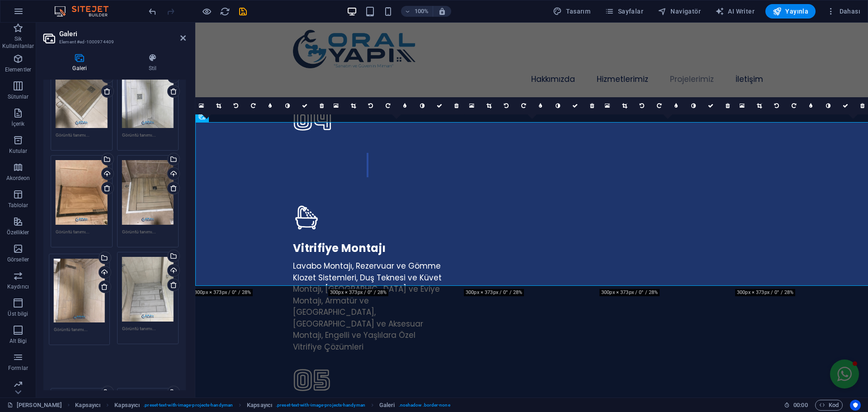
drag, startPoint x: 80, startPoint y: 368, endPoint x: 78, endPoint y: 277, distance: 91.3
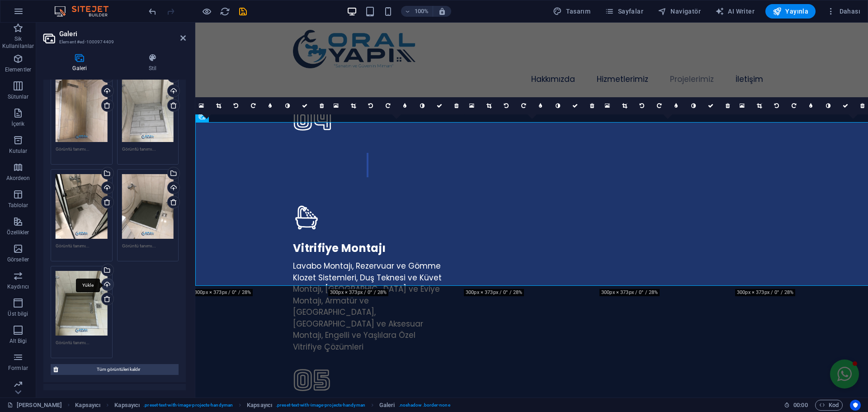
scroll to position [271, 0]
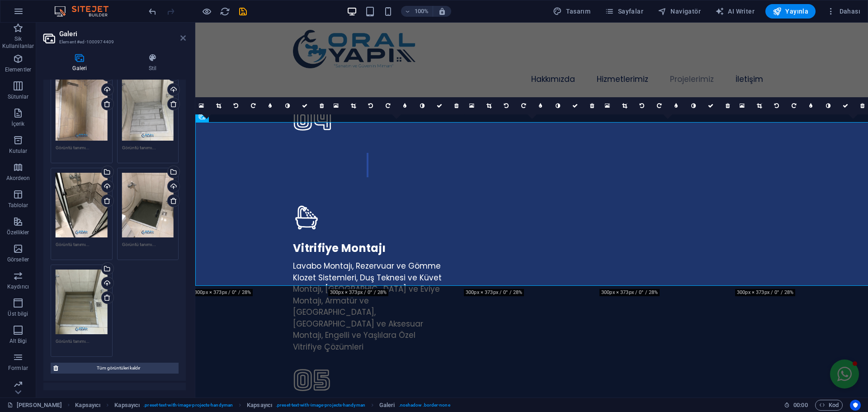
click at [184, 37] on icon at bounding box center [182, 37] width 5 height 7
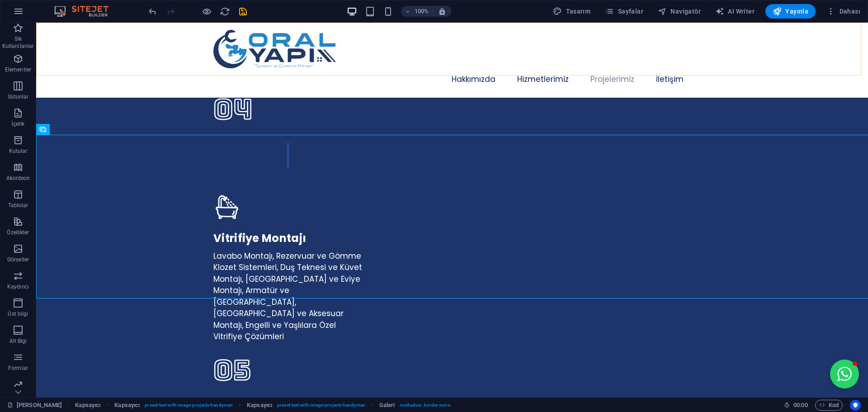
scroll to position [2334, 0]
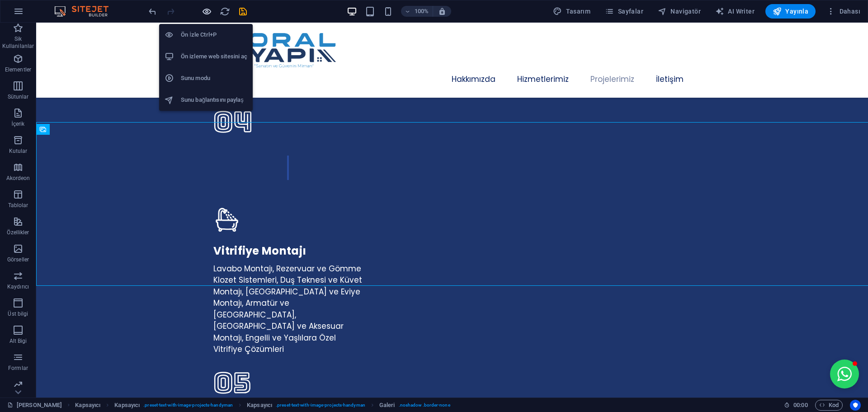
click at [206, 13] on icon "button" at bounding box center [207, 11] width 10 height 10
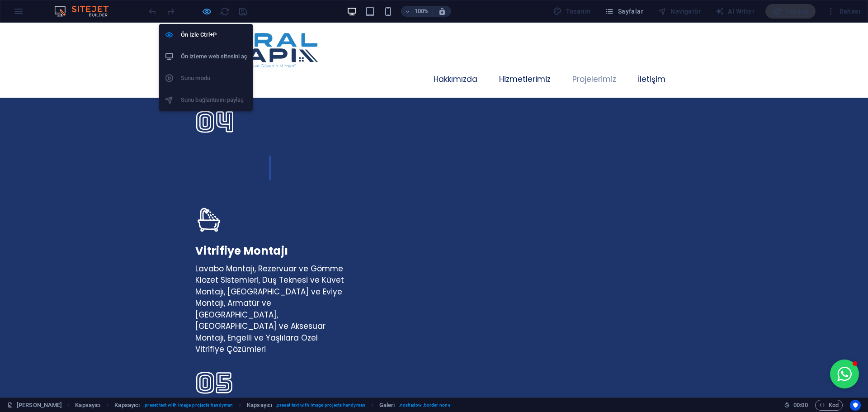
scroll to position [2322, 0]
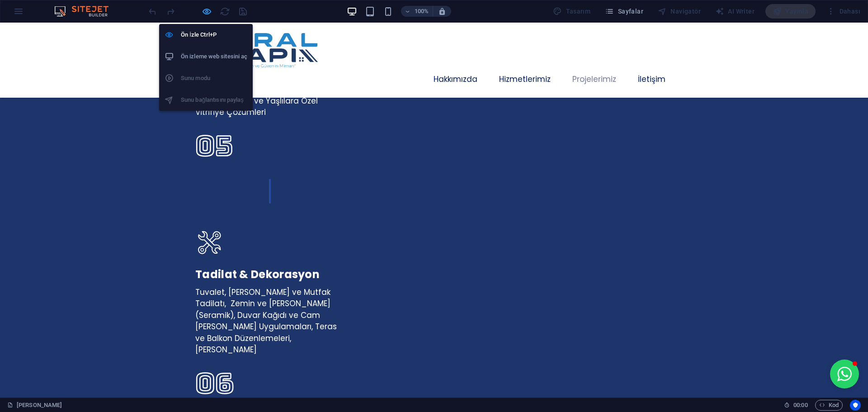
click at [203, 10] on icon "button" at bounding box center [207, 11] width 10 height 10
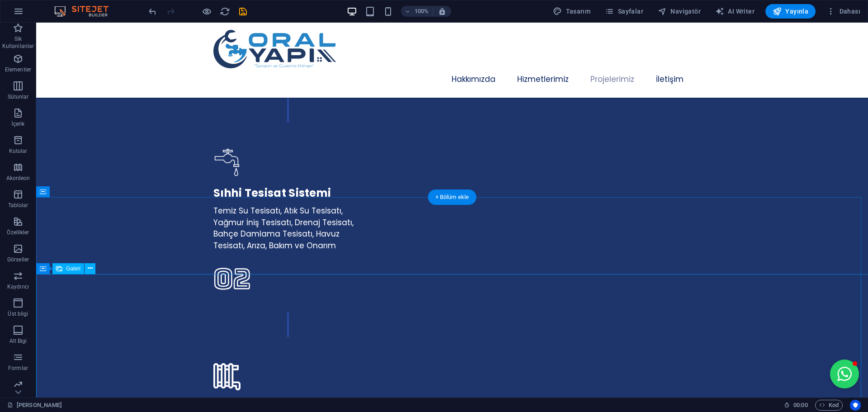
scroll to position [1611, 0]
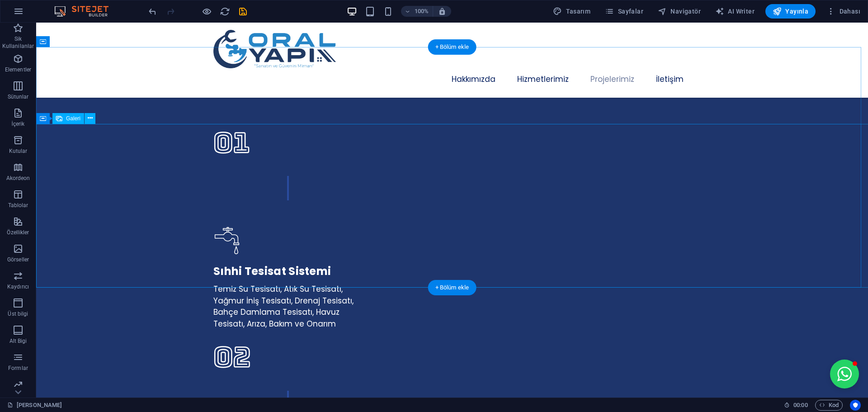
select select "px"
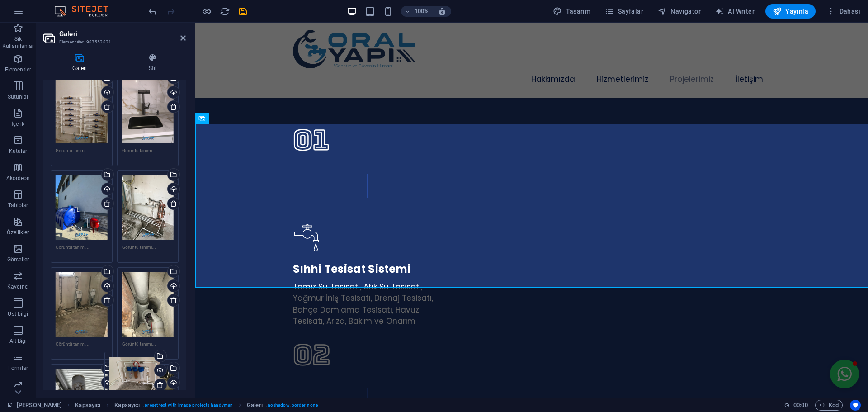
scroll to position [136, 0]
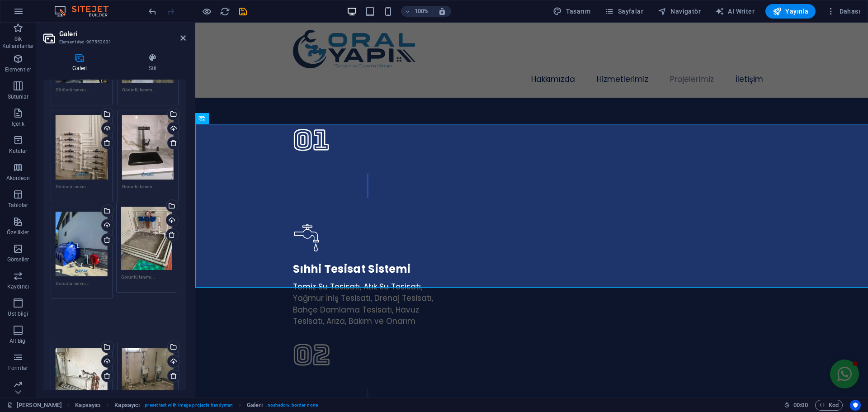
drag, startPoint x: 80, startPoint y: 271, endPoint x: 145, endPoint y: 240, distance: 72.4
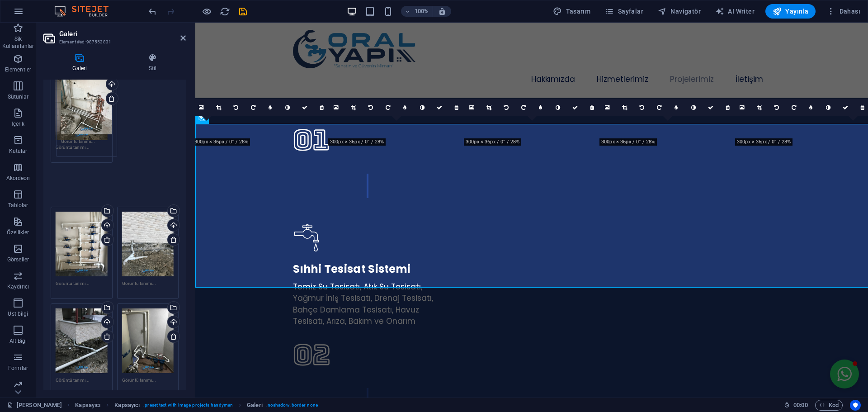
scroll to position [813, 0]
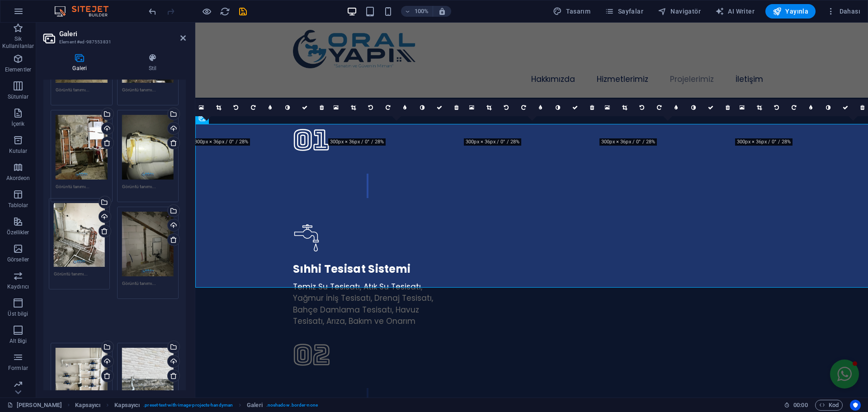
drag, startPoint x: 76, startPoint y: 161, endPoint x: 74, endPoint y: 240, distance: 79.1
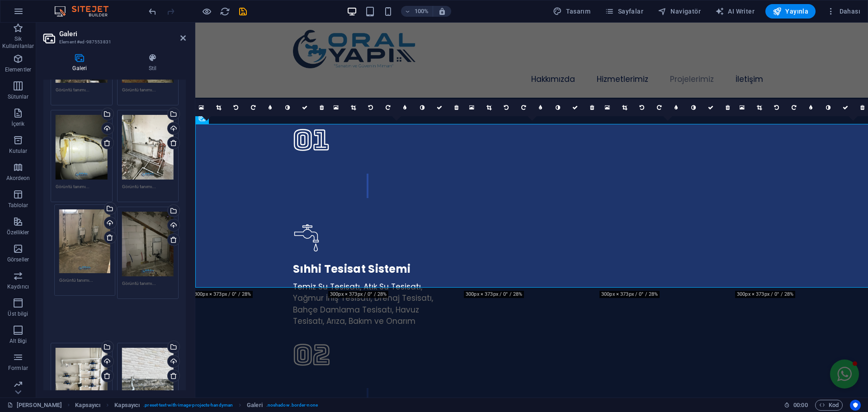
drag, startPoint x: 74, startPoint y: 244, endPoint x: 78, endPoint y: 239, distance: 6.1
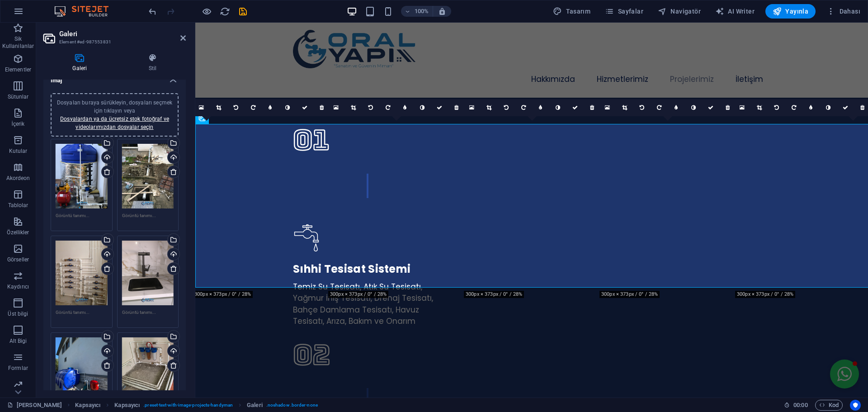
scroll to position [0, 0]
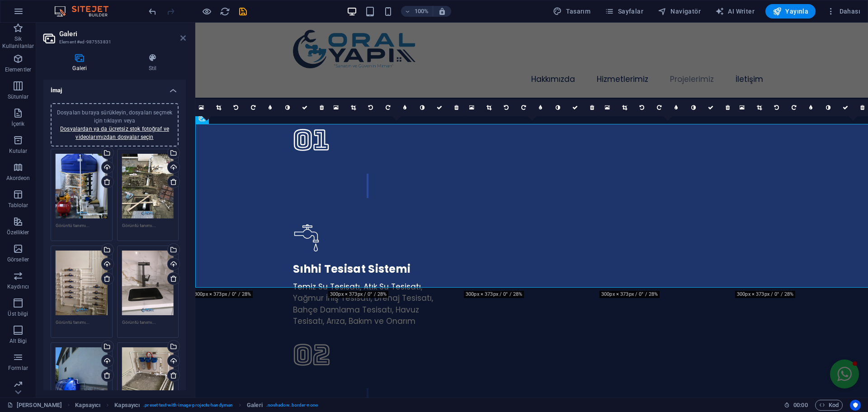
click at [184, 38] on icon at bounding box center [182, 37] width 5 height 7
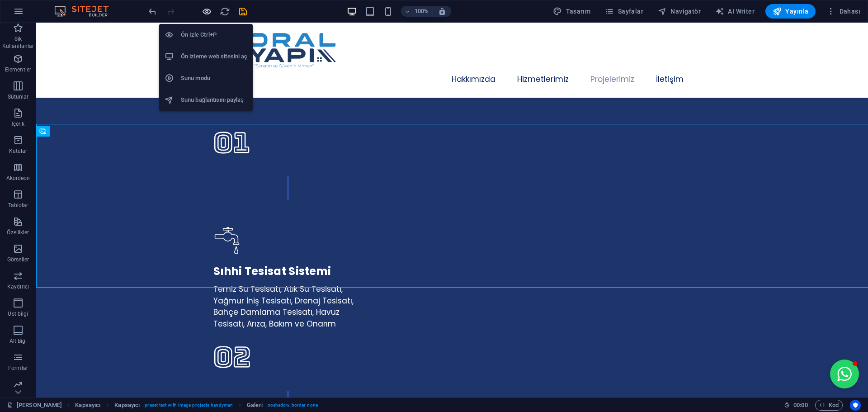
click at [205, 12] on icon "button" at bounding box center [207, 11] width 10 height 10
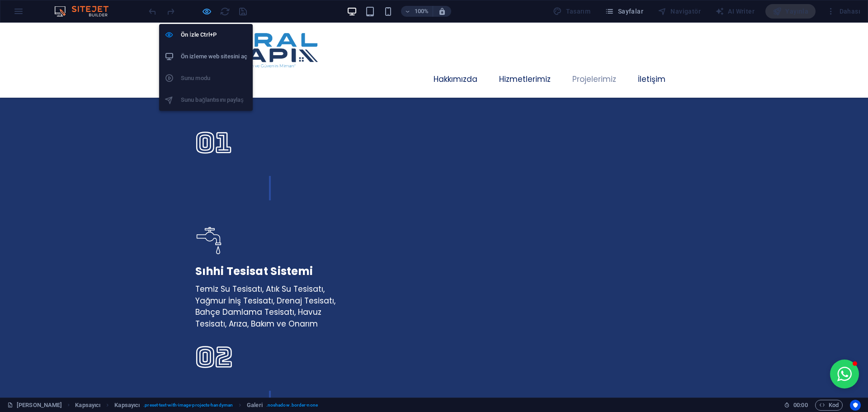
scroll to position [1599, 0]
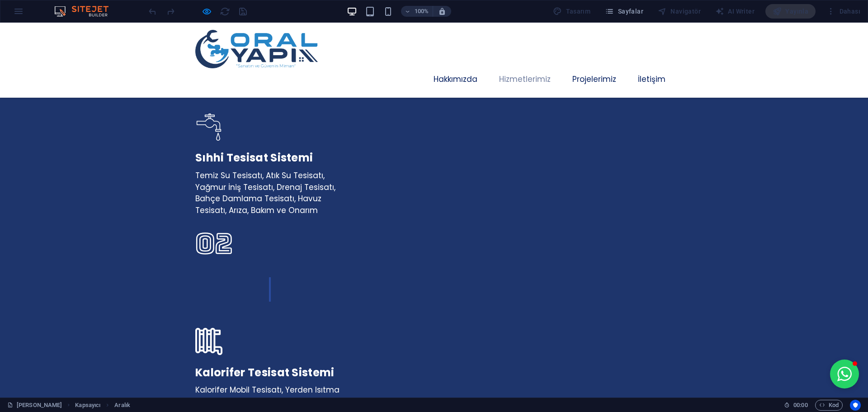
scroll to position [1327, 0]
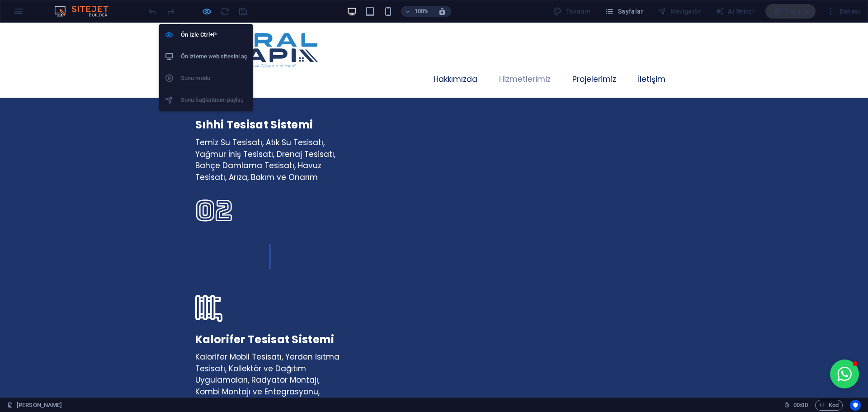
click at [203, 12] on icon "button" at bounding box center [207, 11] width 10 height 10
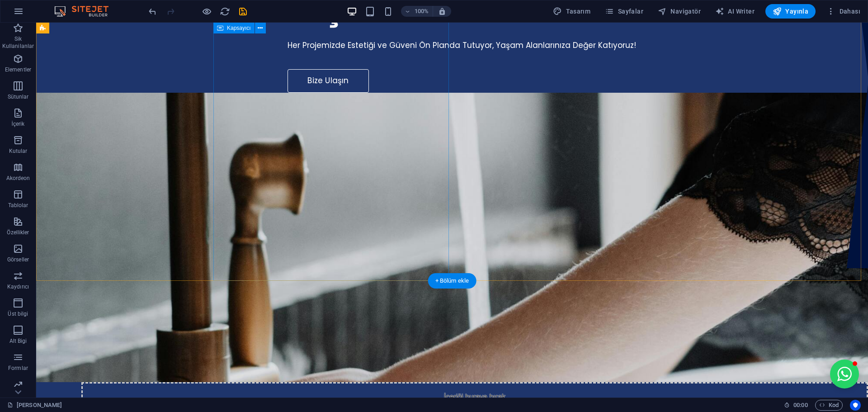
scroll to position [0, 0]
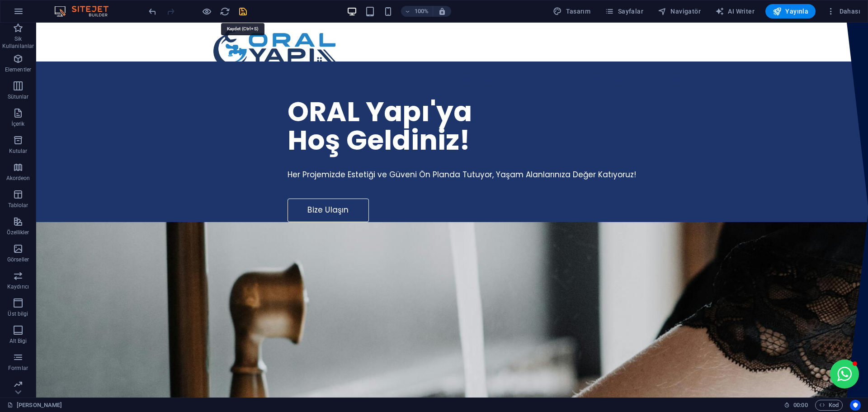
click at [242, 9] on icon "save" at bounding box center [243, 11] width 10 height 10
checkbox input "false"
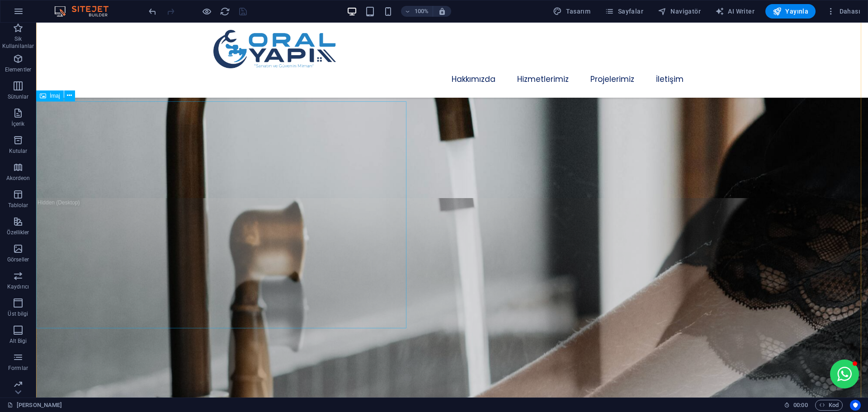
scroll to position [362, 0]
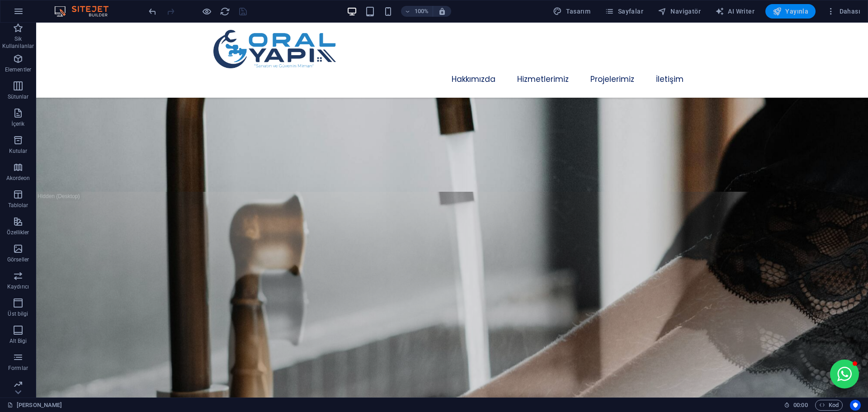
click at [792, 9] on span "Yayınla" at bounding box center [790, 11] width 36 height 9
